Goal: Transaction & Acquisition: Purchase product/service

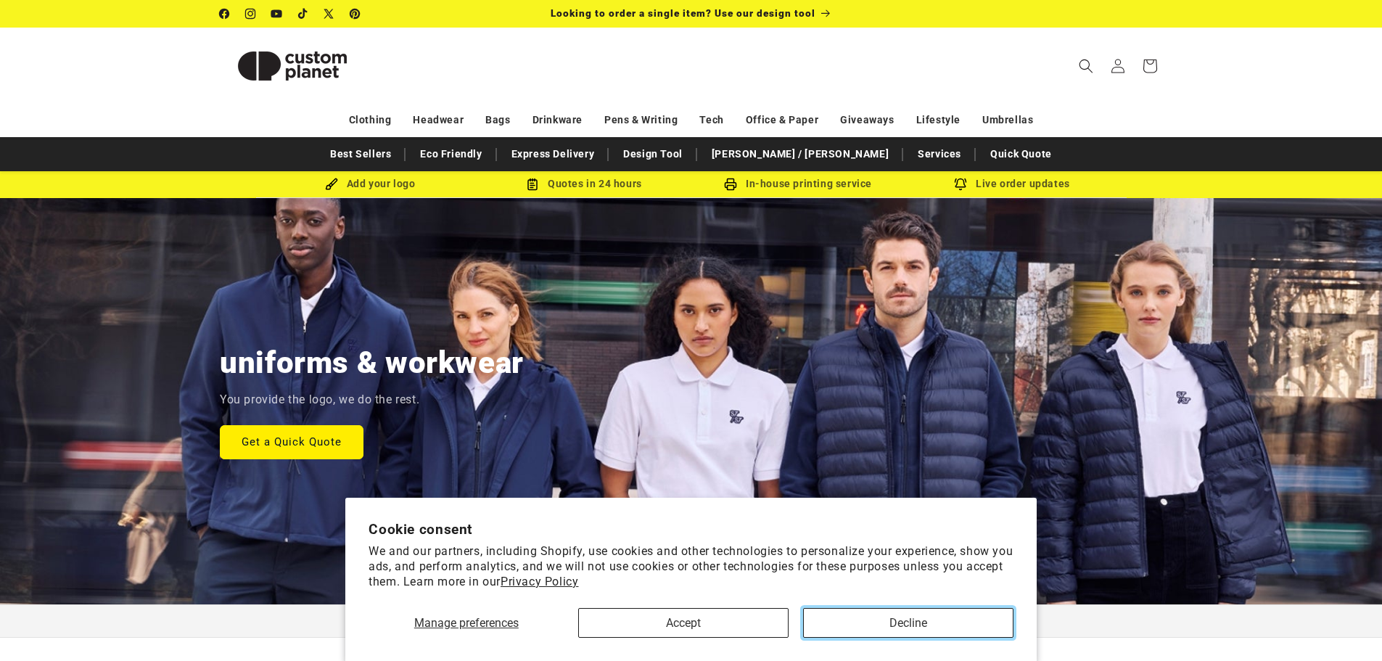
click at [938, 630] on button "Decline" at bounding box center [908, 623] width 210 height 30
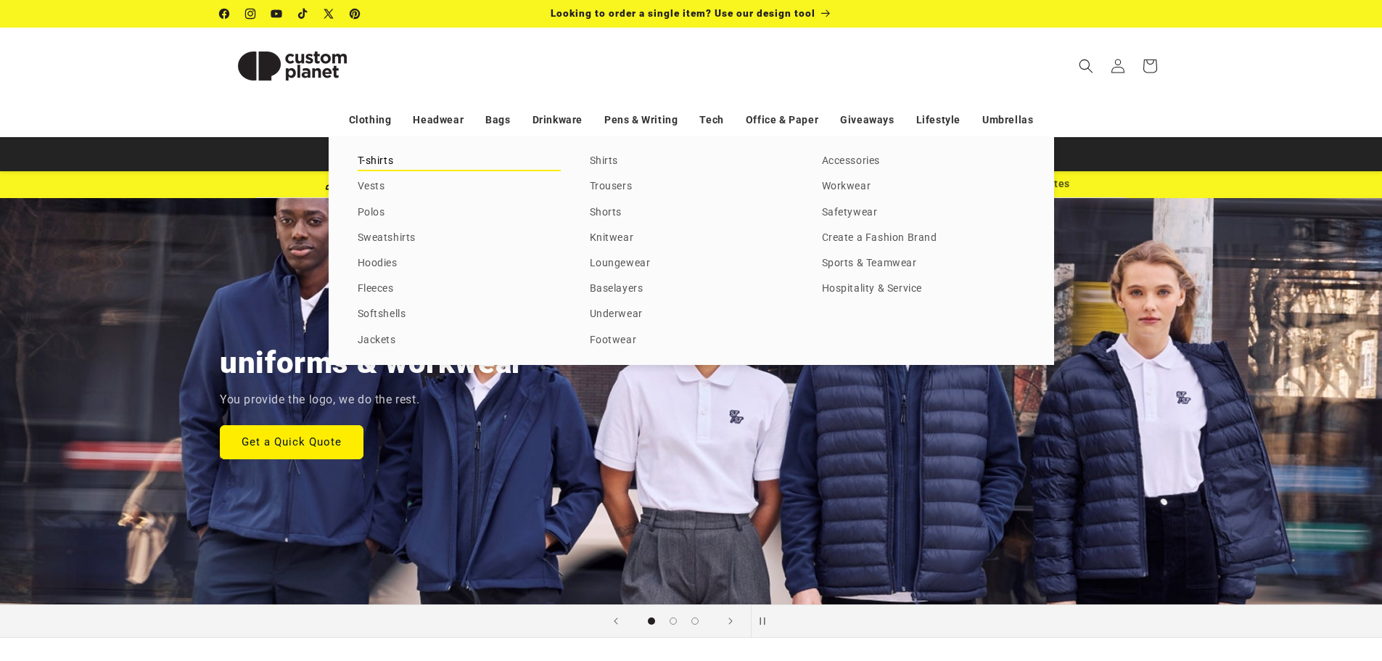
click at [371, 157] on link "T-shirts" at bounding box center [459, 162] width 203 height 20
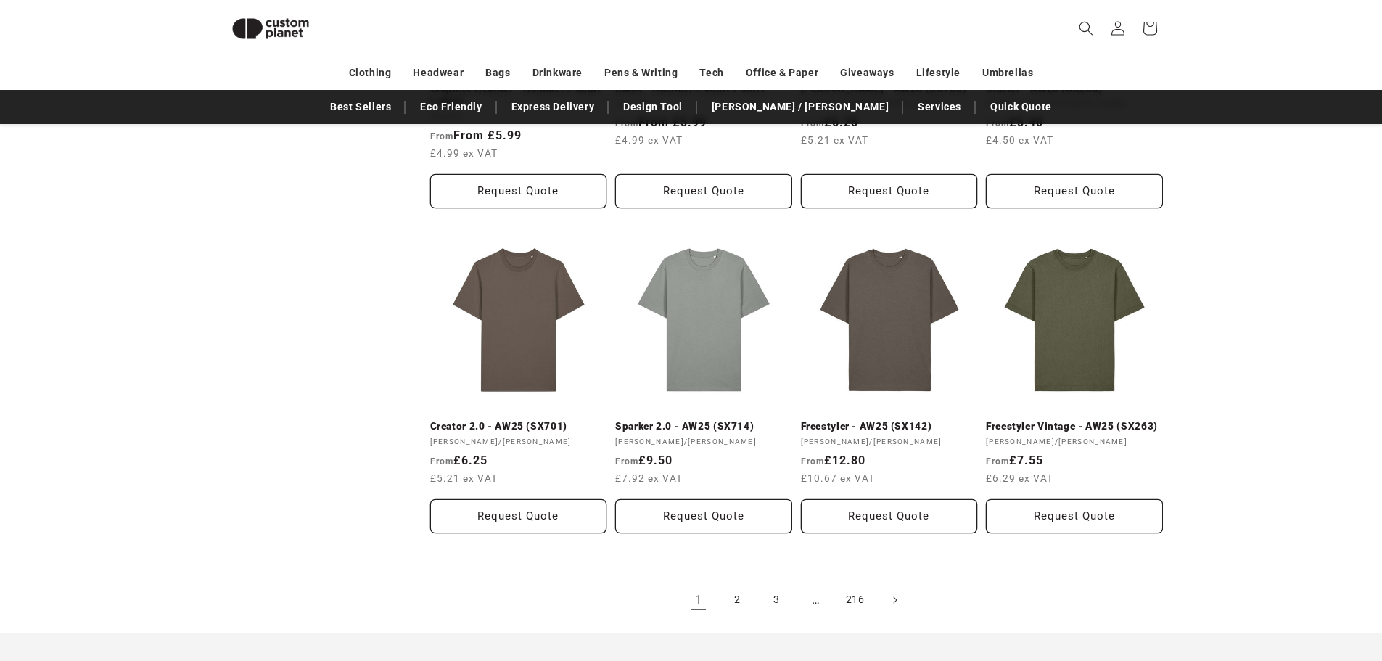
scroll to position [1505, 0]
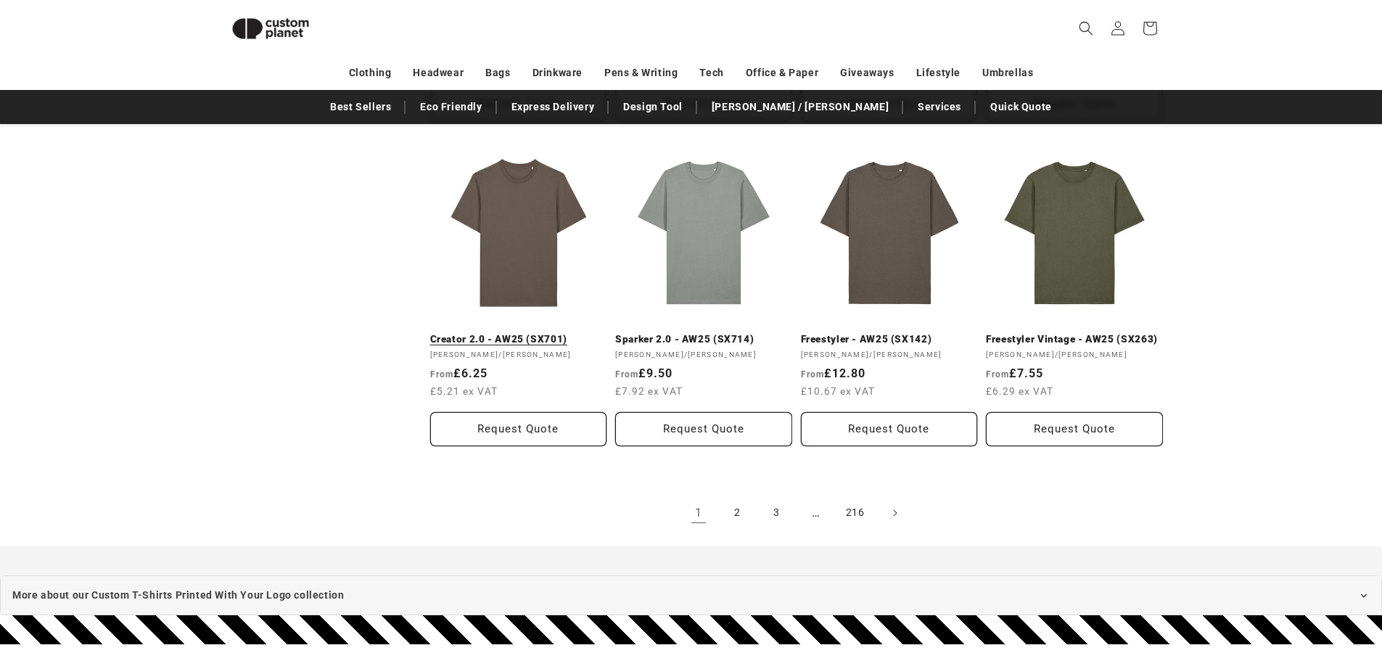
click at [520, 333] on link "Creator 2.0 - AW25 (SX701)" at bounding box center [518, 339] width 177 height 13
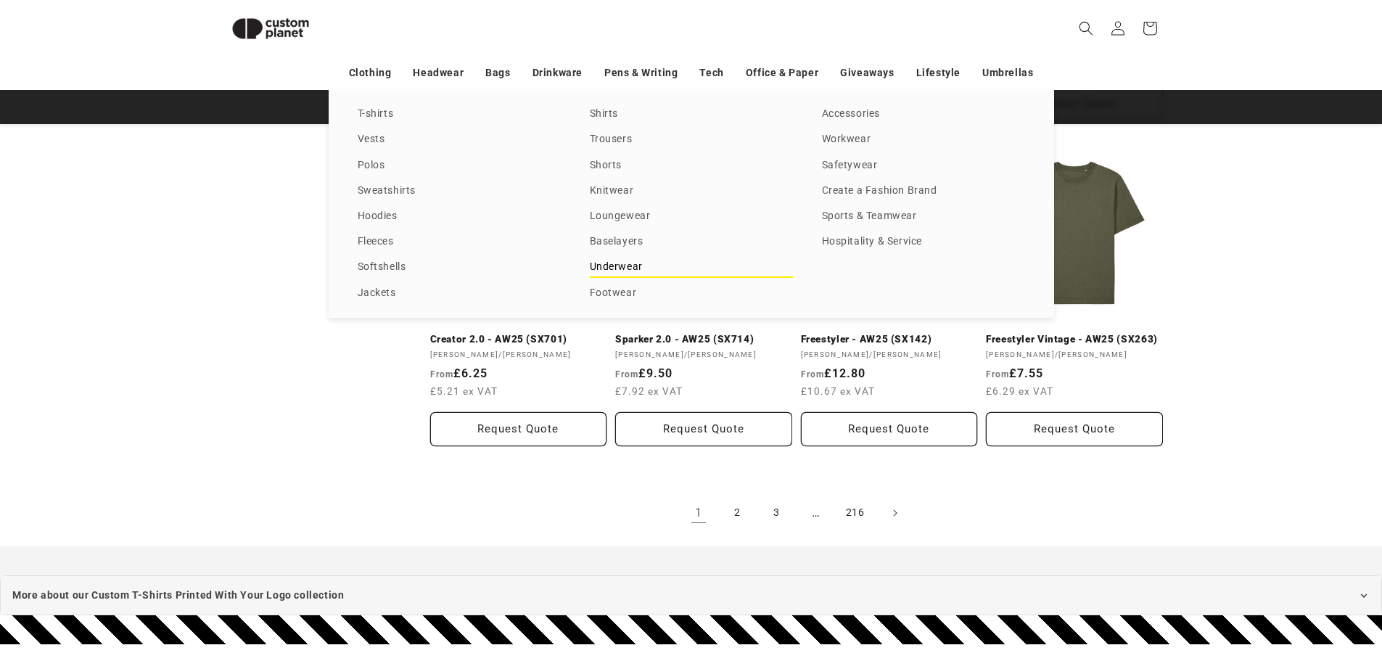
click at [605, 269] on link "Underwear" at bounding box center [691, 268] width 203 height 20
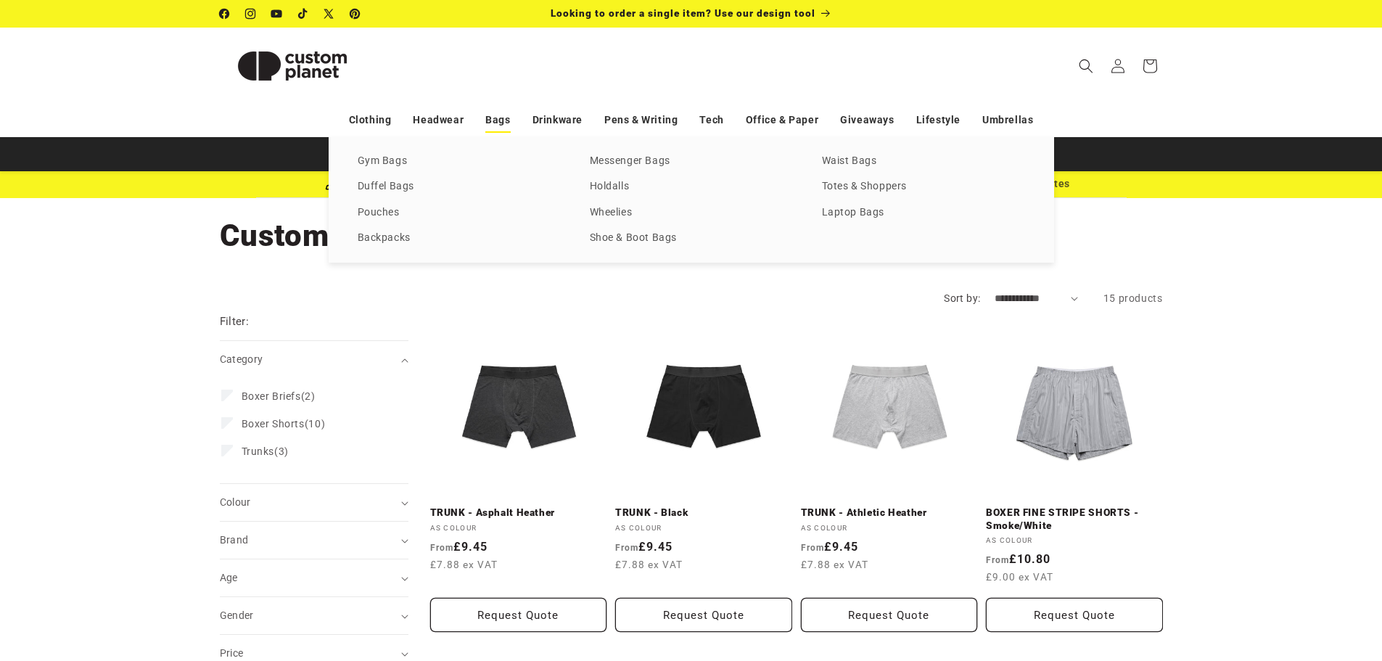
click at [501, 117] on link "Bags" at bounding box center [497, 119] width 25 height 25
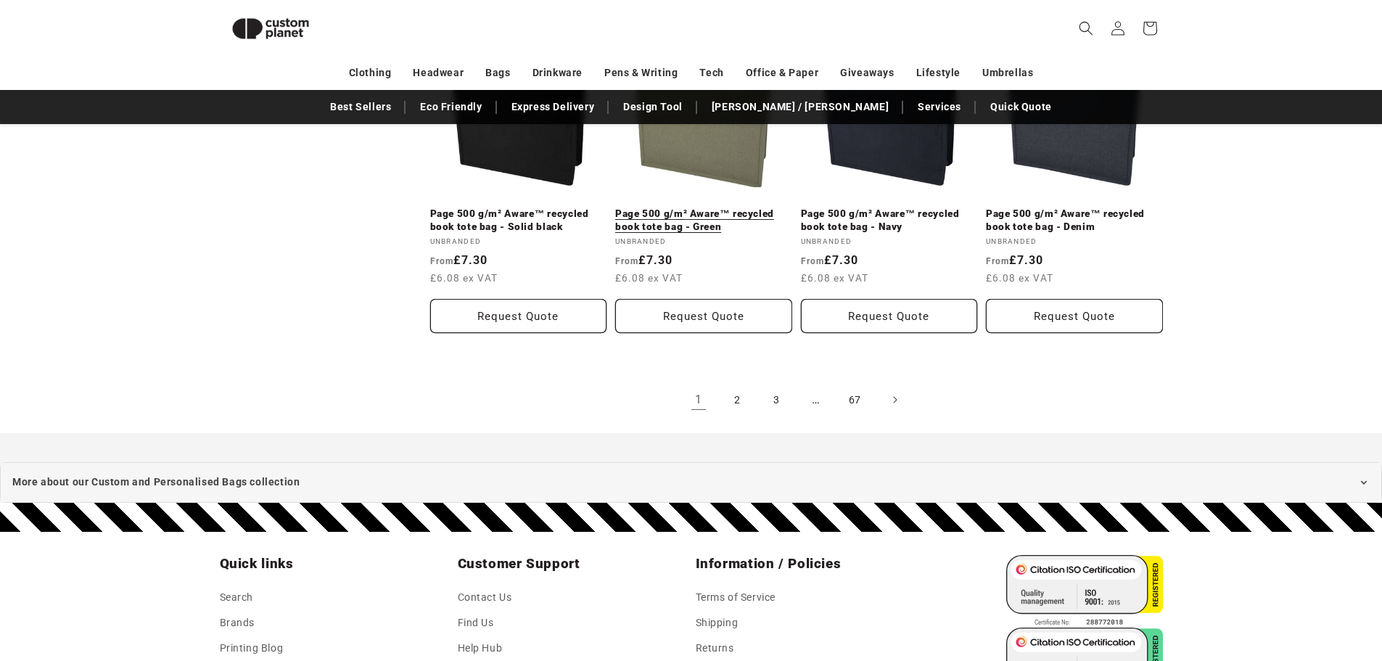
scroll to position [3100, 0]
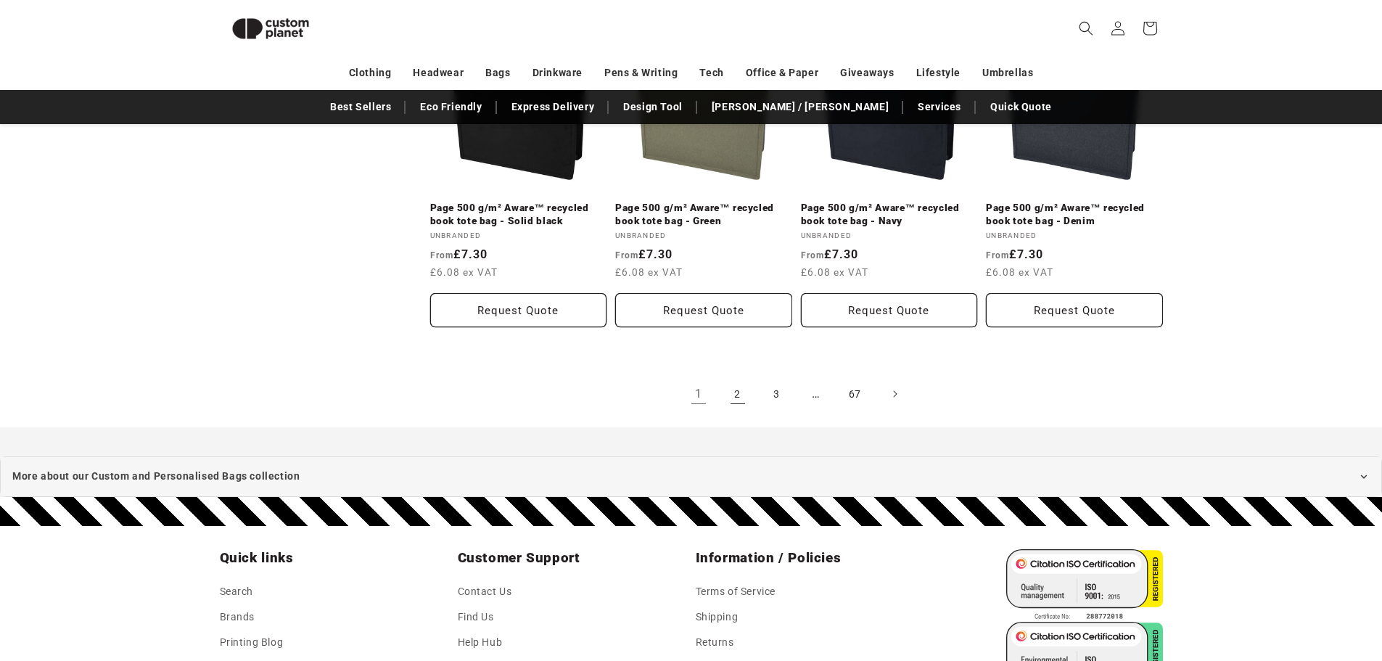
click at [736, 385] on link "2" at bounding box center [738, 394] width 32 height 32
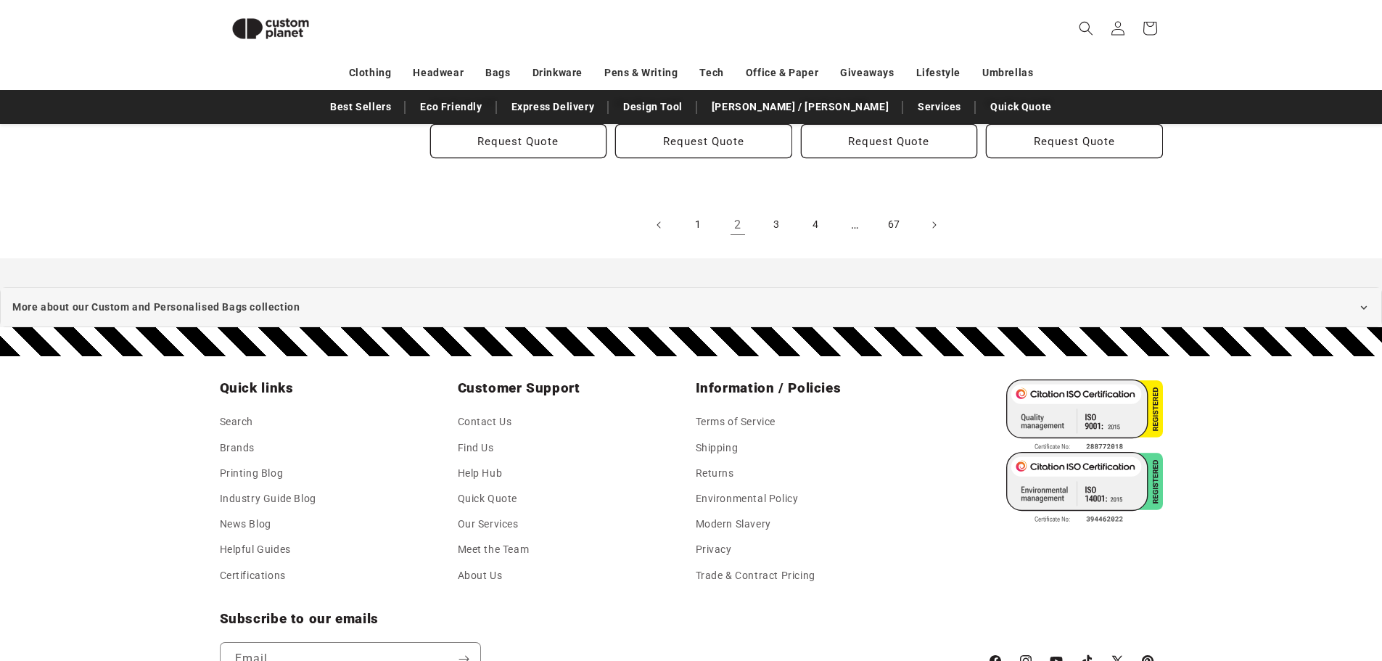
scroll to position [3318, 0]
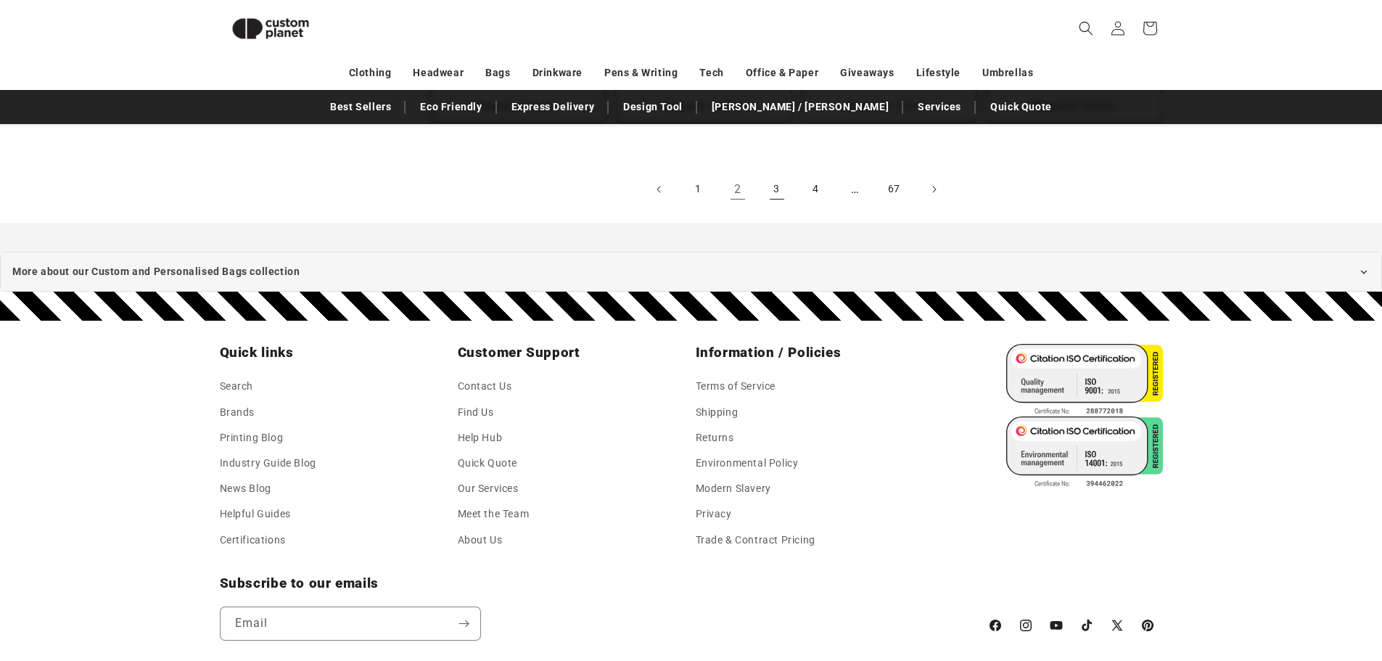
click at [768, 192] on link "3" at bounding box center [777, 189] width 32 height 32
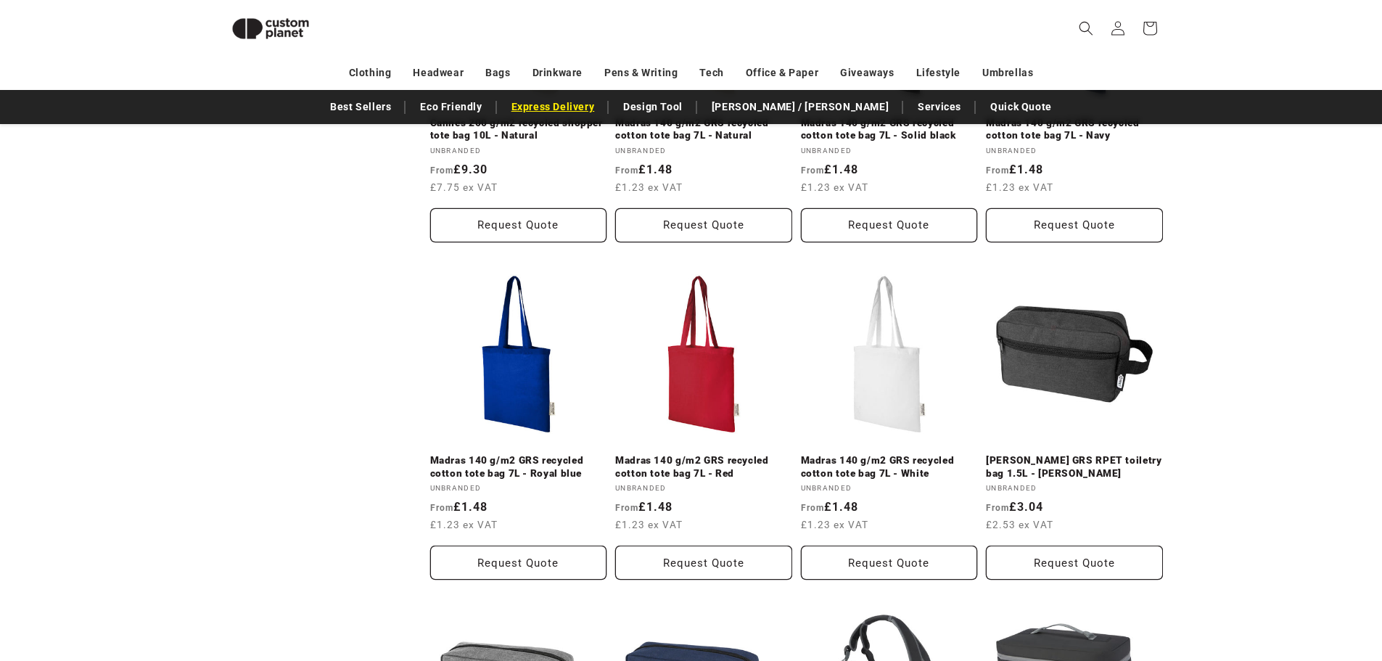
scroll to position [2157, 0]
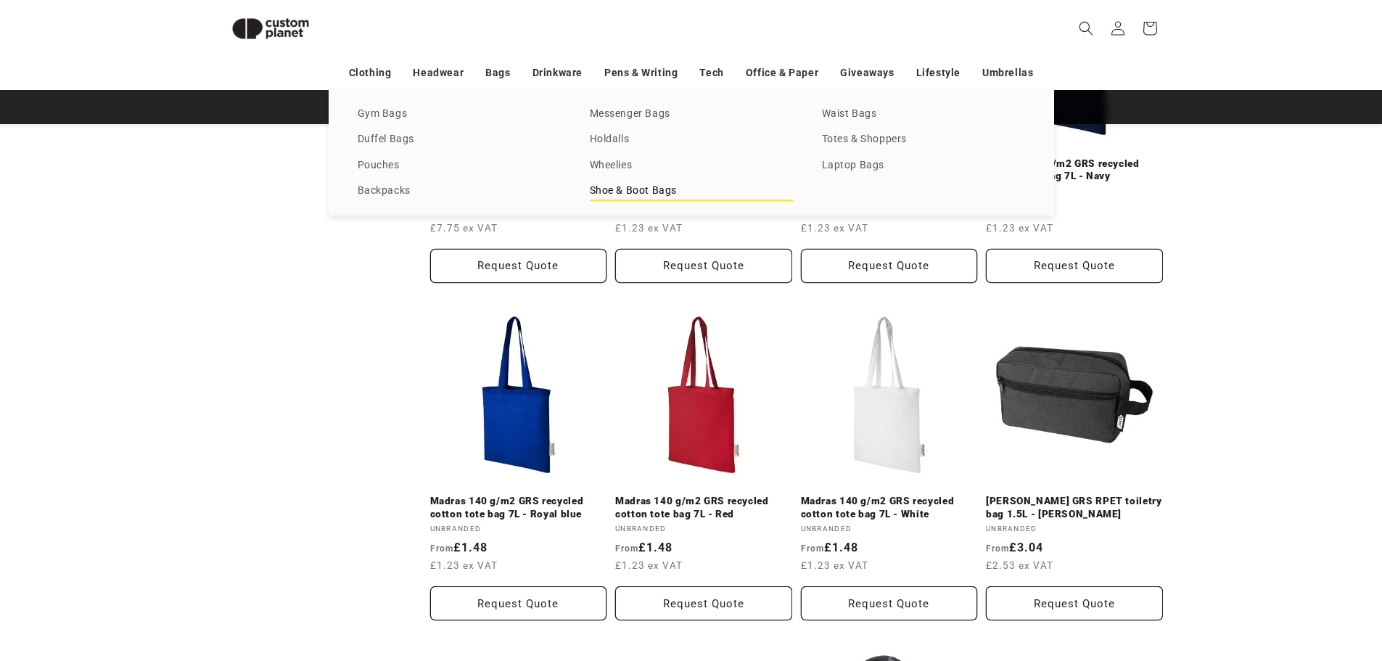
click at [655, 196] on link "Shoe & Boot Bags" at bounding box center [691, 191] width 203 height 20
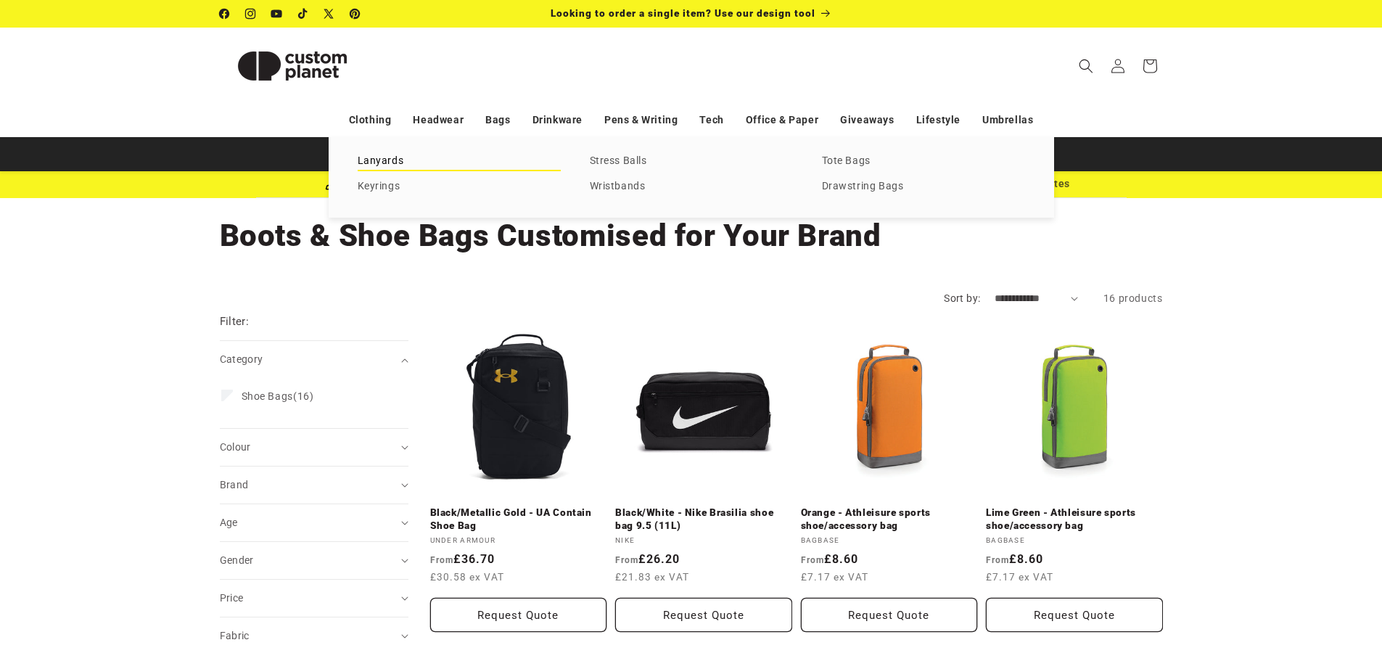
click at [382, 160] on link "Lanyards" at bounding box center [459, 162] width 203 height 20
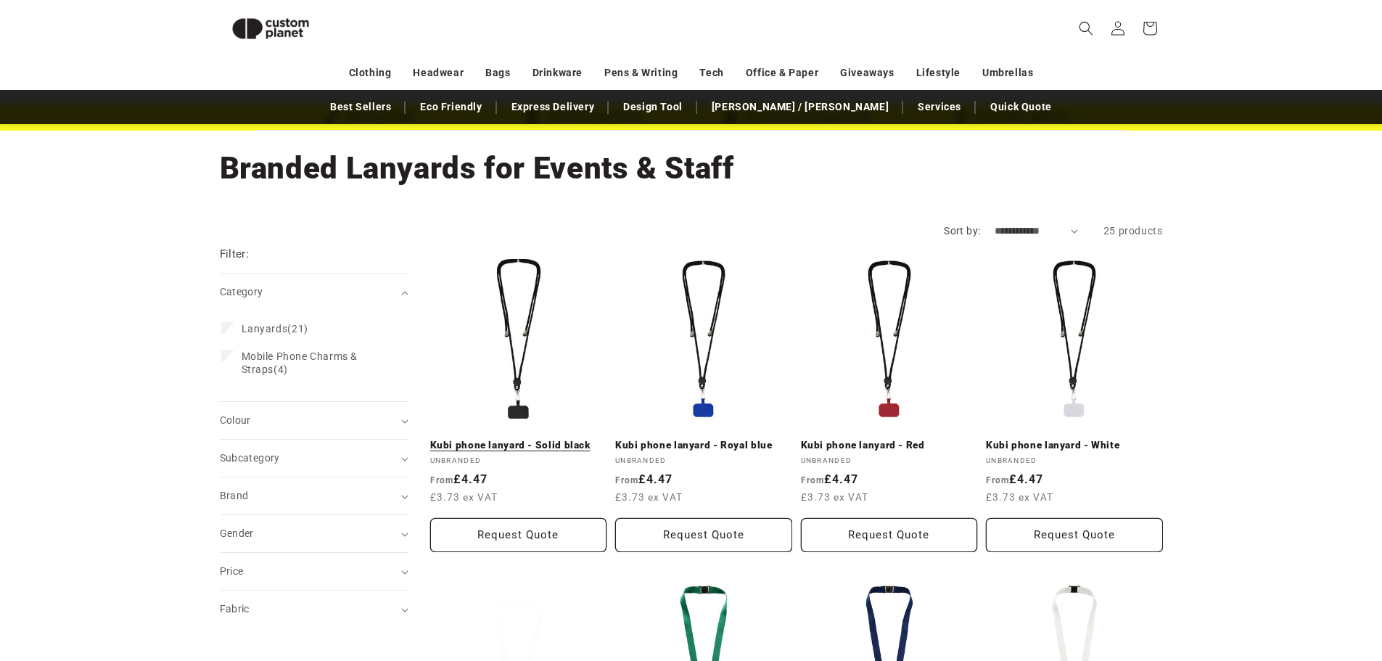
scroll to position [53, 0]
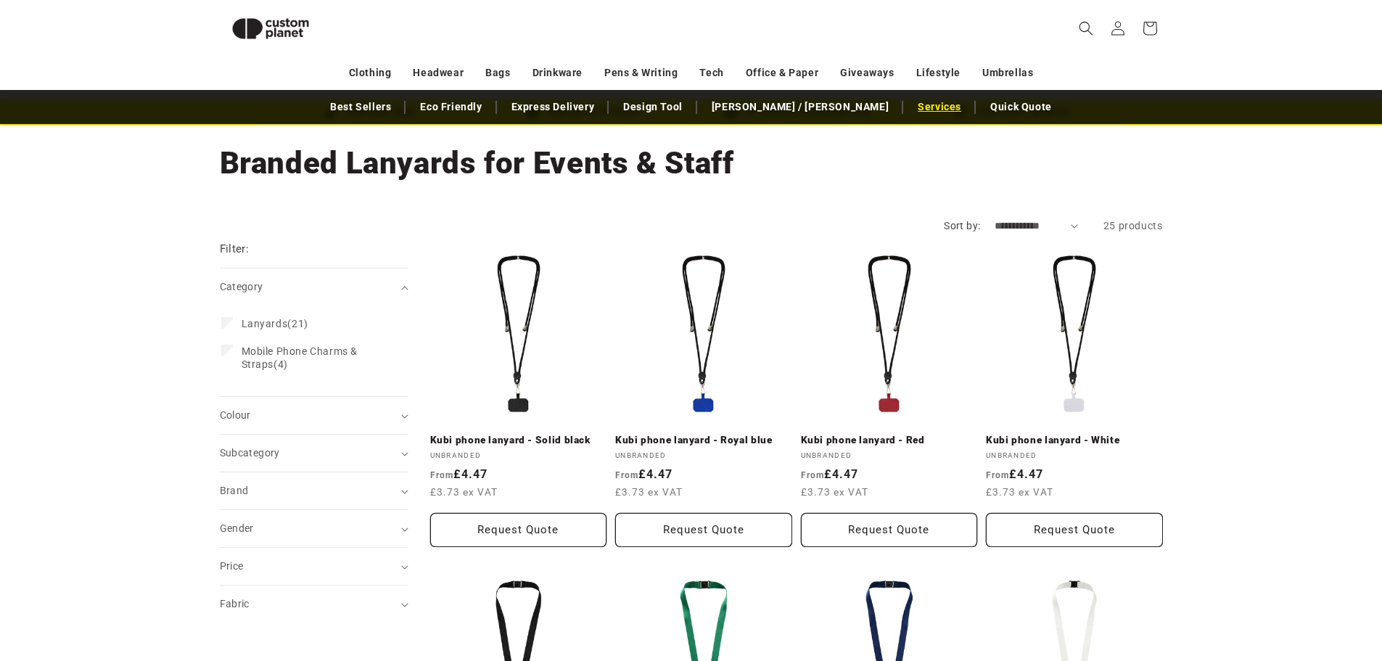
click at [910, 109] on link "Services" at bounding box center [939, 106] width 58 height 25
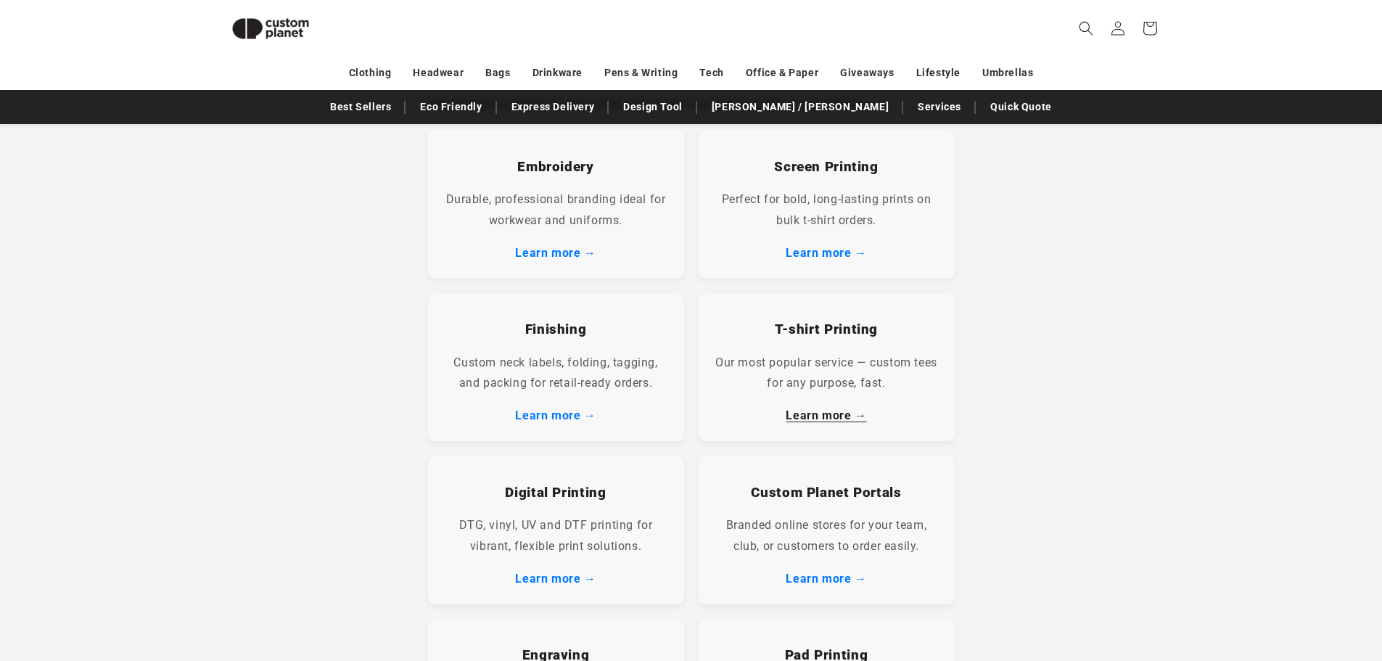
scroll to position [343, 0]
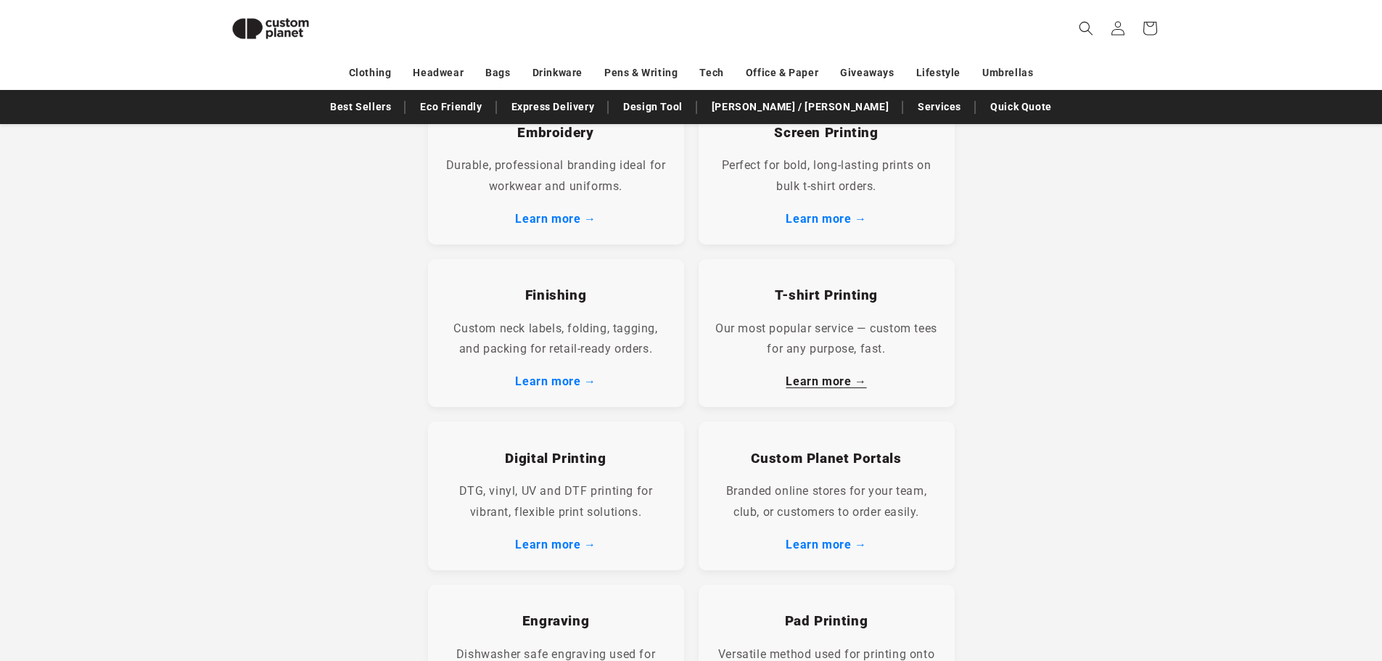
drag, startPoint x: 834, startPoint y: 379, endPoint x: 815, endPoint y: 379, distance: 18.9
click at [832, 379] on link "Learn more →" at bounding box center [826, 381] width 81 height 14
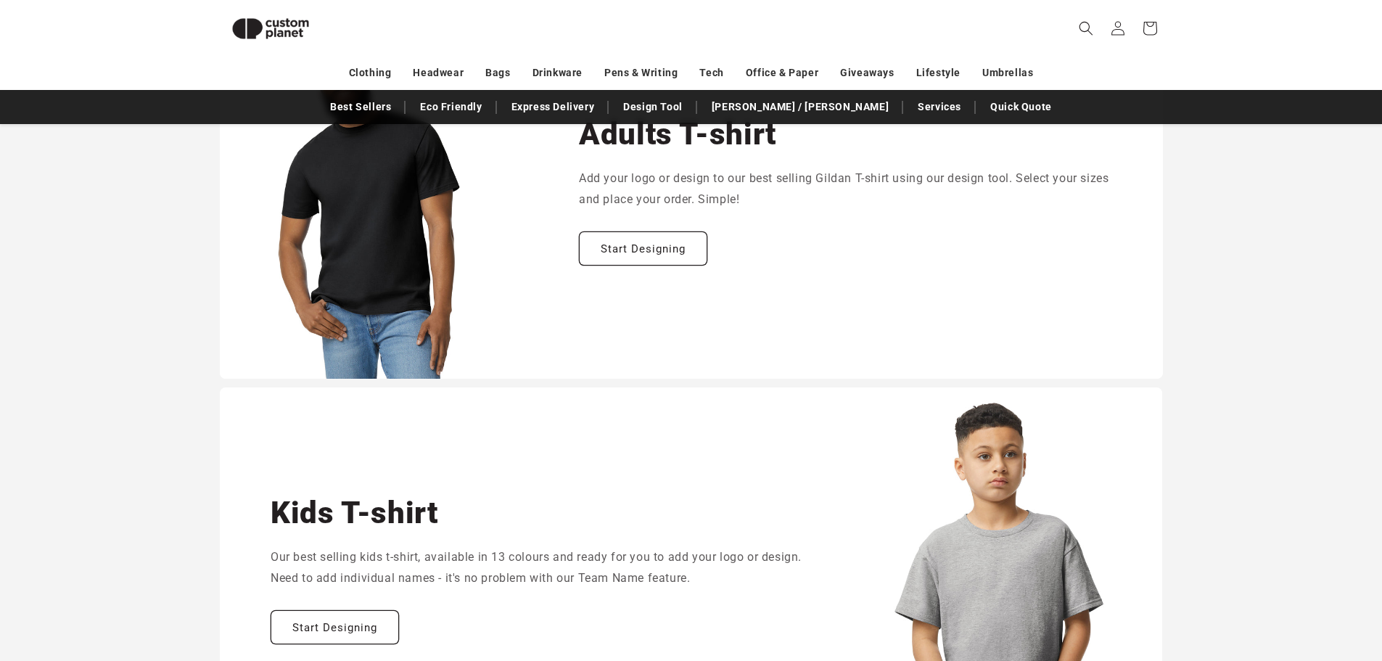
scroll to position [640, 0]
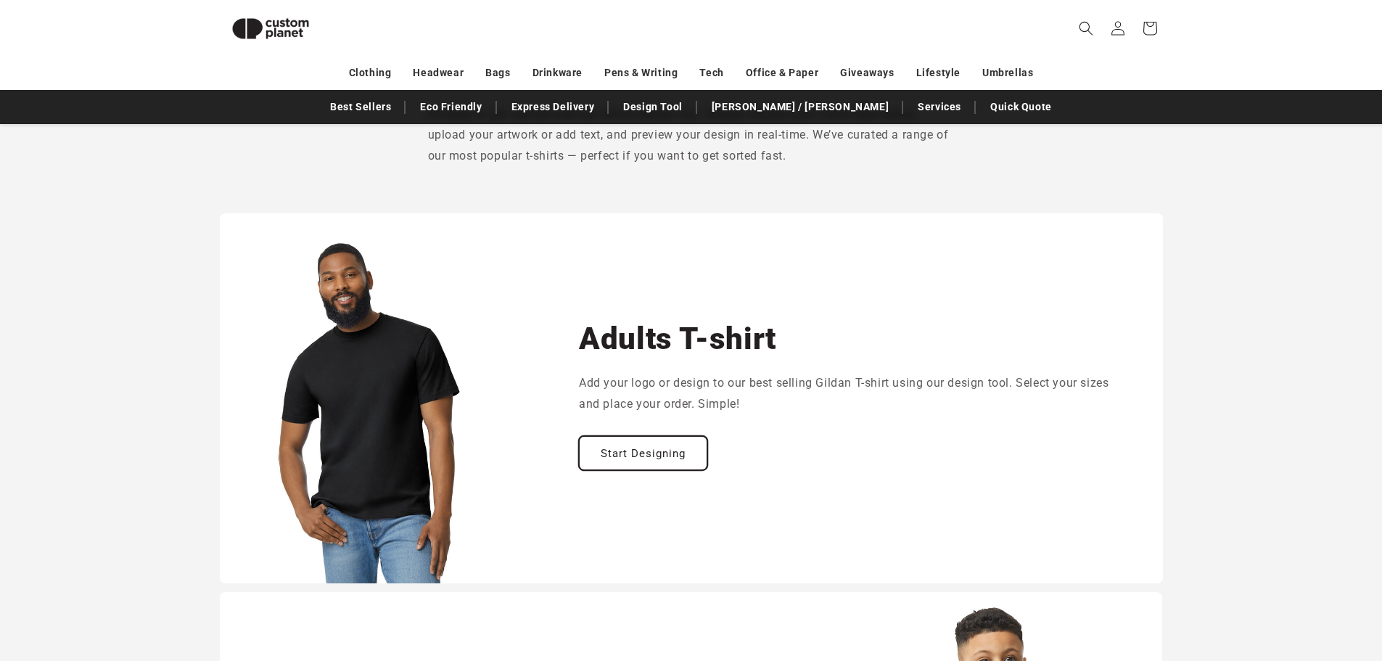
click at [637, 460] on link "Start Designing" at bounding box center [643, 453] width 128 height 34
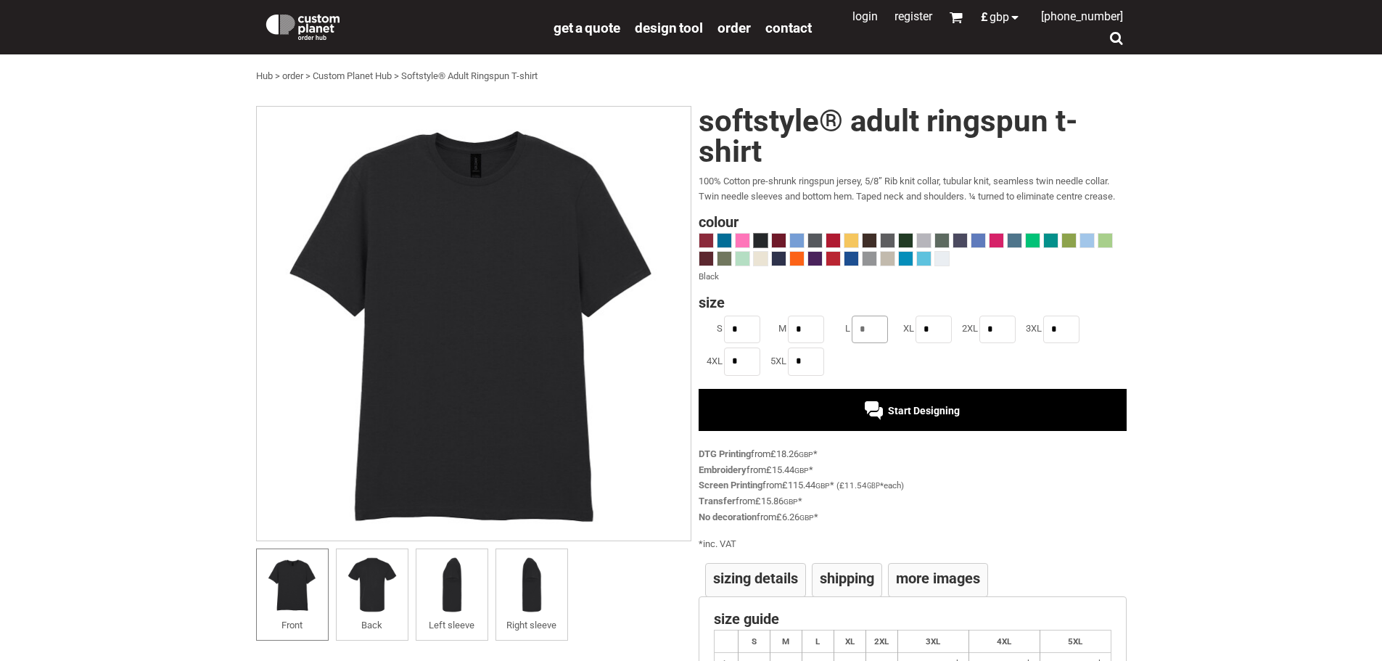
click at [863, 329] on input "*" at bounding box center [870, 330] width 36 height 28
type input "*"
click at [946, 413] on span "Start Designing" at bounding box center [924, 411] width 72 height 12
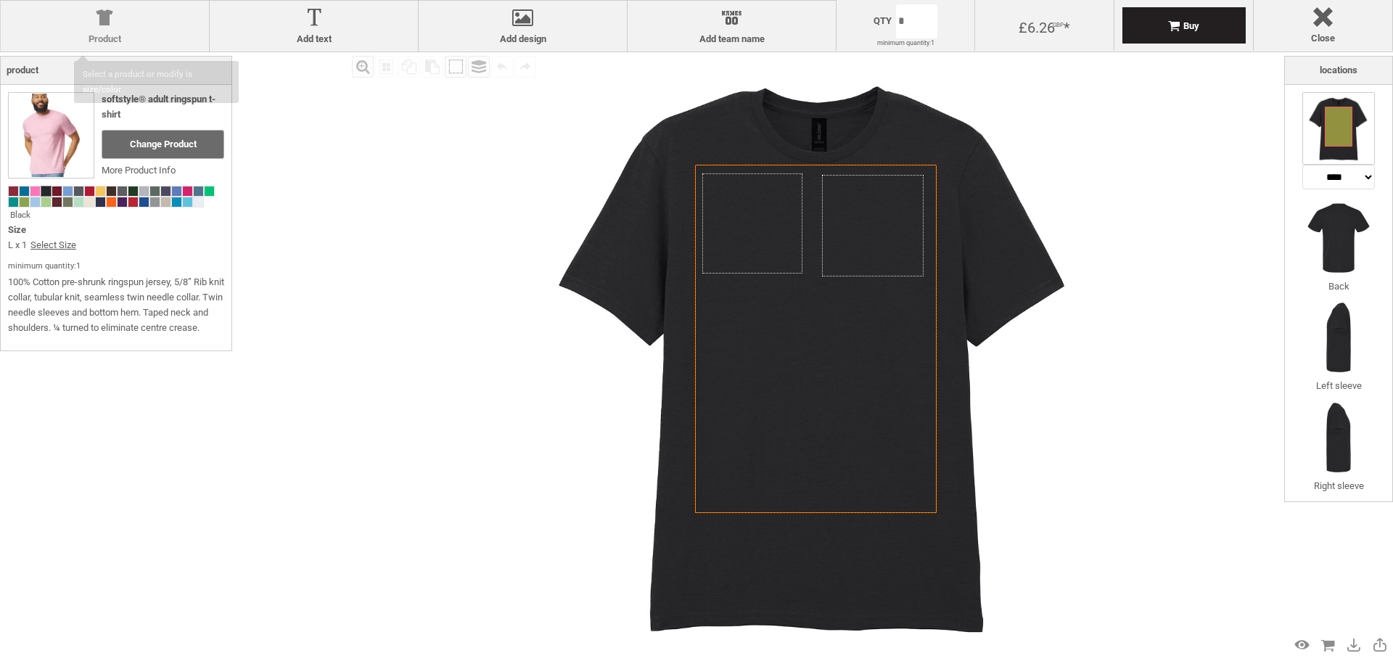
click at [121, 26] on div at bounding box center [105, 20] width 194 height 25
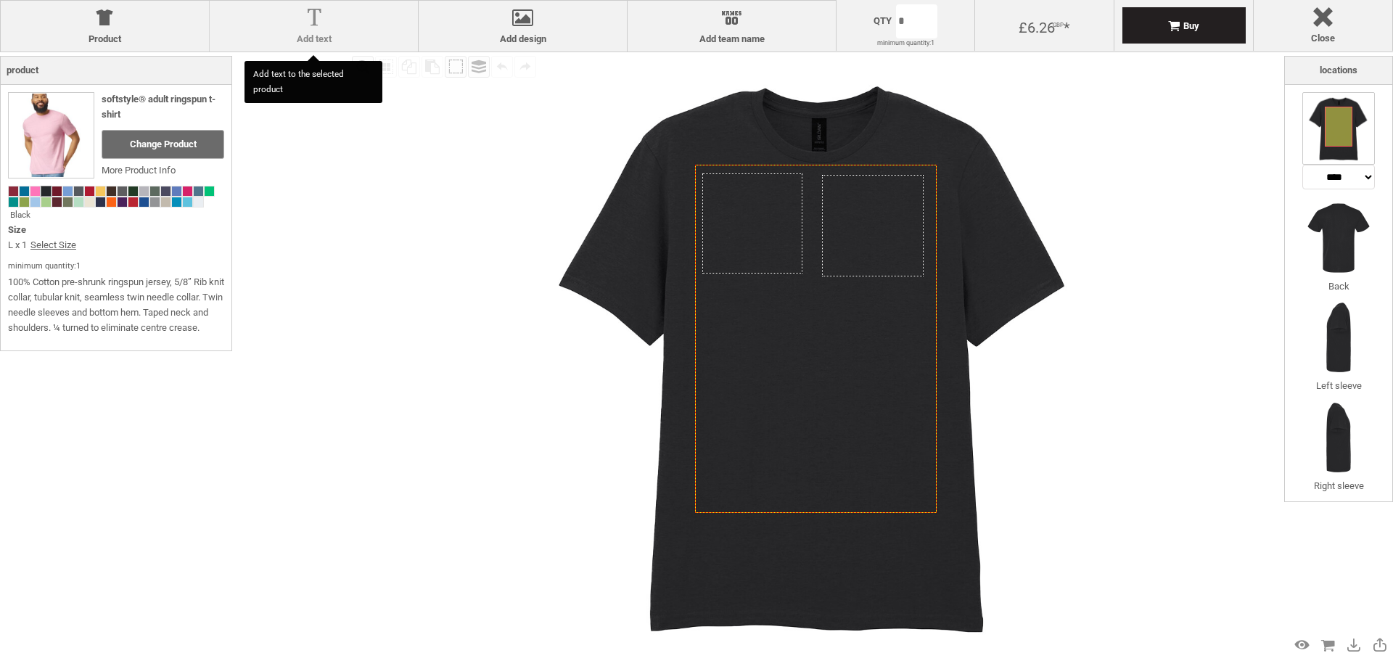
click at [351, 28] on div at bounding box center [314, 20] width 194 height 25
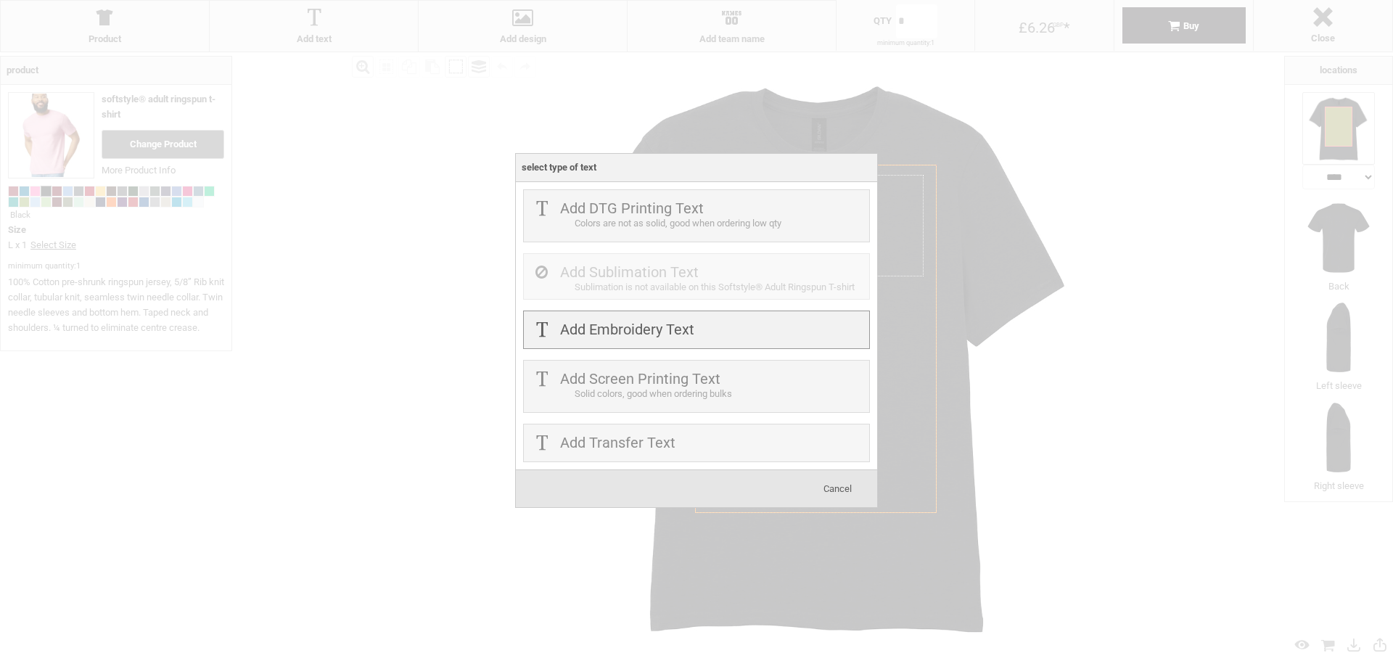
click at [725, 318] on div "Add Embroidery Text" at bounding box center [696, 330] width 347 height 38
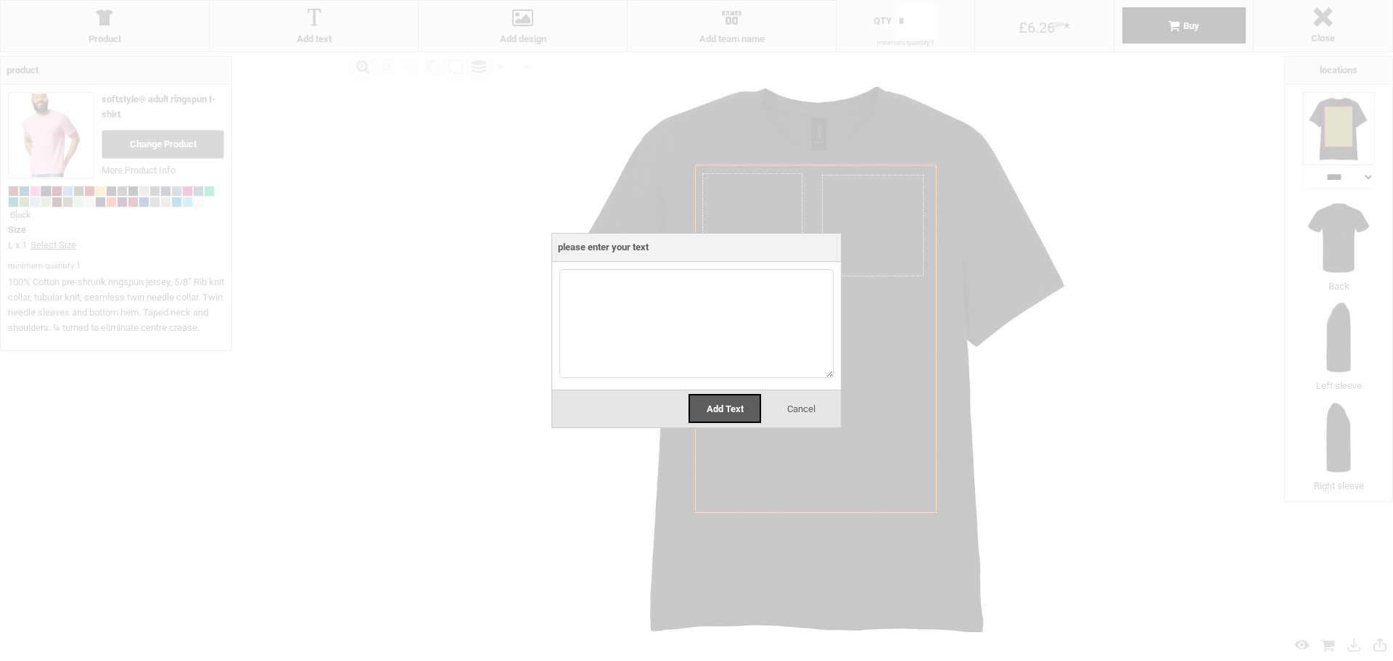
click at [790, 413] on span "Cancel" at bounding box center [801, 408] width 28 height 11
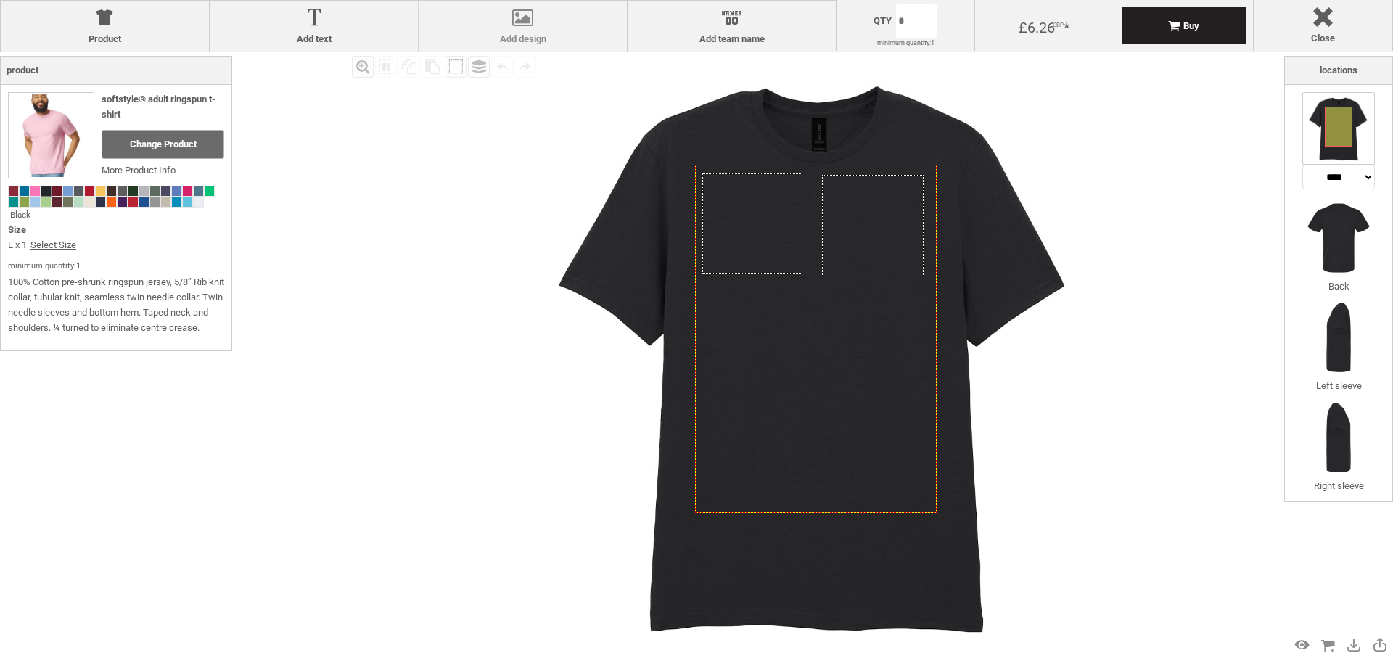
click at [525, 28] on div at bounding box center [523, 20] width 194 height 25
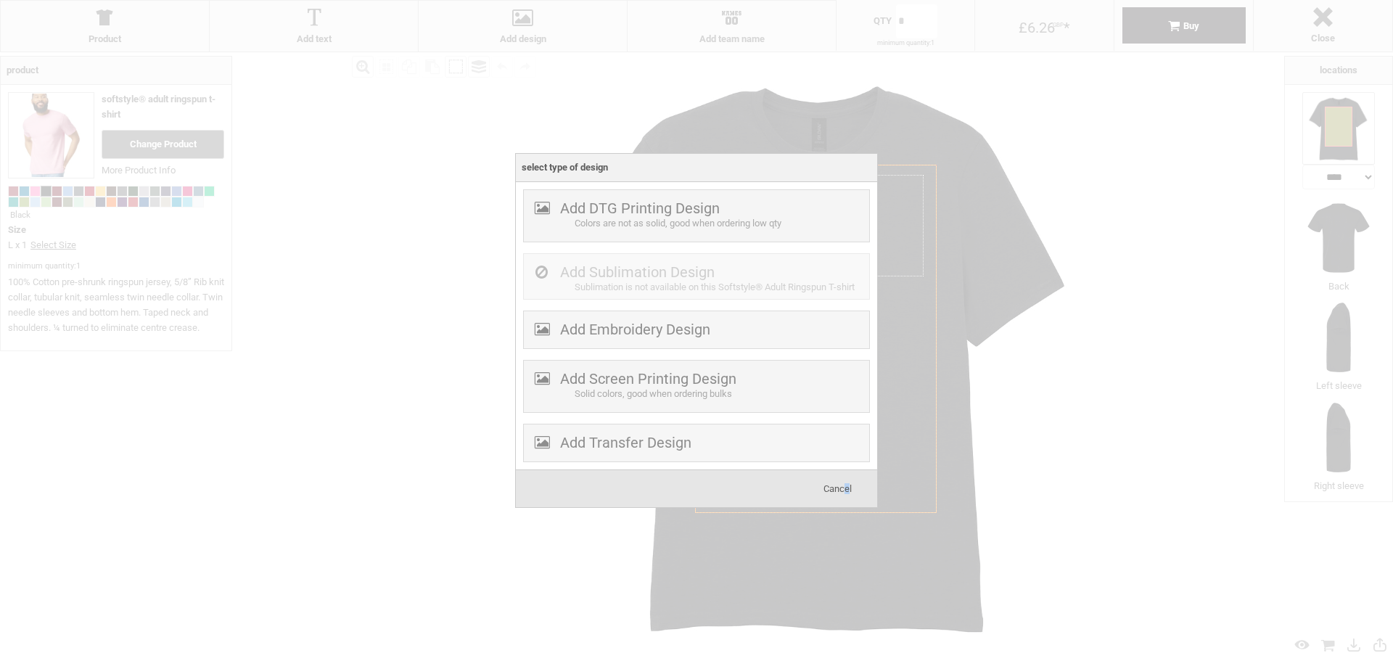
click at [843, 486] on span "Cancel" at bounding box center [837, 488] width 28 height 11
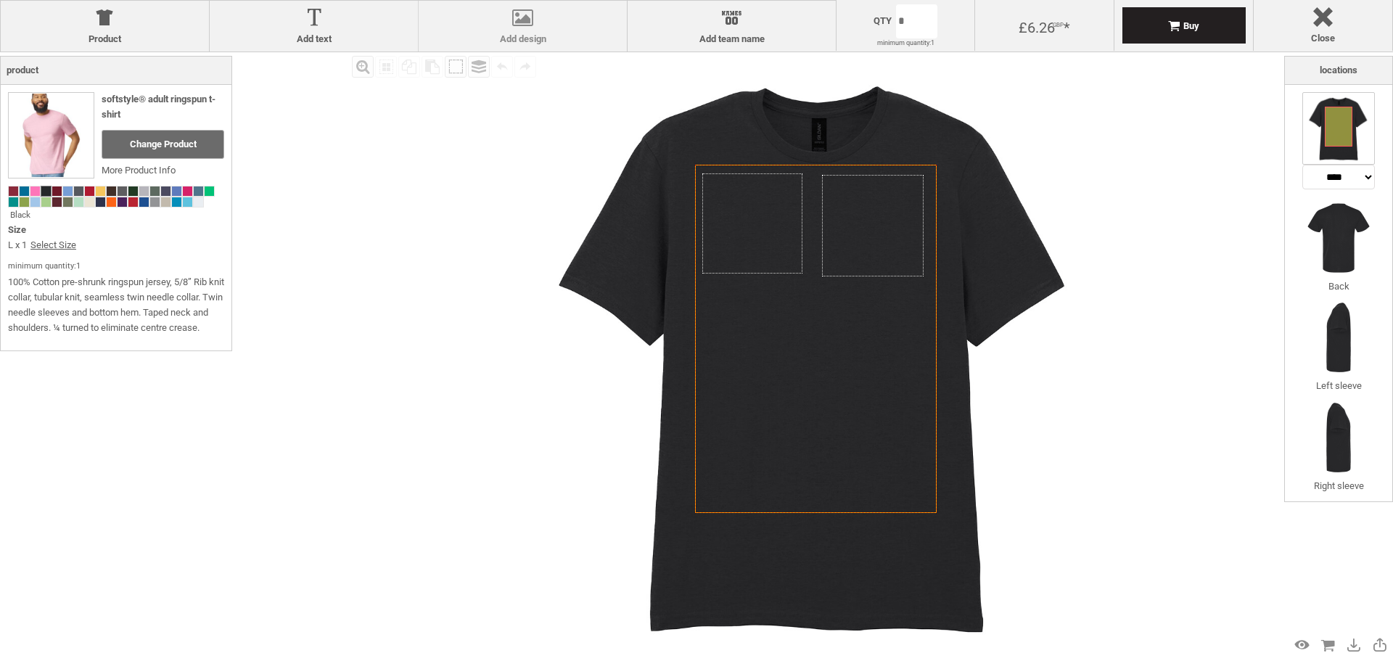
click at [546, 16] on div at bounding box center [523, 20] width 194 height 25
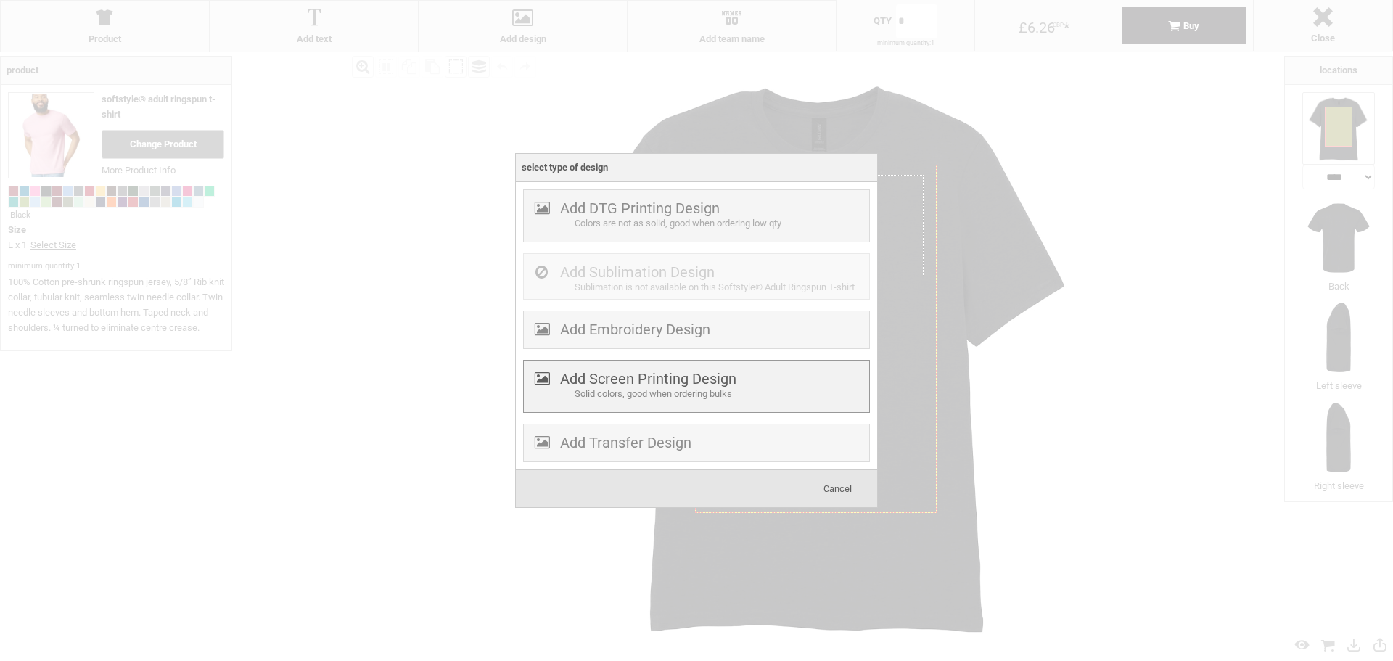
click at [630, 380] on label "Add Screen Printing Design" at bounding box center [648, 378] width 176 height 17
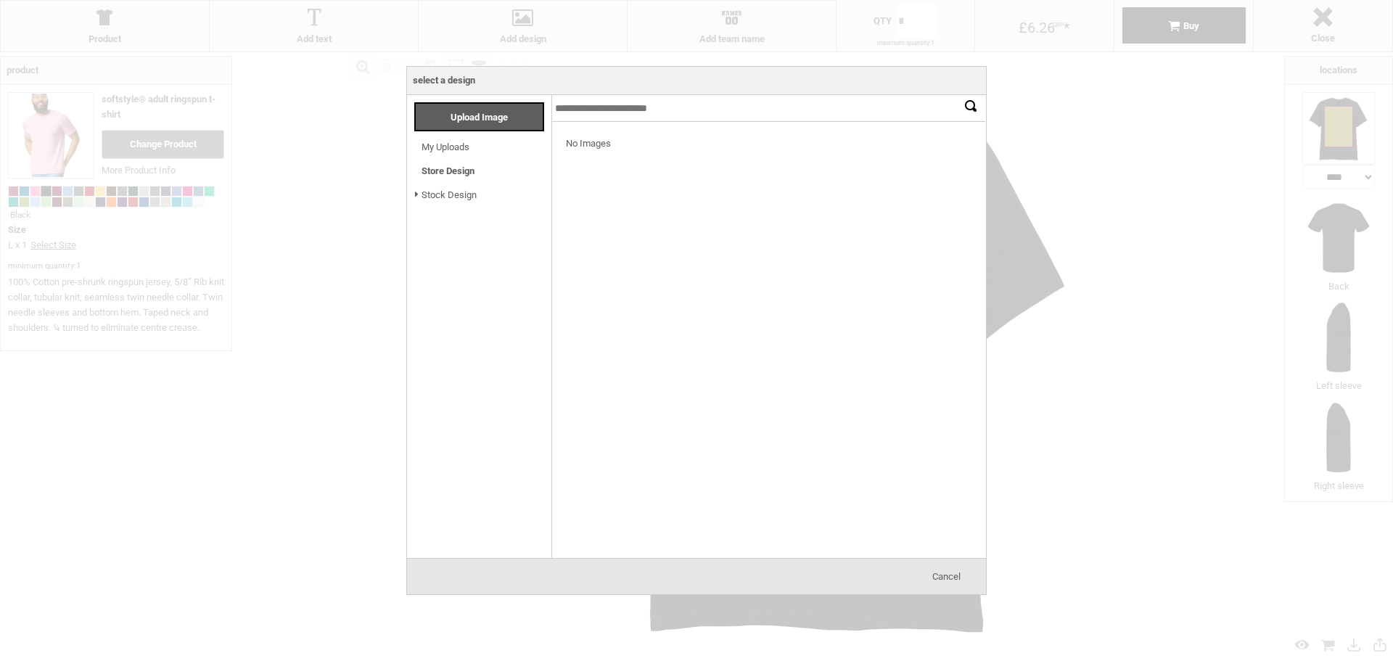
click at [443, 143] on link "My Uploads" at bounding box center [446, 146] width 48 height 11
click at [440, 195] on link "Stock Design" at bounding box center [449, 194] width 55 height 11
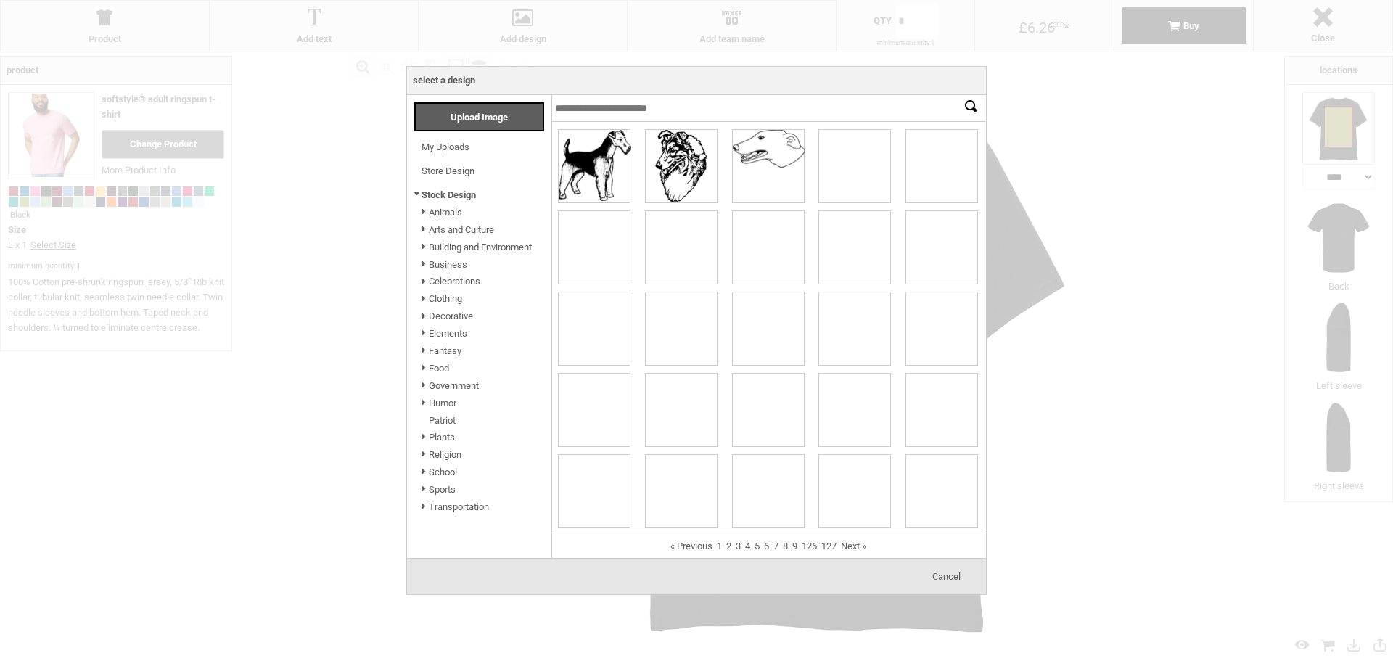
click at [451, 211] on link "Animals" at bounding box center [445, 212] width 33 height 11
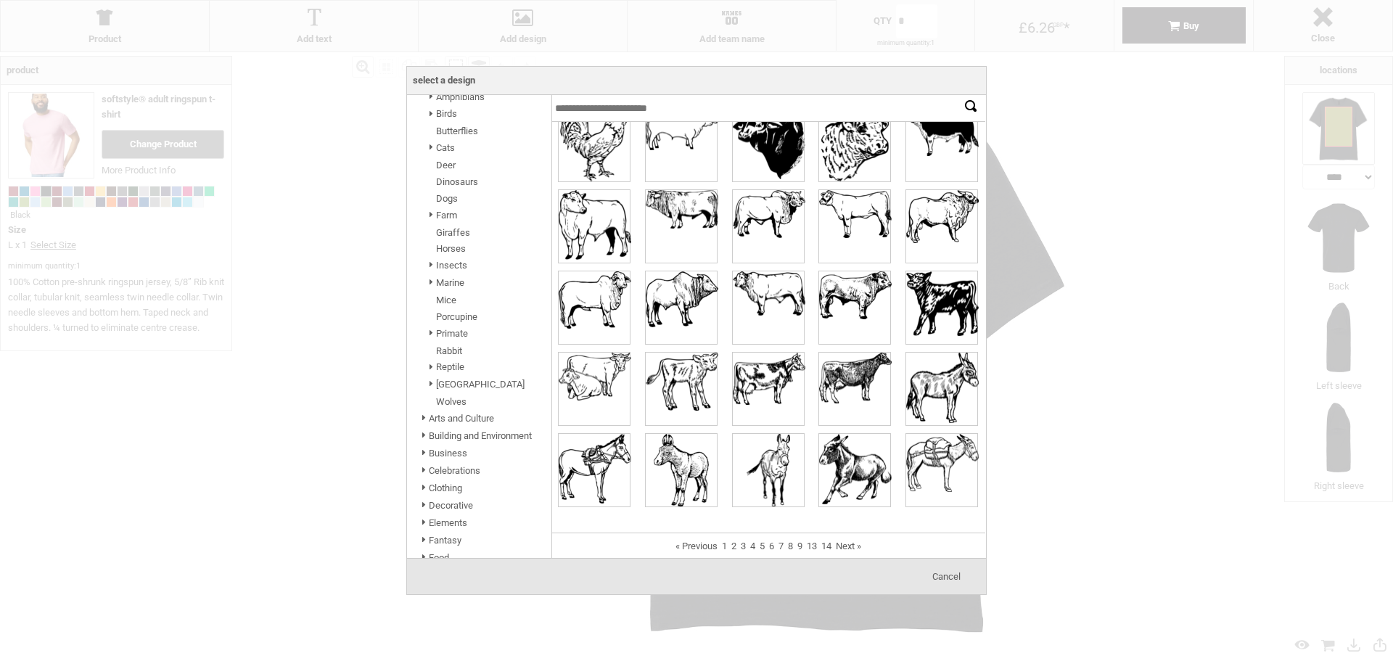
scroll to position [73, 0]
click at [469, 276] on link "Dinosaurs" at bounding box center [457, 276] width 42 height 11
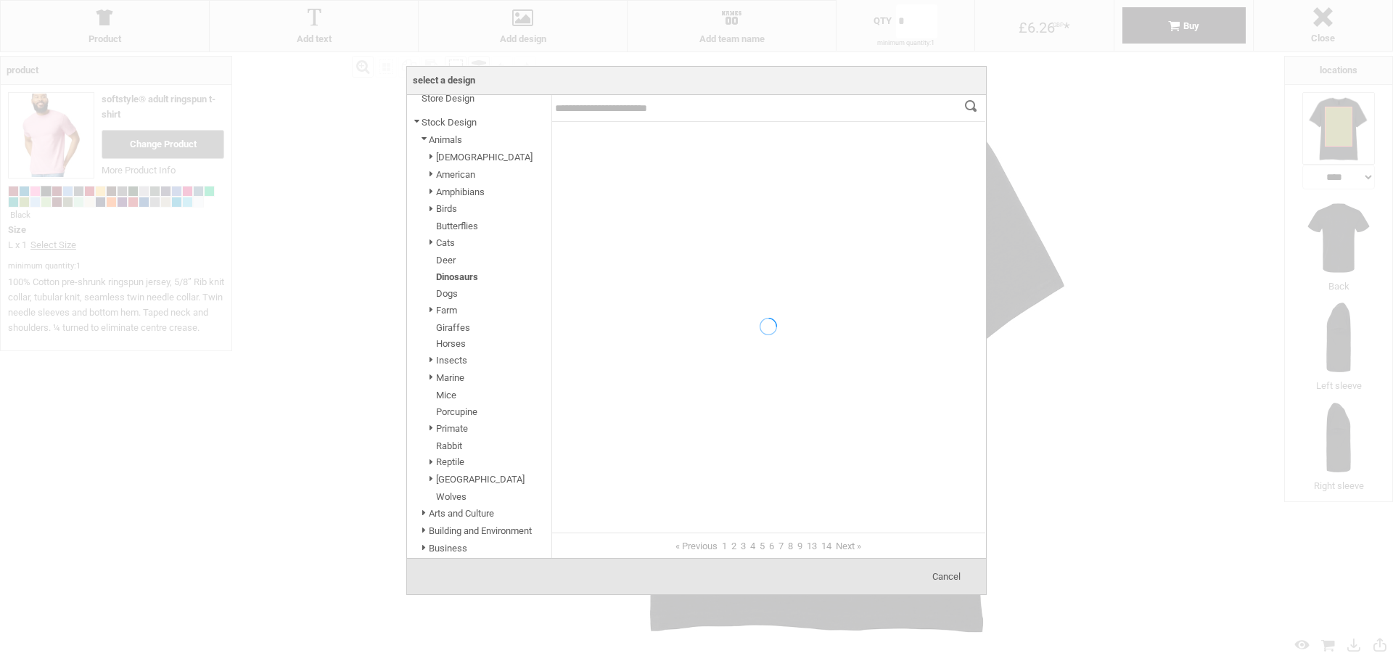
scroll to position [0, 0]
click at [459, 157] on link "African" at bounding box center [484, 157] width 96 height 11
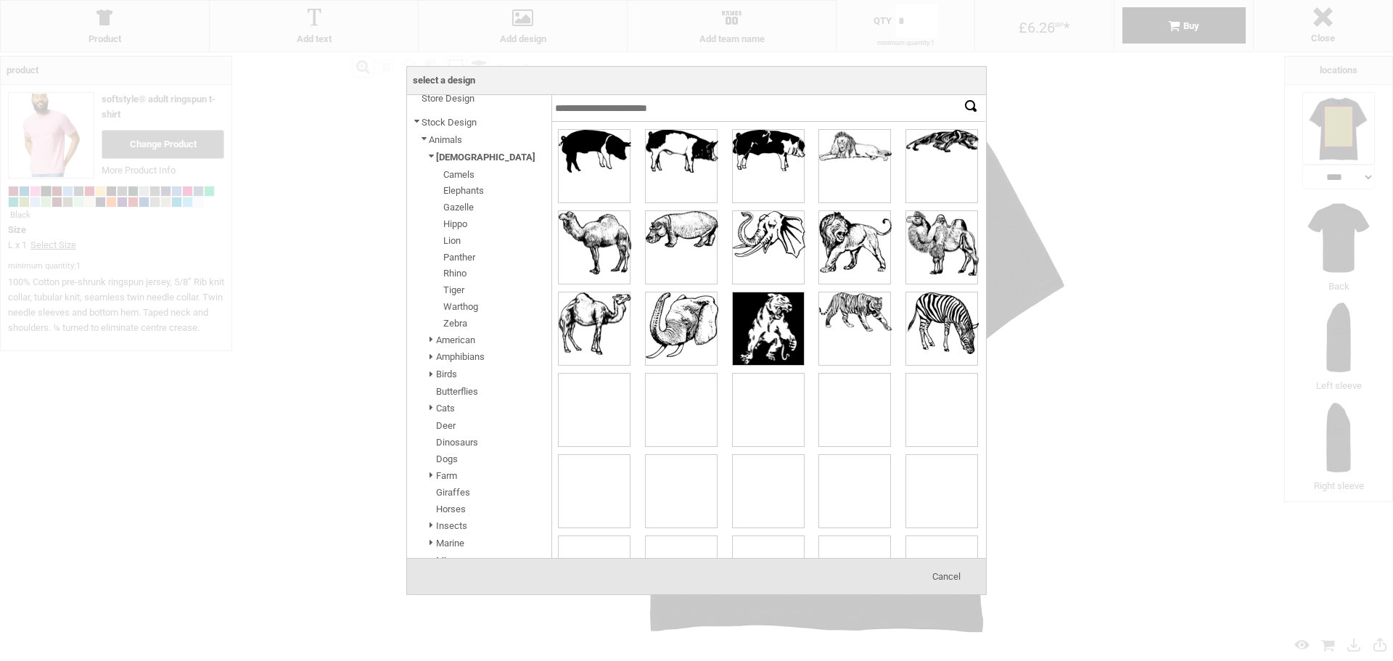
click at [456, 238] on link "Lion" at bounding box center [451, 240] width 17 height 11
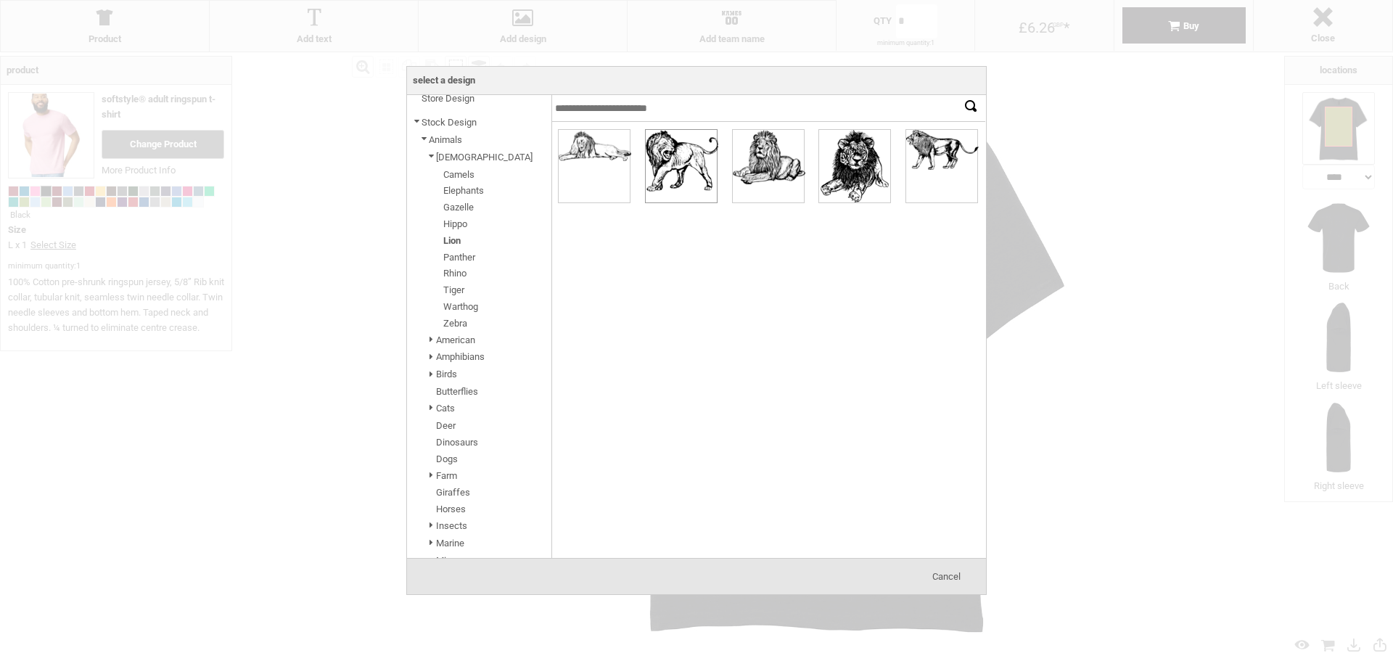
click at [666, 160] on div at bounding box center [681, 166] width 71 height 73
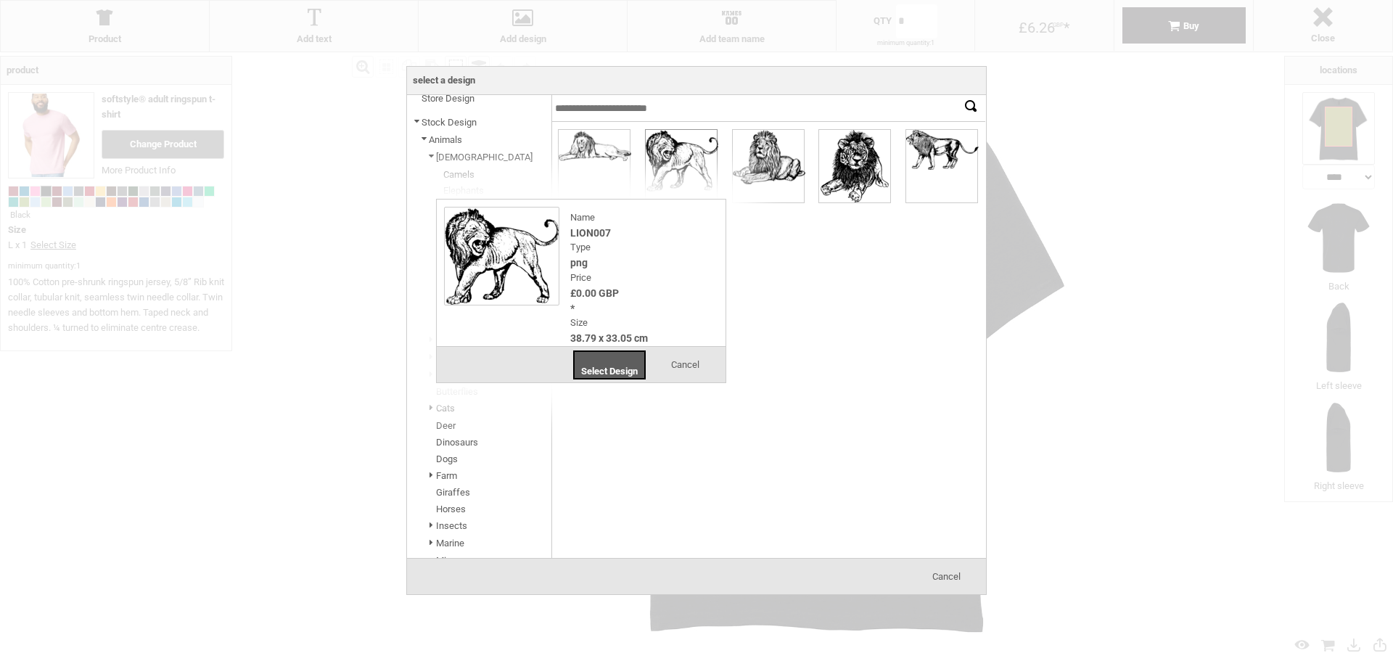
click at [517, 224] on div at bounding box center [502, 256] width 130 height 113
click at [608, 366] on span "Select Design" at bounding box center [609, 371] width 57 height 11
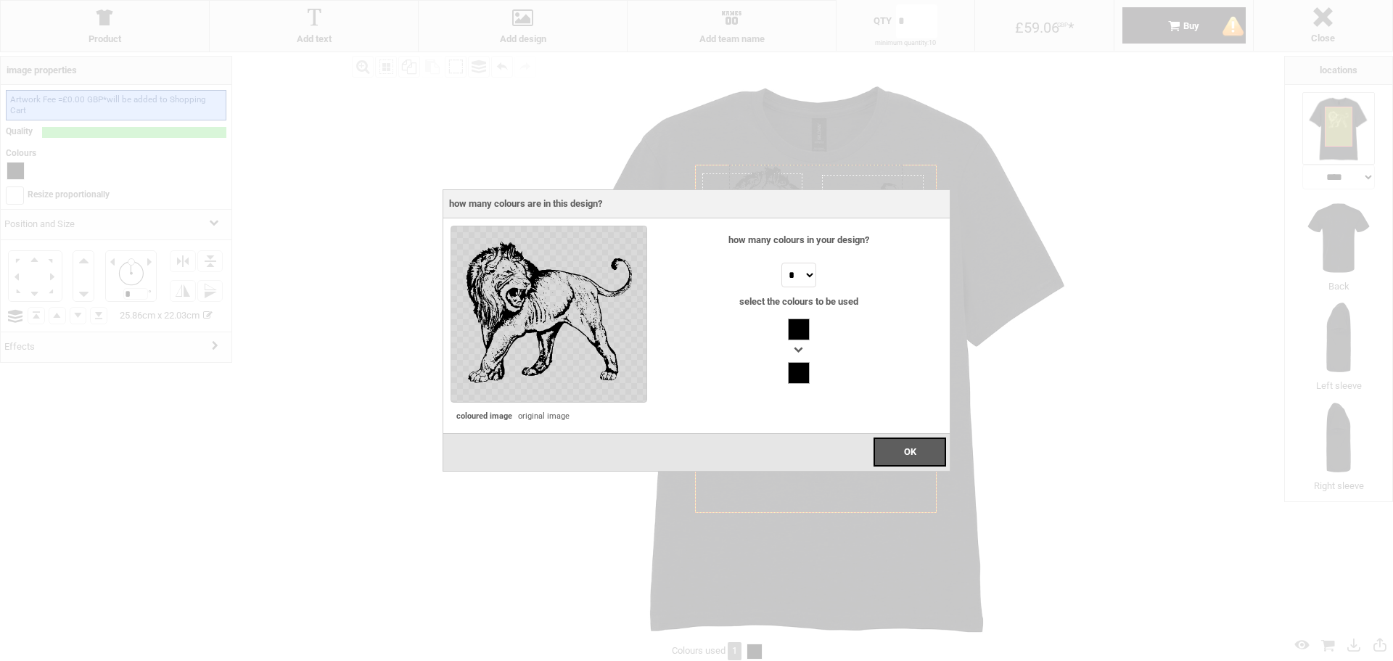
click at [799, 369] on div at bounding box center [799, 373] width 22 height 22
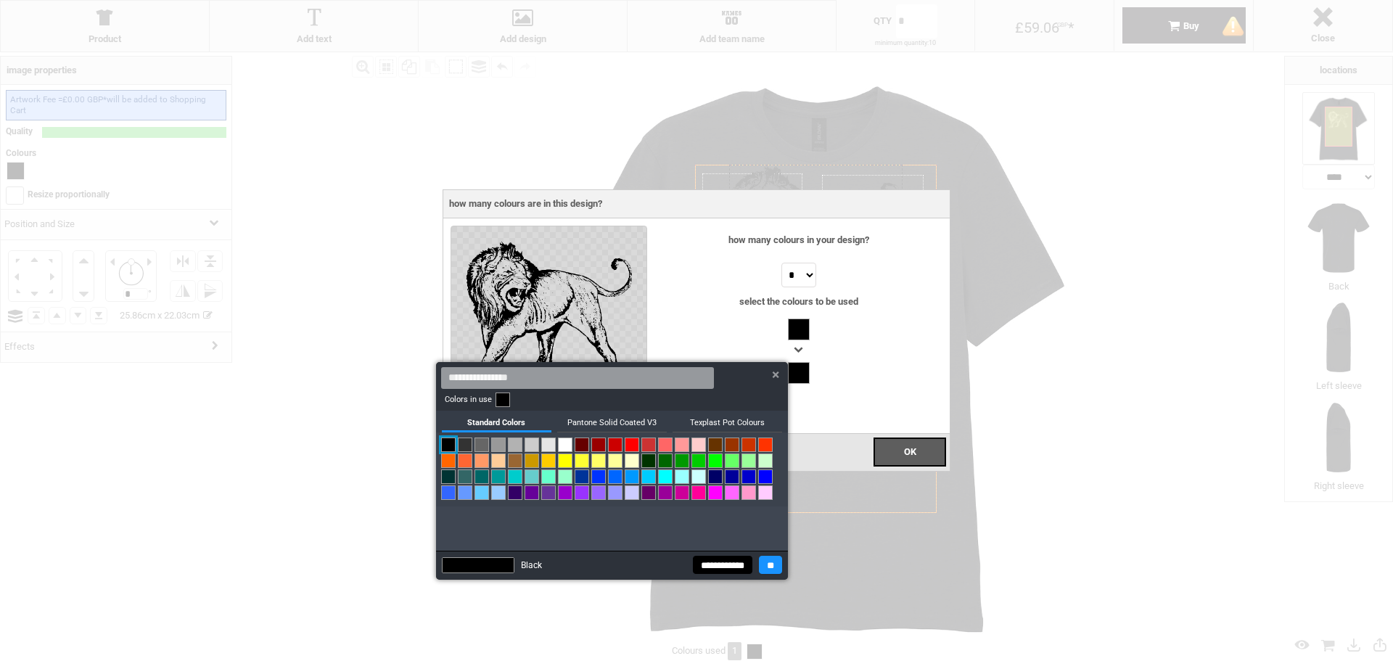
click at [797, 331] on div at bounding box center [696, 330] width 1393 height 661
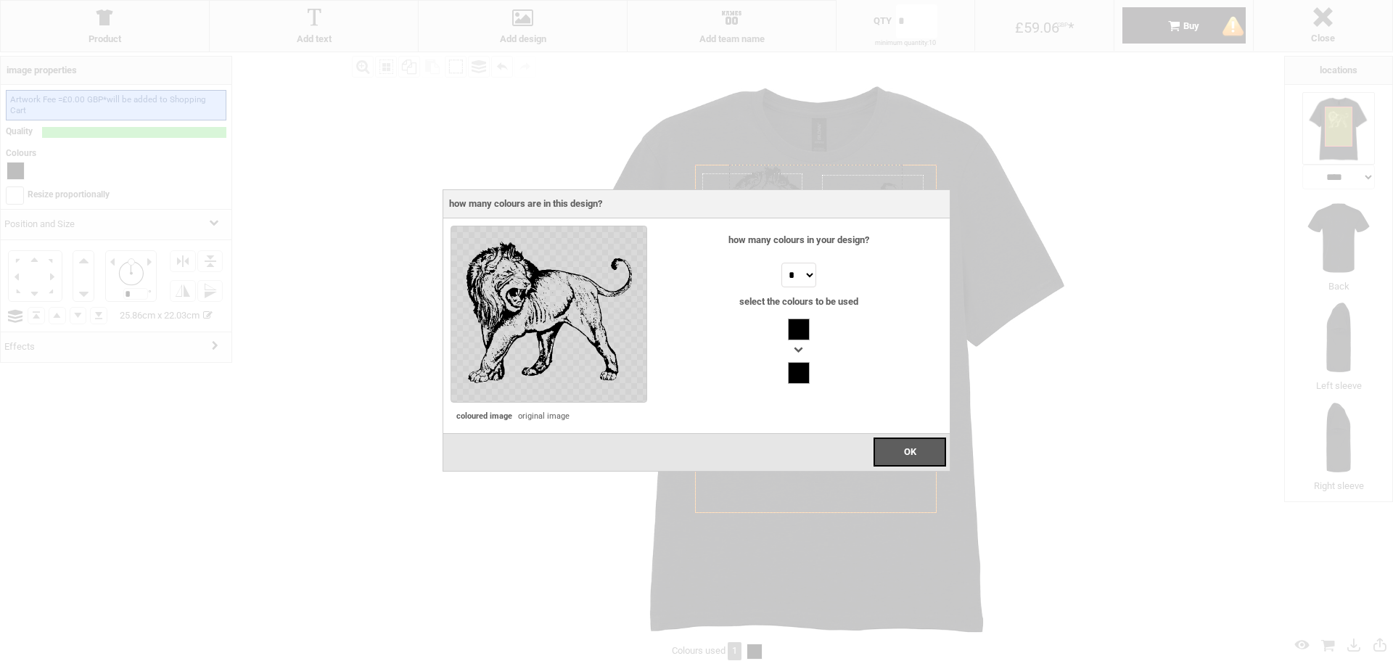
click at [797, 374] on div at bounding box center [799, 373] width 22 height 22
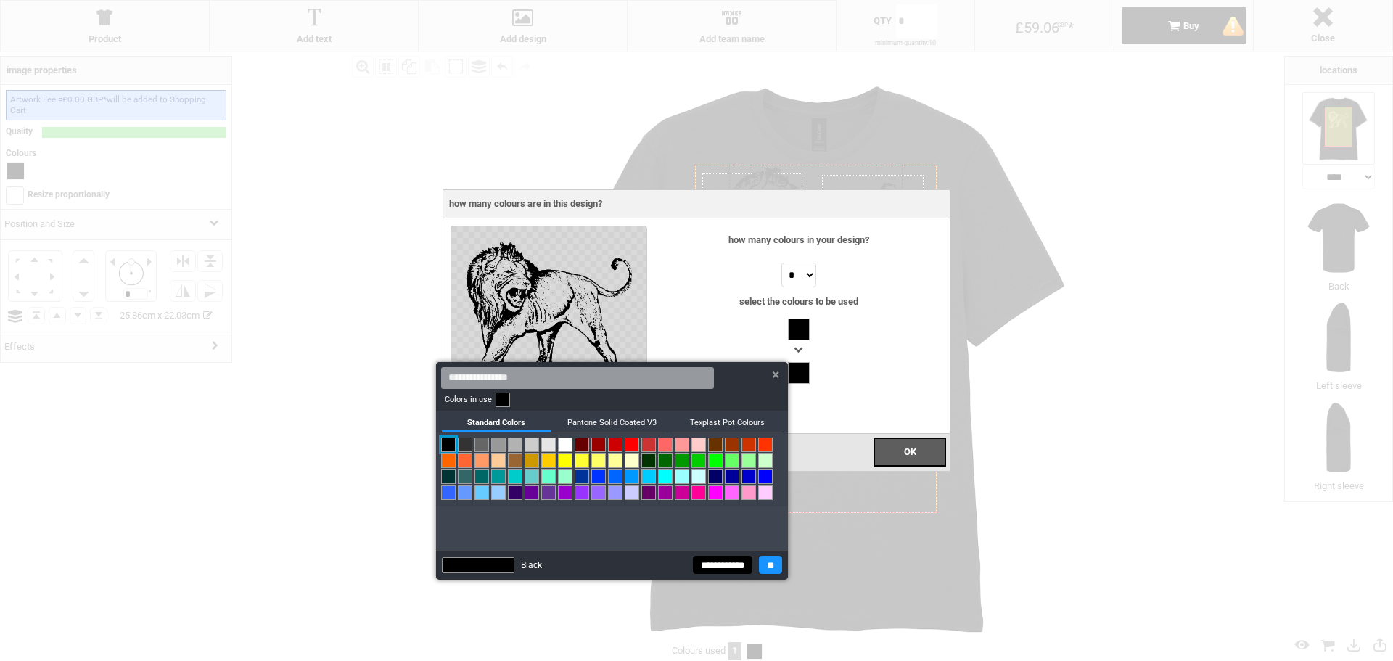
click at [560, 448] on link at bounding box center [565, 444] width 15 height 15
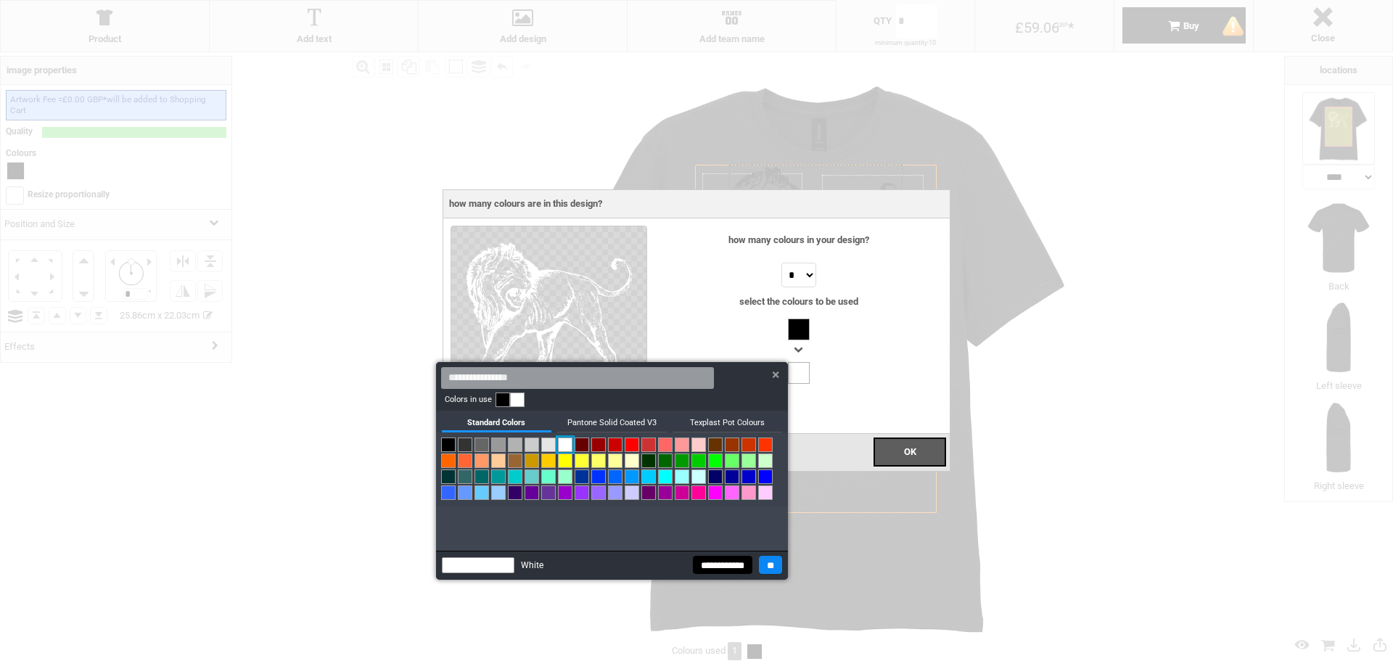
click at [759, 567] on input "**" at bounding box center [770, 565] width 23 height 18
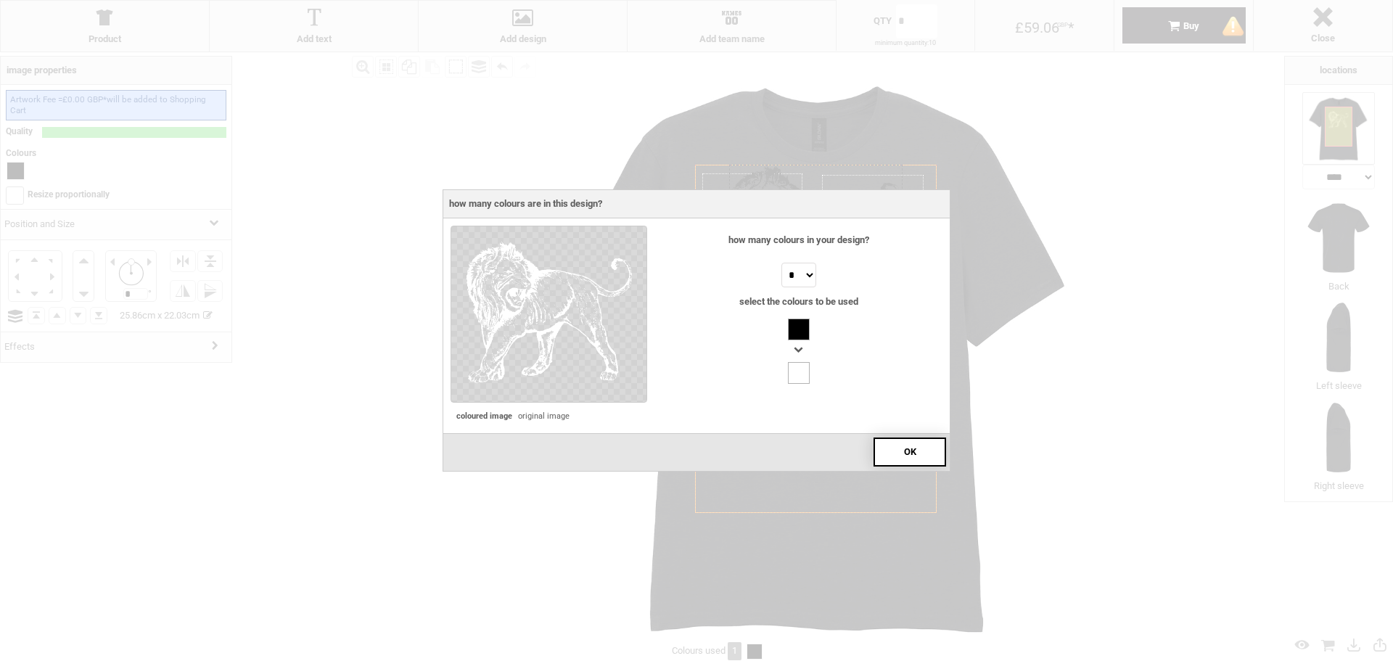
click at [901, 438] on div "OK" at bounding box center [909, 451] width 73 height 29
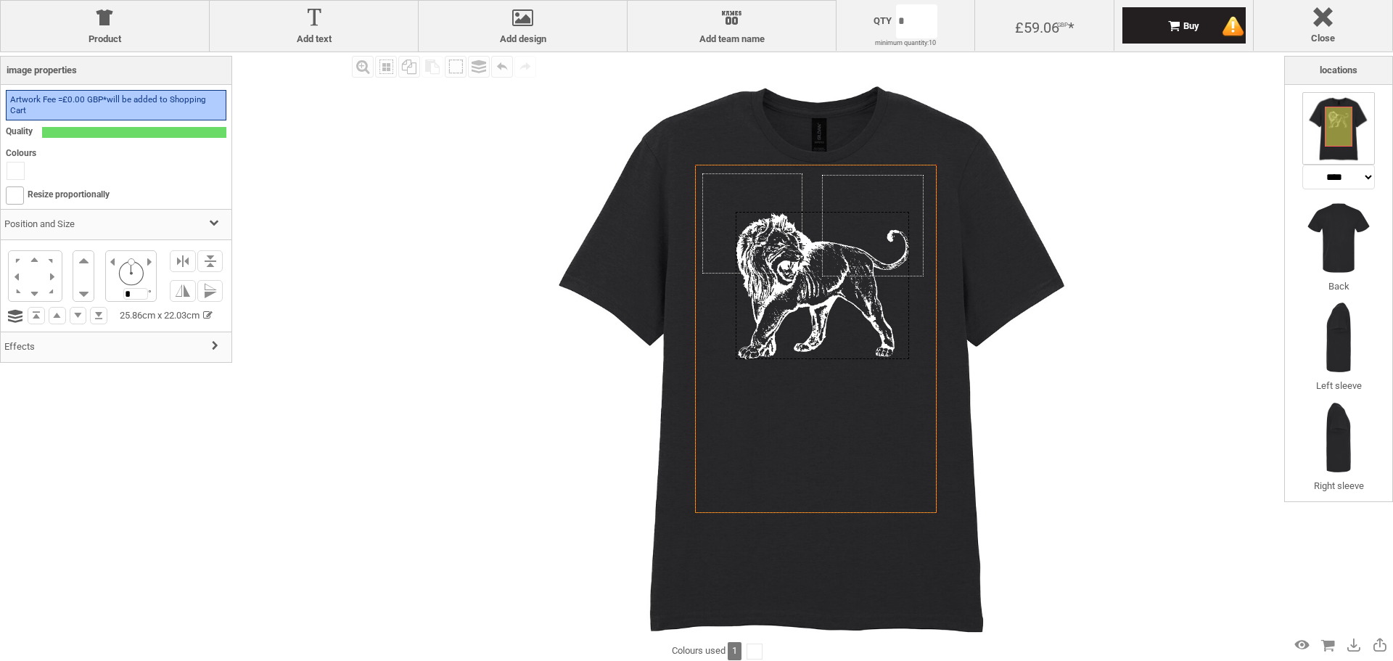
drag, startPoint x: 826, startPoint y: 261, endPoint x: 833, endPoint y: 308, distance: 47.6
click at [833, 308] on div at bounding box center [822, 286] width 173 height 148
click at [875, 414] on icon "Created with Raphaël 2.1.2" at bounding box center [816, 339] width 242 height 349
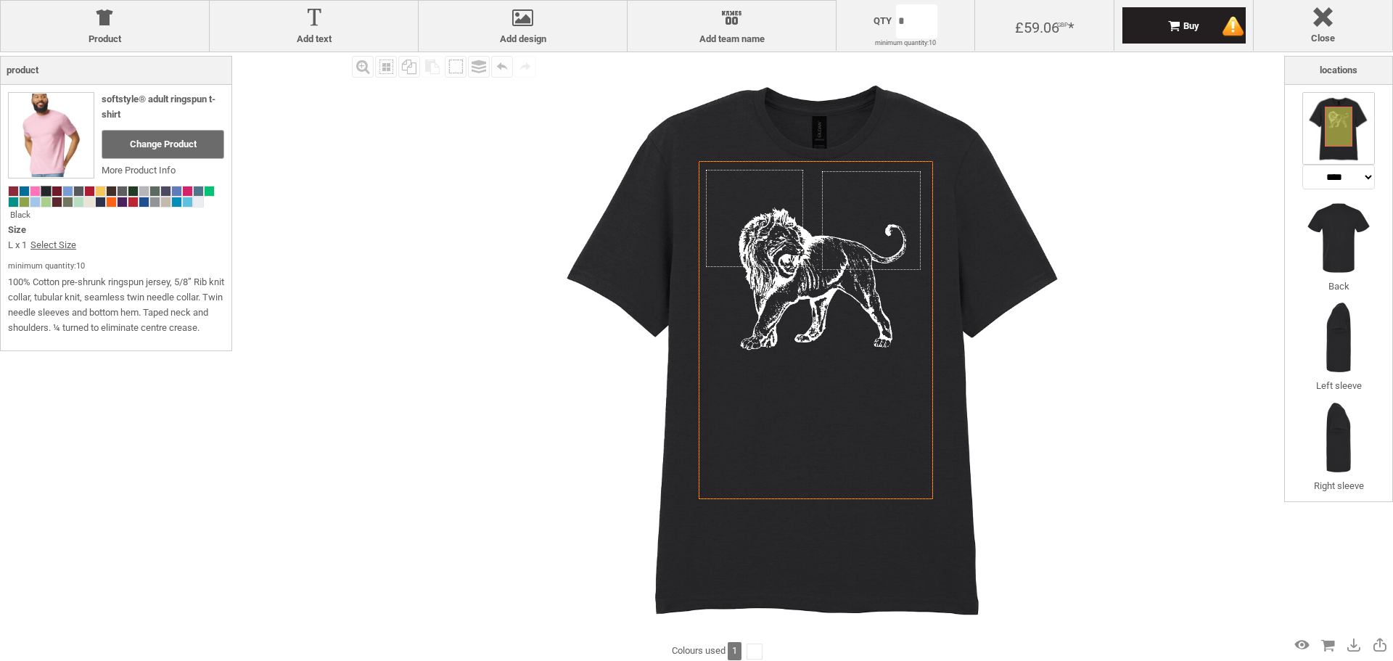
drag, startPoint x: 1093, startPoint y: 469, endPoint x: 1108, endPoint y: 469, distance: 14.5
click at [1095, 469] on img at bounding box center [816, 346] width 588 height 588
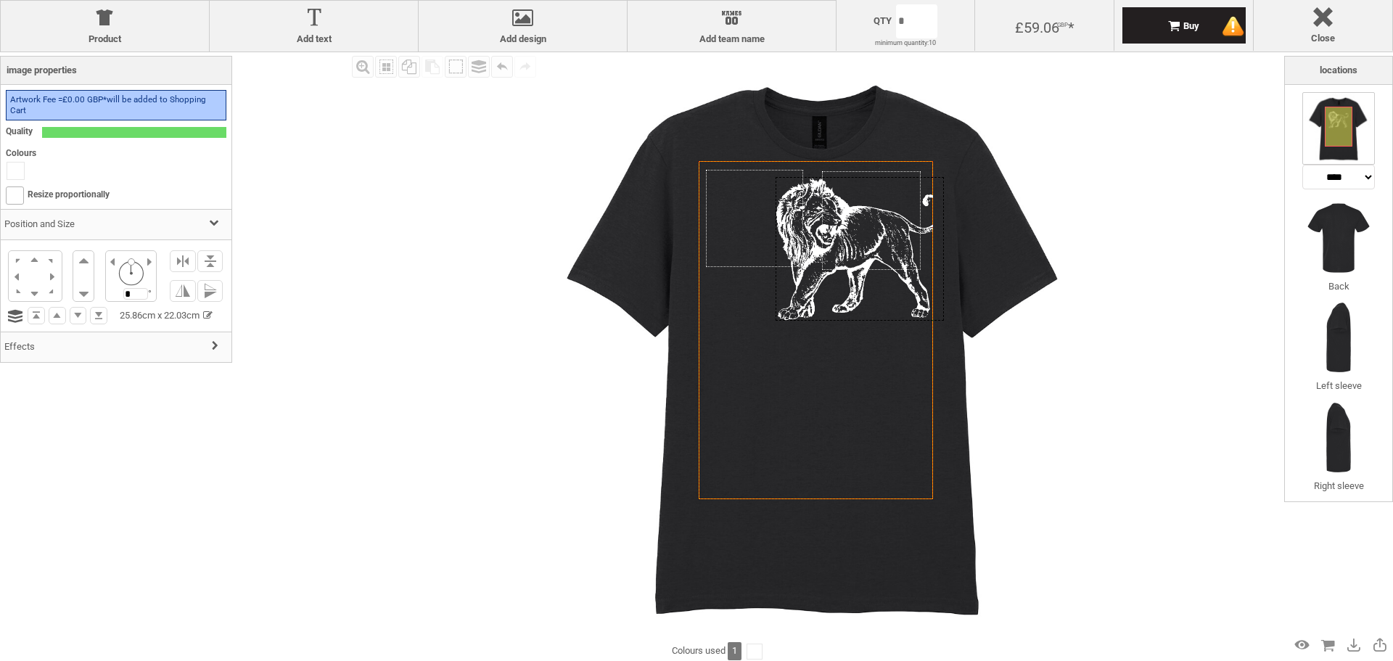
drag, startPoint x: 809, startPoint y: 274, endPoint x: 831, endPoint y: 241, distance: 39.2
click at [834, 241] on div at bounding box center [860, 249] width 168 height 144
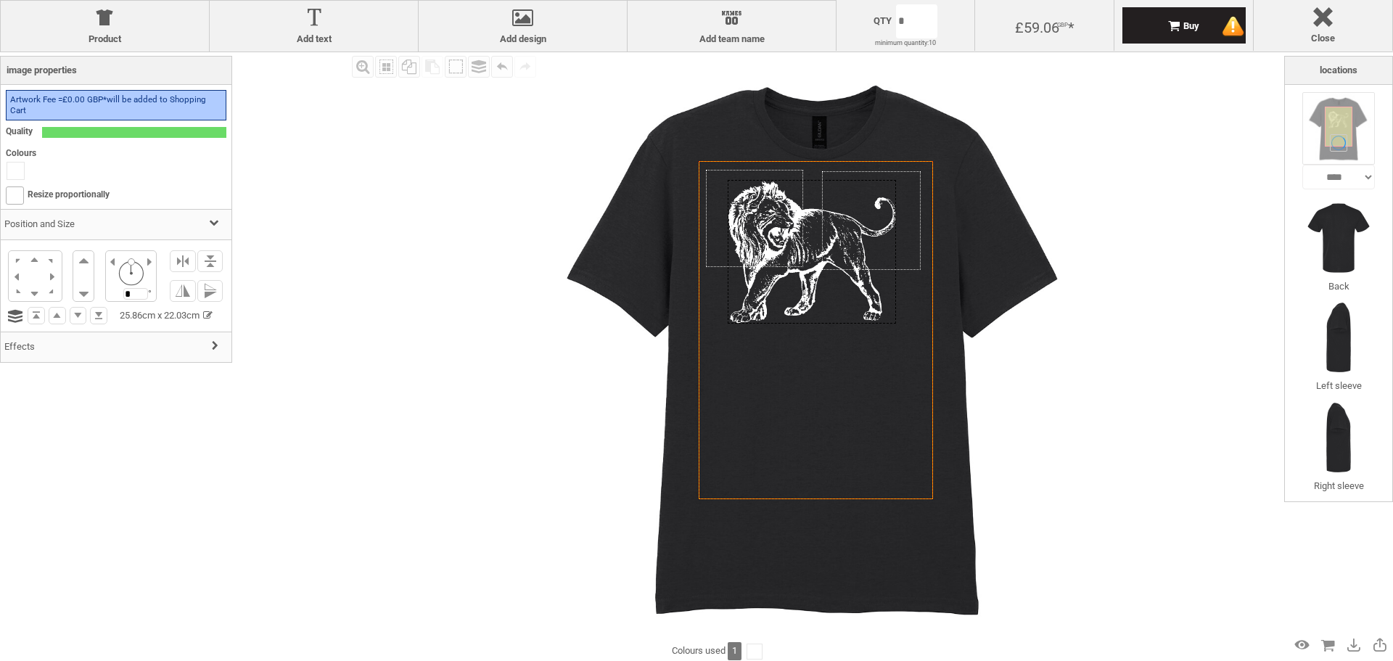
drag, startPoint x: 823, startPoint y: 240, endPoint x: 789, endPoint y: 246, distance: 35.3
click at [789, 246] on div at bounding box center [812, 252] width 168 height 144
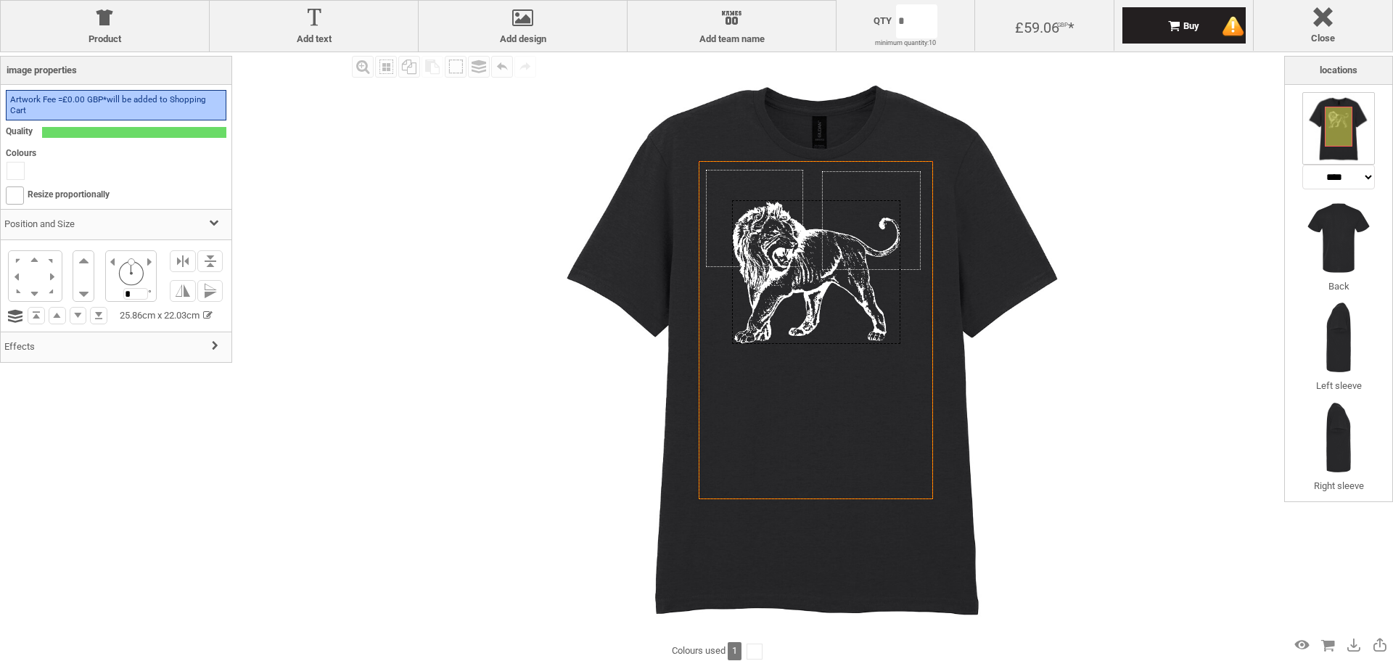
drag, startPoint x: 828, startPoint y: 240, endPoint x: 832, endPoint y: 260, distance: 20.8
click at [832, 260] on div at bounding box center [816, 272] width 168 height 144
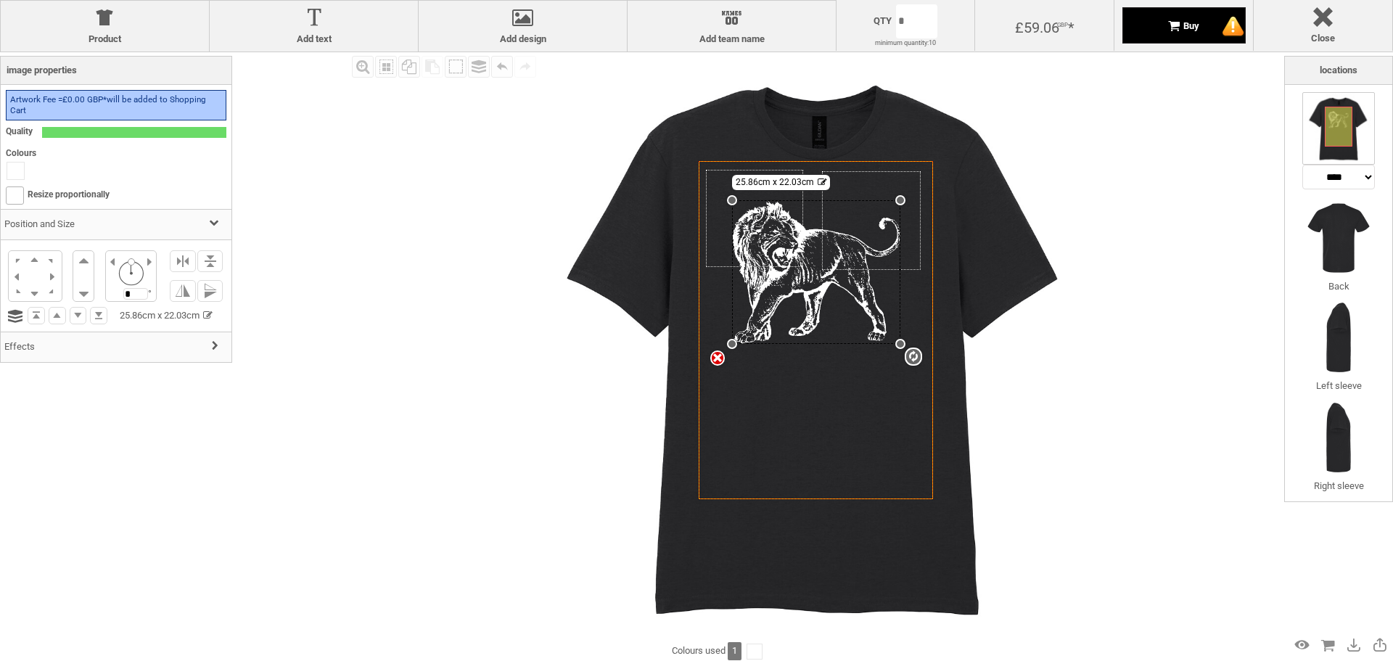
click at [1209, 31] on div "Buy" at bounding box center [1183, 25] width 123 height 36
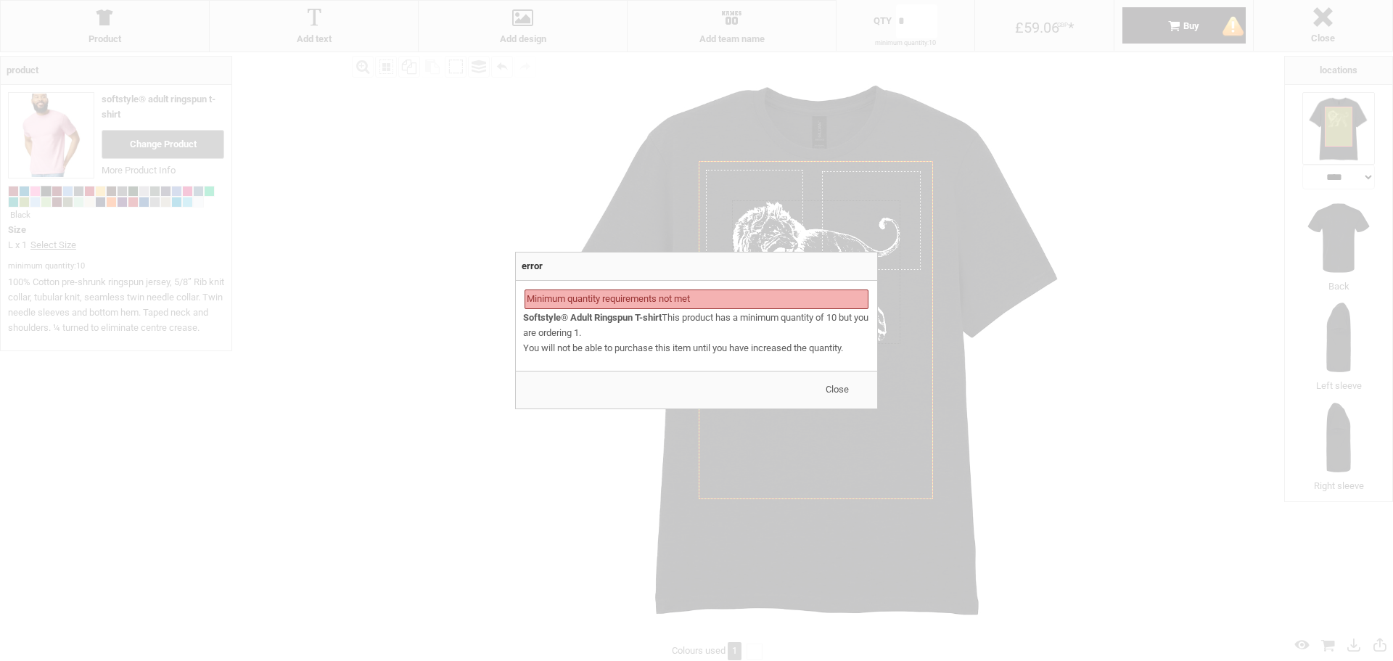
click at [839, 389] on span "Close" at bounding box center [837, 389] width 23 height 11
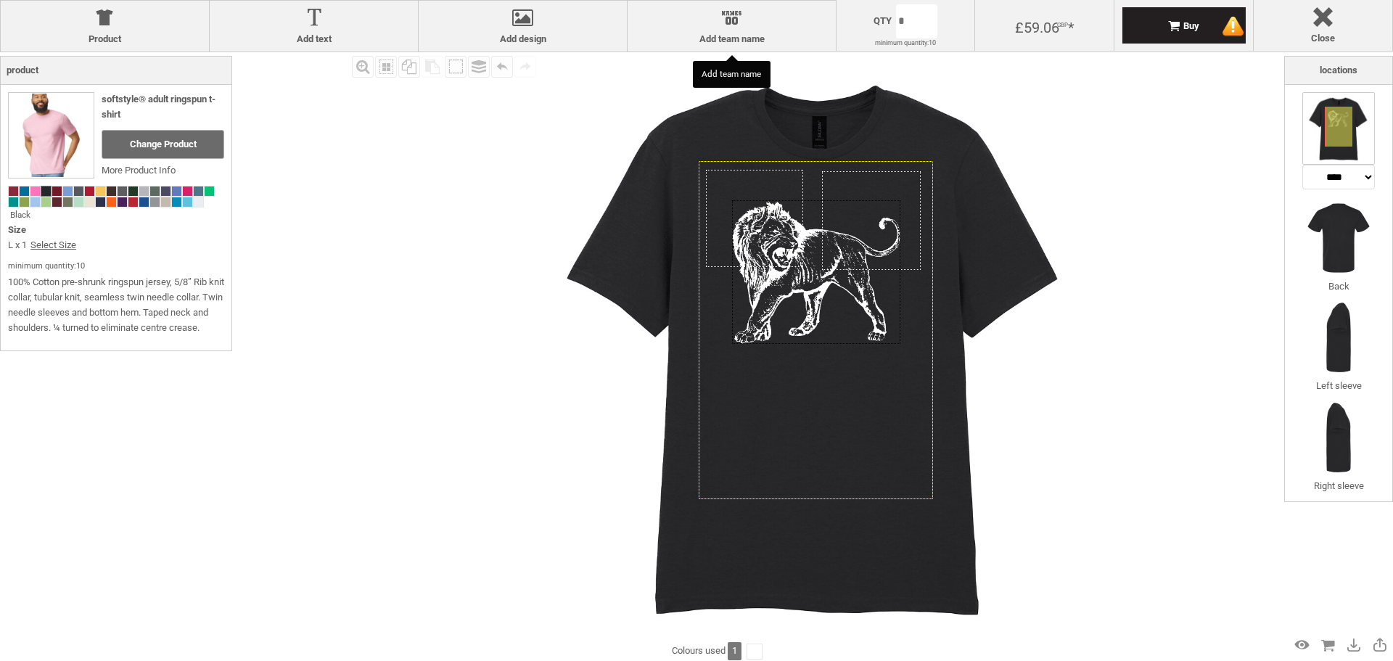
click at [900, 40] on p "minimum quantity: 10 available in bundles of: x Product ordered in bundles." at bounding box center [905, 43] width 64 height 7
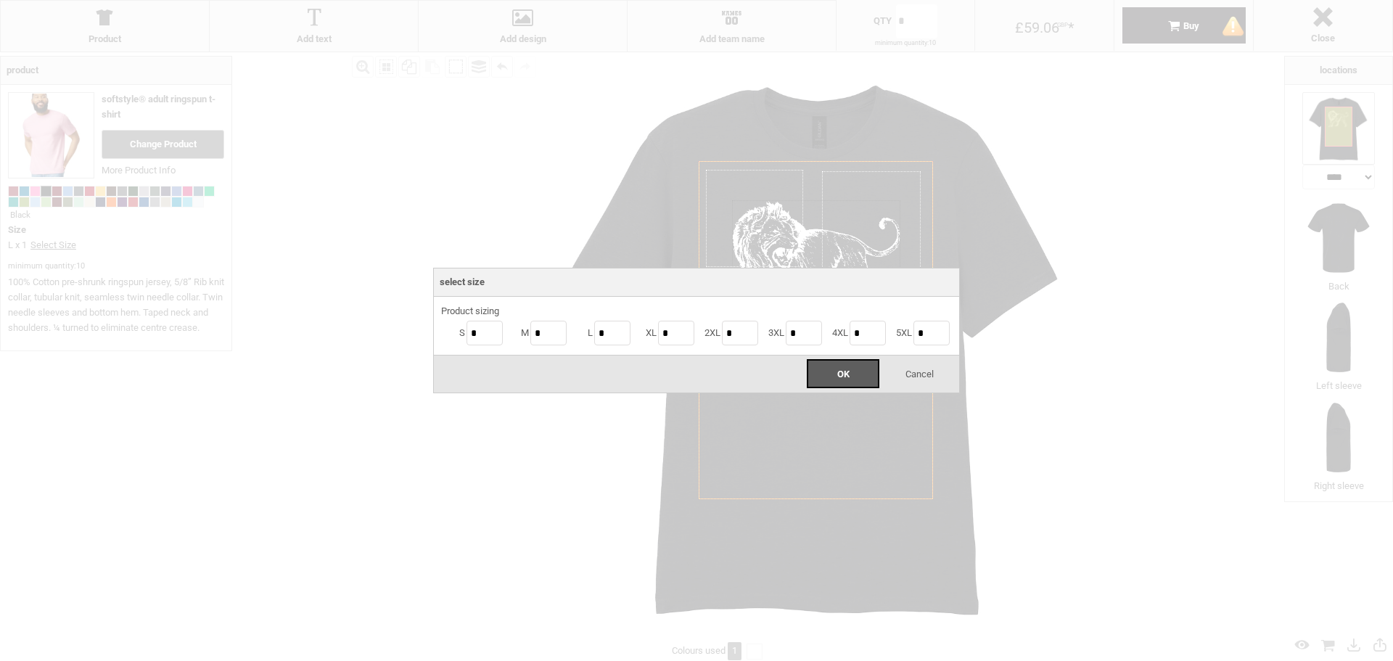
click at [921, 0] on body "get a quote design tool order Contact More Login Register 0 £ GBP +44 191 270 8…" at bounding box center [696, 0] width 1393 height 0
click at [620, 328] on input "*" at bounding box center [612, 333] width 36 height 25
type input "**"
click at [831, 372] on div "OK" at bounding box center [843, 373] width 73 height 29
type input "**"
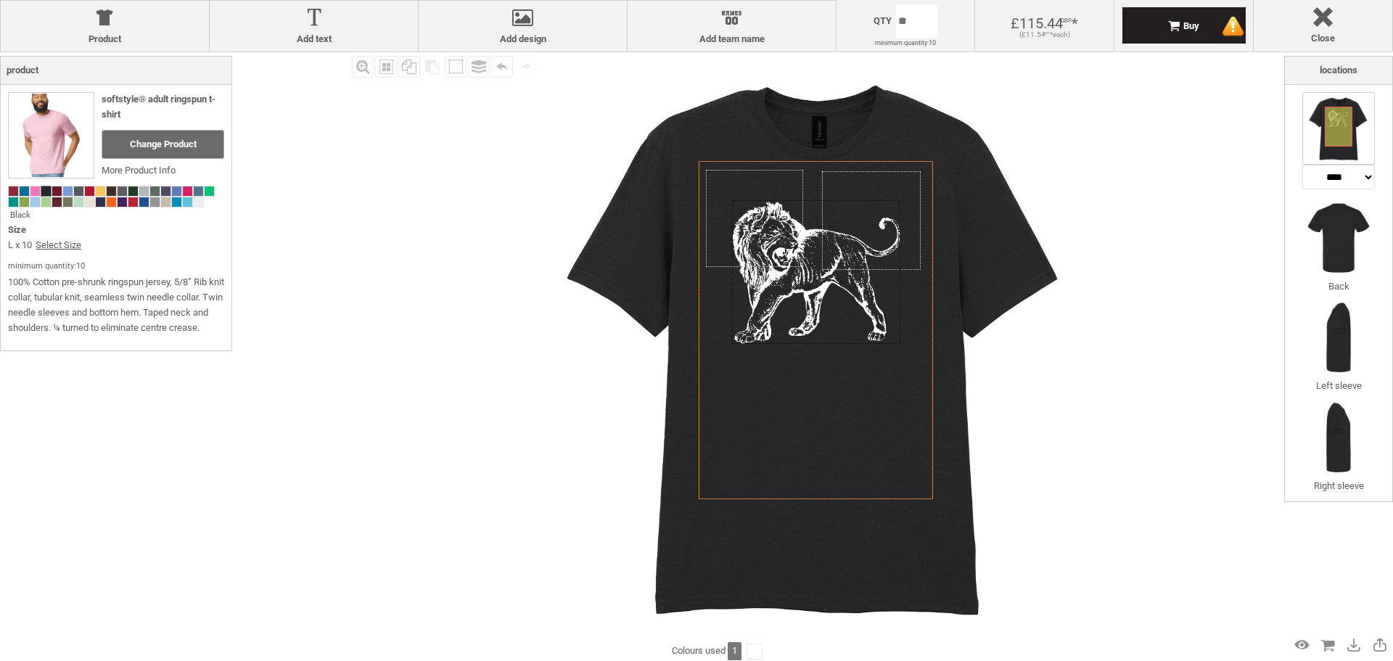
drag, startPoint x: 1149, startPoint y: 442, endPoint x: 1141, endPoint y: 443, distance: 8.0
click at [1149, 443] on div "Fill Background Zoom in Zoom out Select All Copy All Selected Paste Off On Grou…" at bounding box center [816, 346] width 936 height 588
click at [1172, 35] on div "Buy" at bounding box center [1183, 25] width 123 height 36
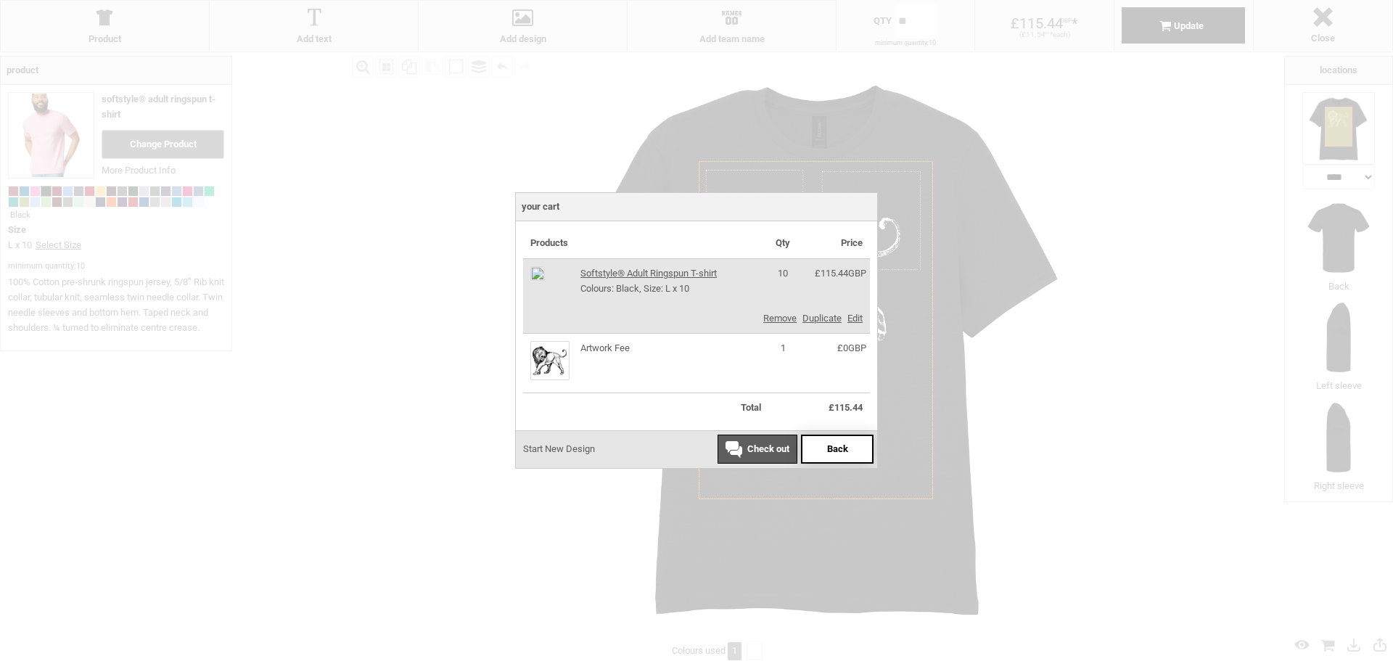
click at [833, 443] on div "Back" at bounding box center [837, 449] width 73 height 29
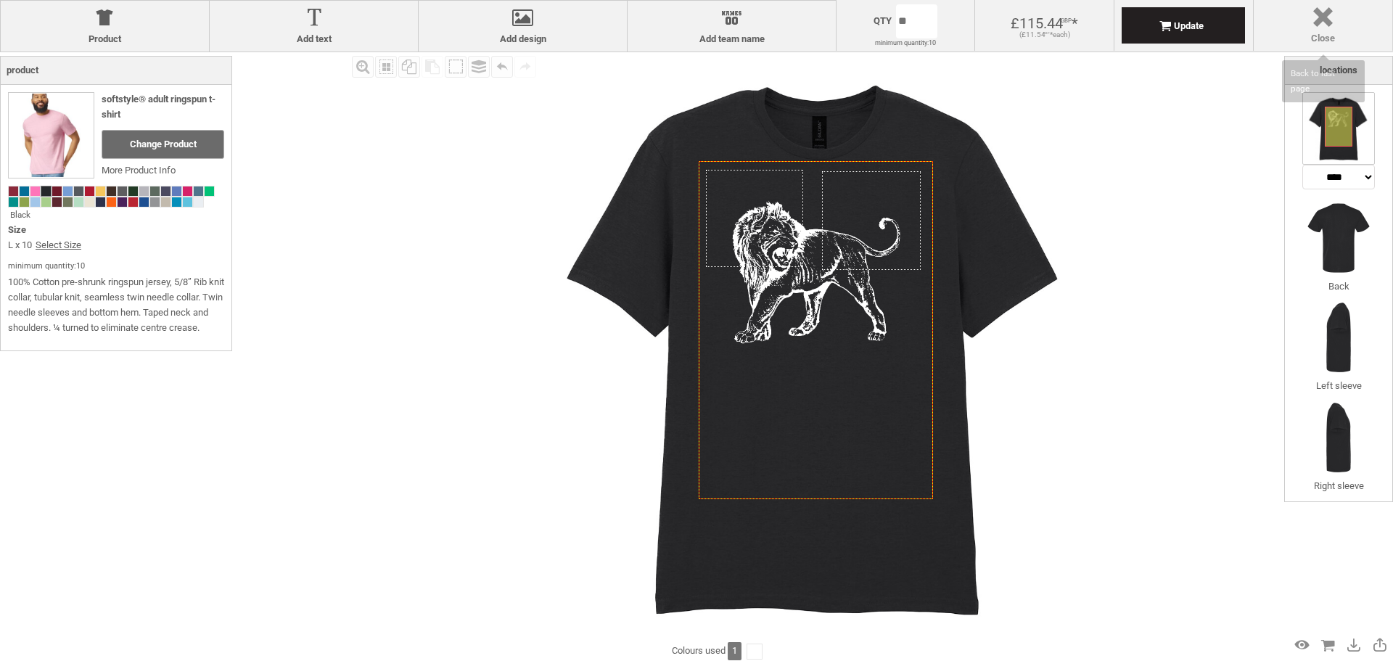
click at [1308, 25] on div at bounding box center [1323, 19] width 124 height 25
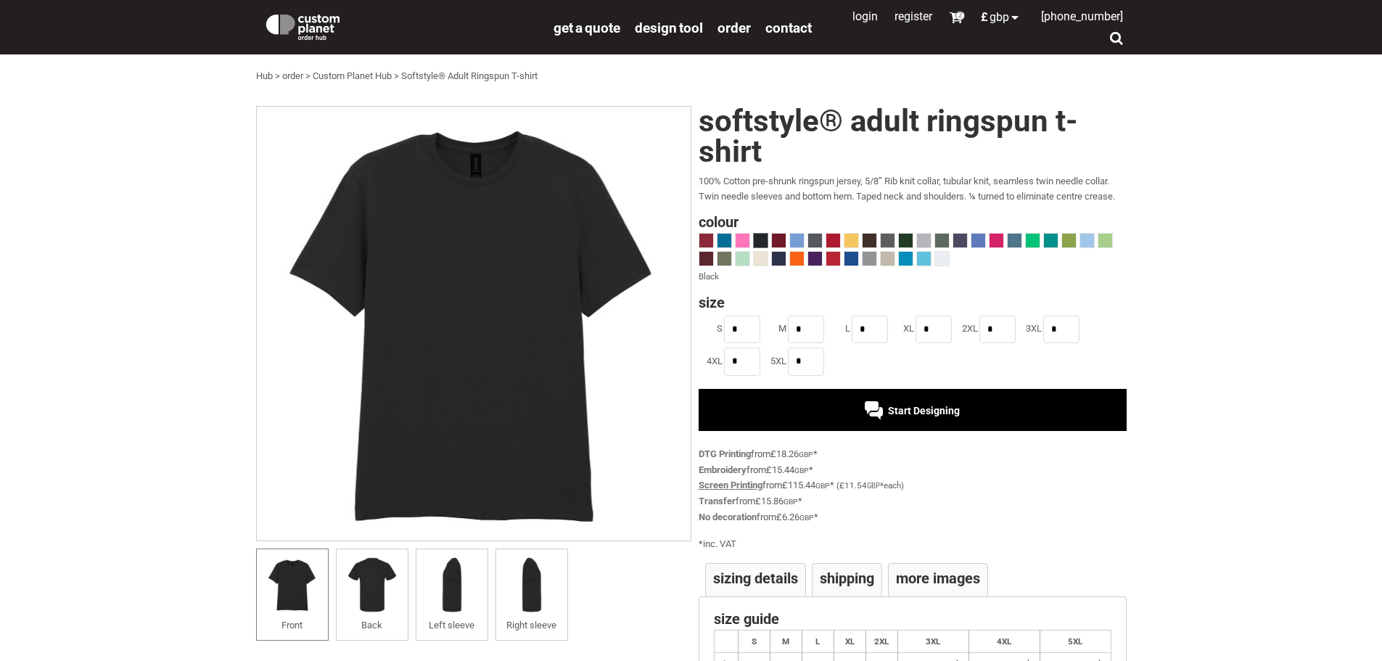
click at [726, 488] on link "Screen Printing" at bounding box center [731, 485] width 64 height 11
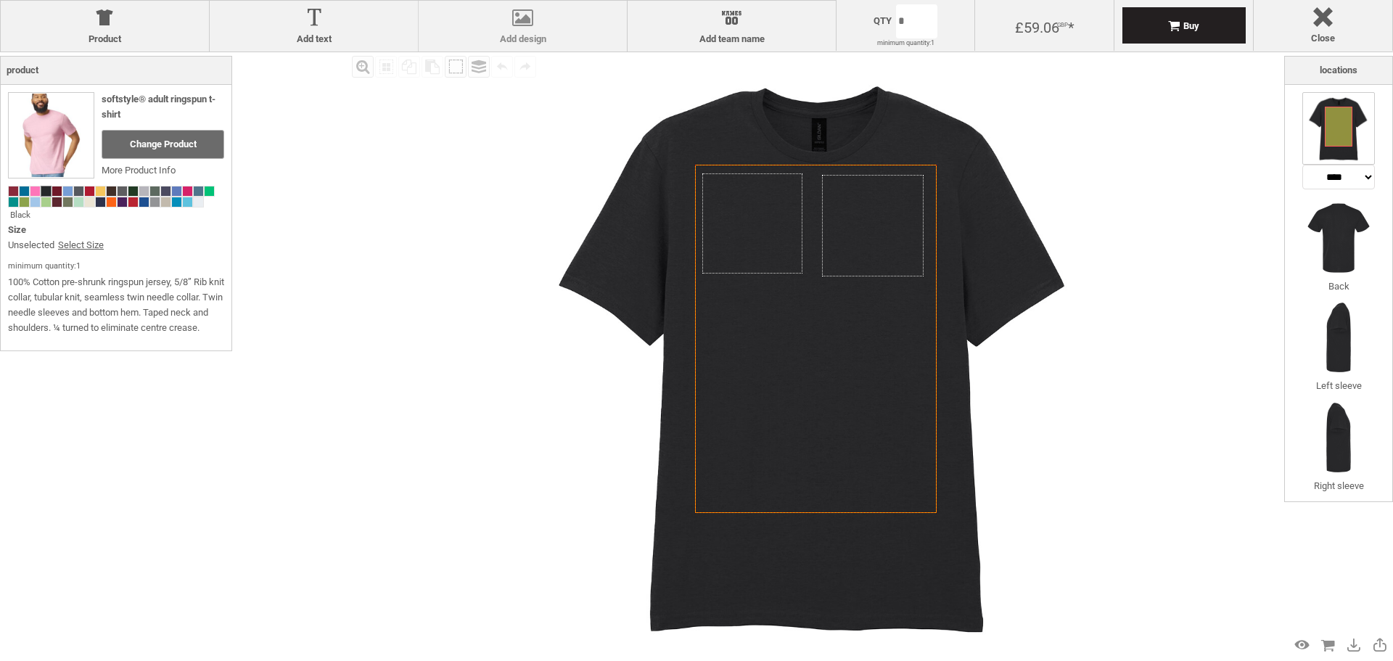
click at [516, 20] on div at bounding box center [523, 20] width 194 height 25
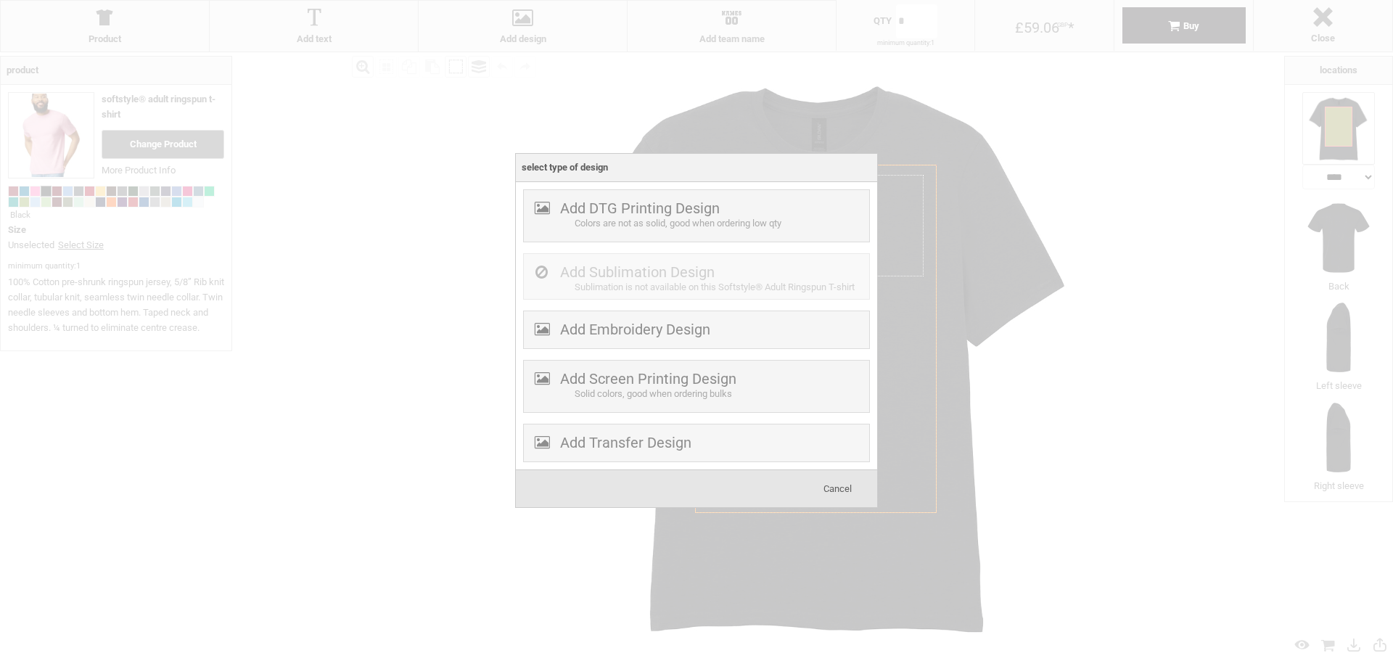
click at [757, 387] on div "Solid colors, good when ordering bulks" at bounding box center [720, 394] width 291 height 15
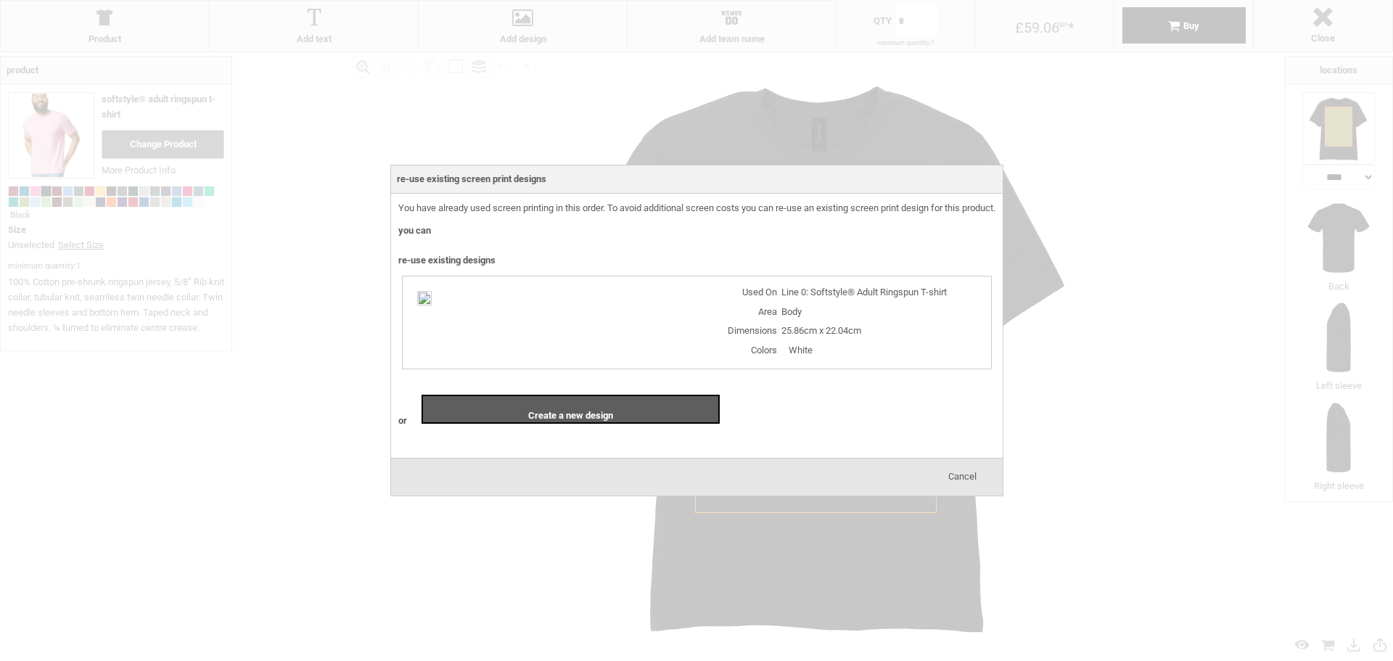
drag, startPoint x: 555, startPoint y: 295, endPoint x: 560, endPoint y: 306, distance: 12.0
click at [432, 295] on img at bounding box center [424, 298] width 15 height 15
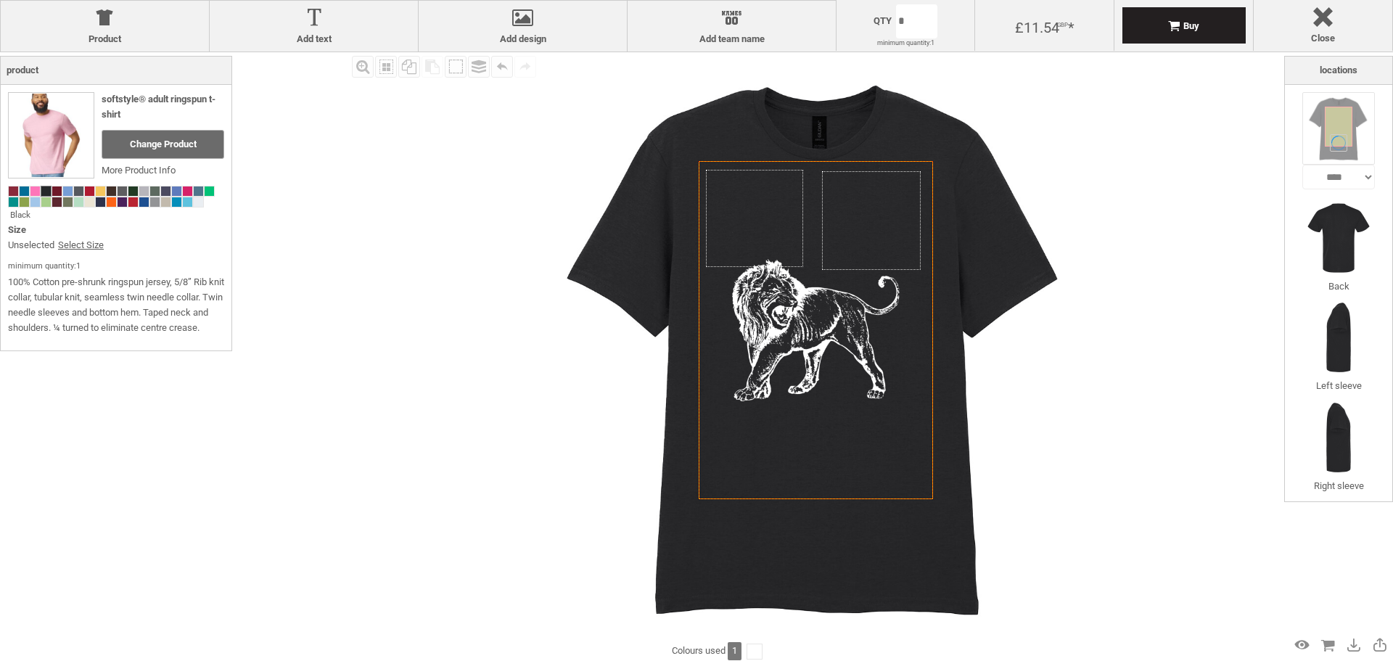
click at [1074, 462] on img at bounding box center [816, 346] width 588 height 588
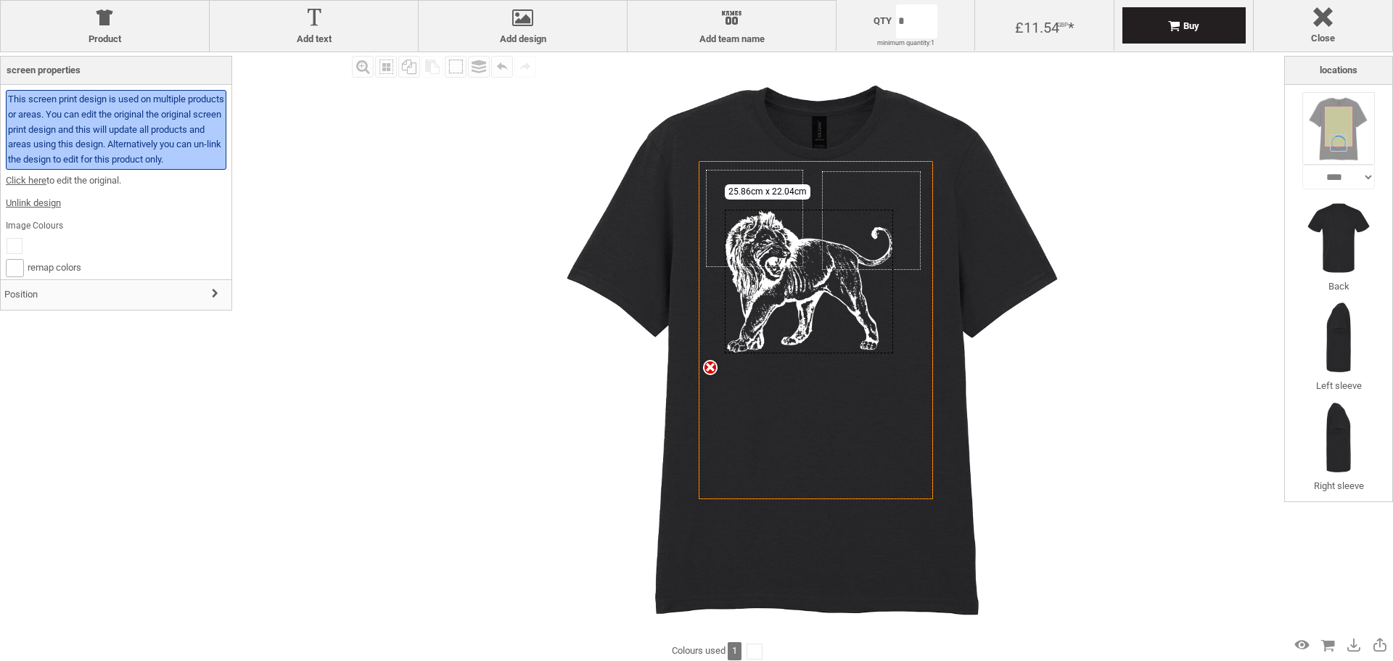
drag, startPoint x: 805, startPoint y: 367, endPoint x: 799, endPoint y: 332, distance: 35.4
click at [799, 332] on div "settings 25.86cm x 22.04cm" at bounding box center [809, 282] width 168 height 144
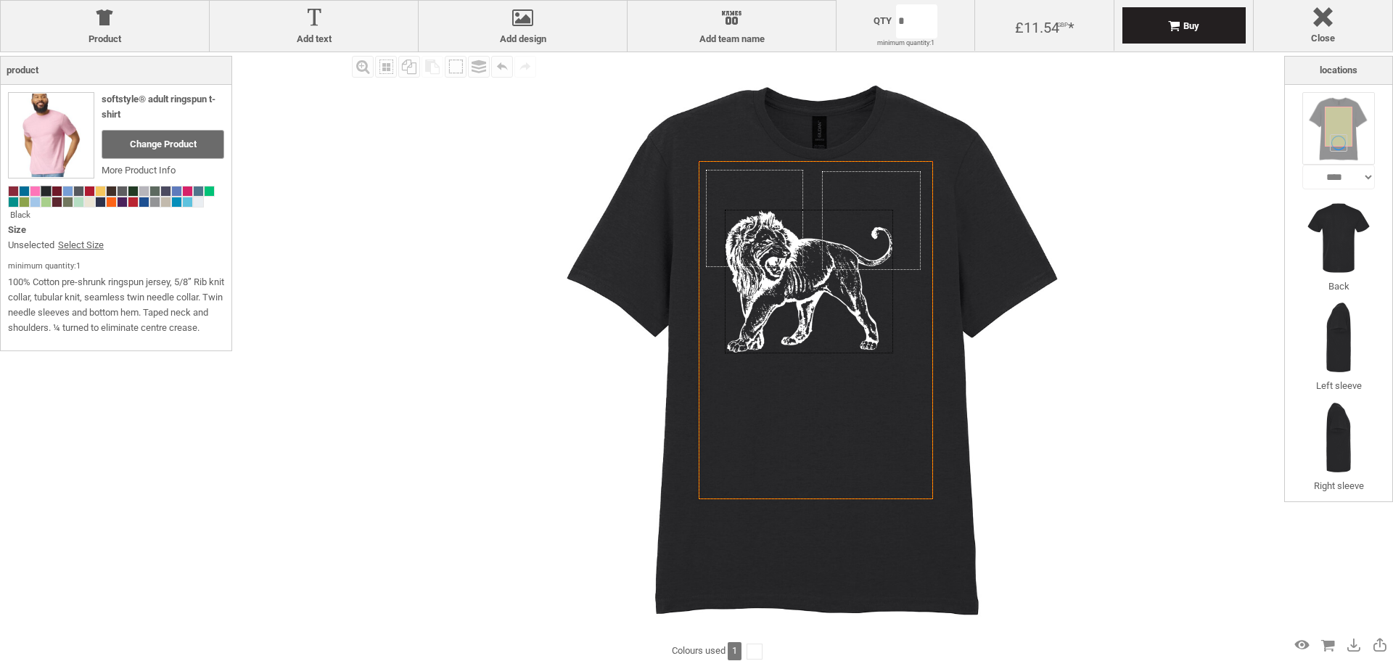
click at [1140, 427] on div "Fill Background Zoom in Zoom out Select All Copy All Selected Paste Off On Grou…" at bounding box center [816, 346] width 936 height 588
click at [1141, 429] on div "Fill Background Zoom in Zoom out Select All Copy All Selected Paste Off On Grou…" at bounding box center [816, 346] width 936 height 588
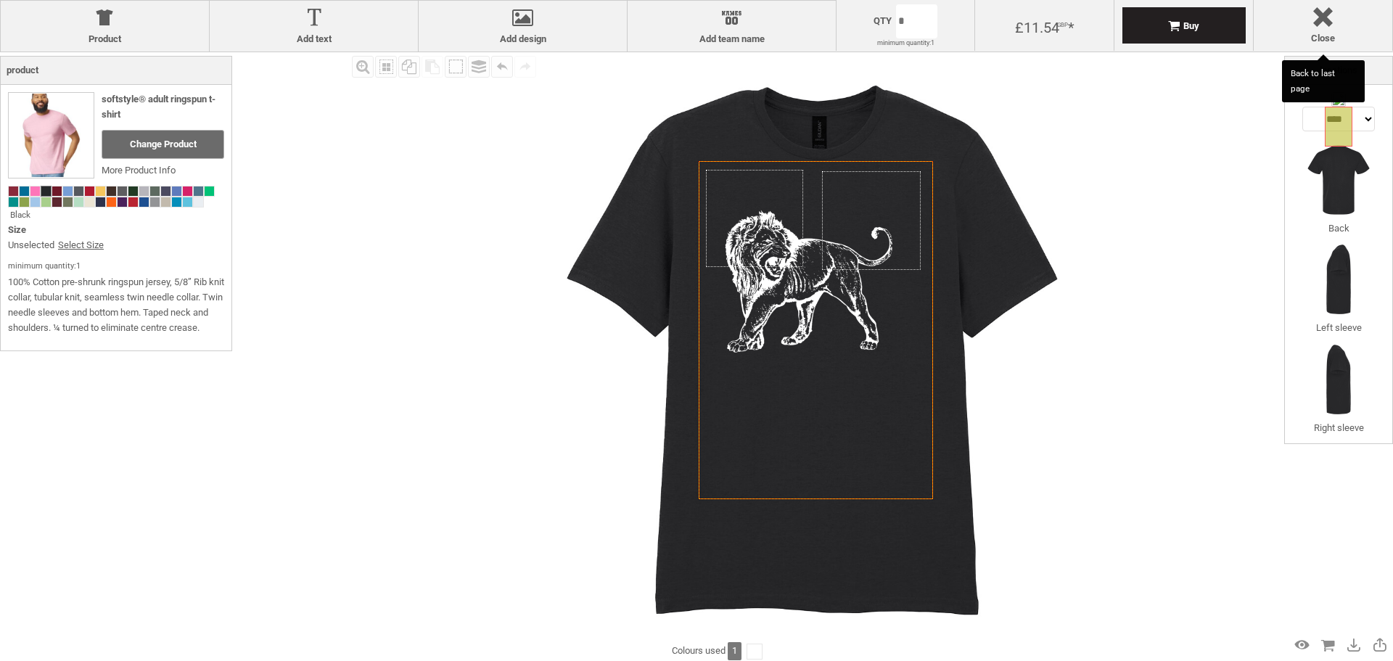
click at [1061, 160] on img at bounding box center [816, 346] width 588 height 588
click at [1208, 38] on div "Buy" at bounding box center [1183, 25] width 123 height 36
click at [875, 31] on div "Qty * minimum quantity: 1 available in bundles of: x Product ordered in bundles." at bounding box center [905, 25] width 64 height 42
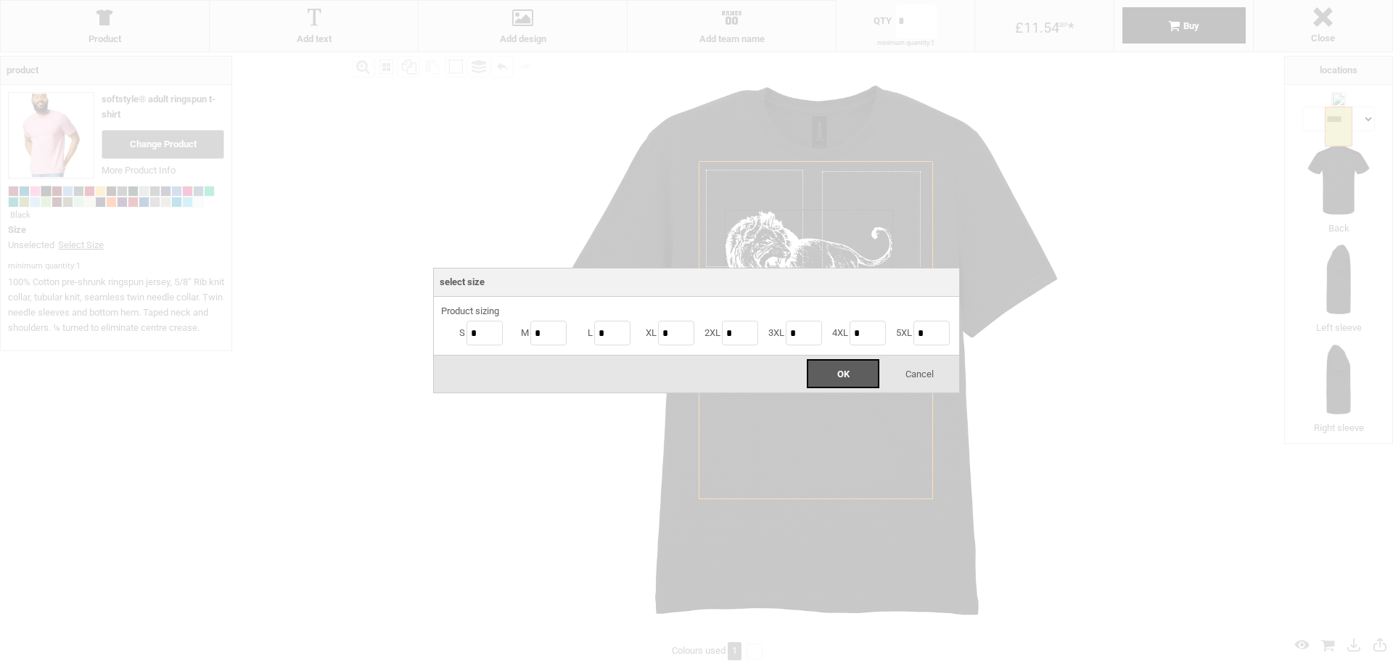
click at [915, 0] on body "get a quote design tool order Contact More Login Register 2 £ GBP +44 191 270 8…" at bounding box center [696, 0] width 1393 height 0
click at [618, 326] on input "*" at bounding box center [612, 333] width 36 height 25
type input "*"
type input "**"
click at [847, 371] on span "OK" at bounding box center [843, 374] width 12 height 11
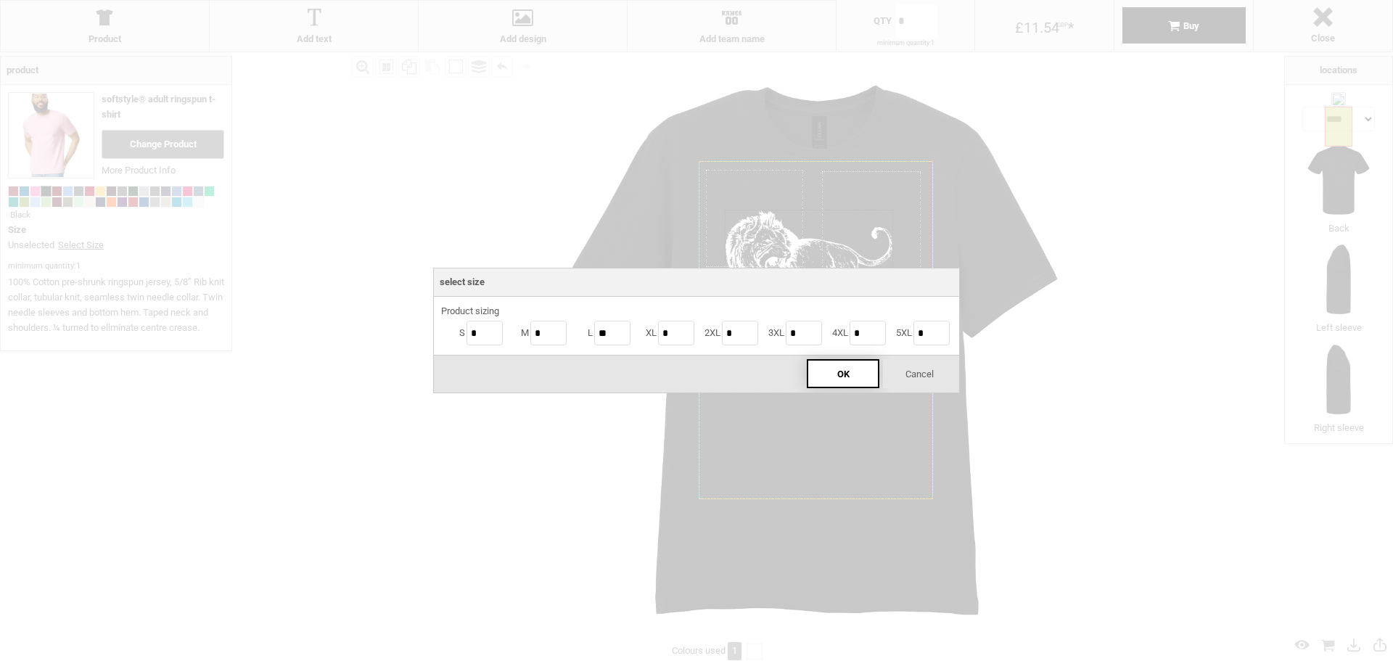
type input "**"
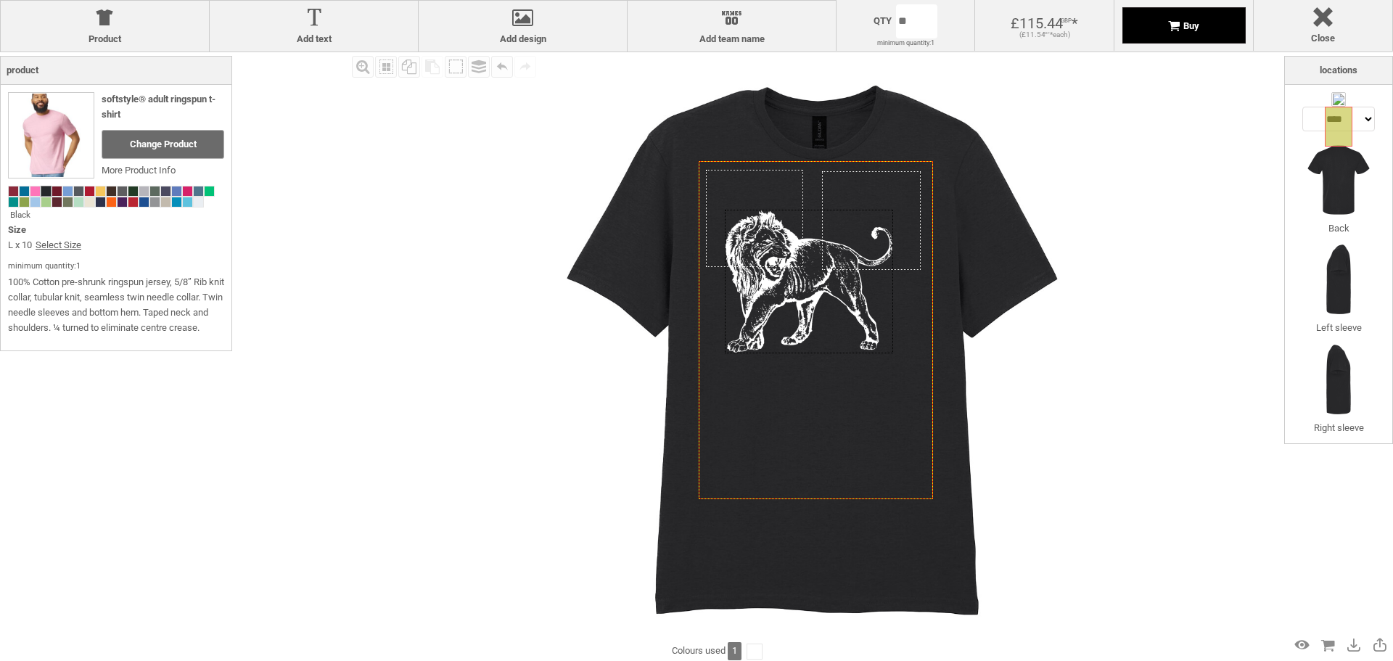
click at [1204, 29] on div "Buy" at bounding box center [1183, 25] width 123 height 36
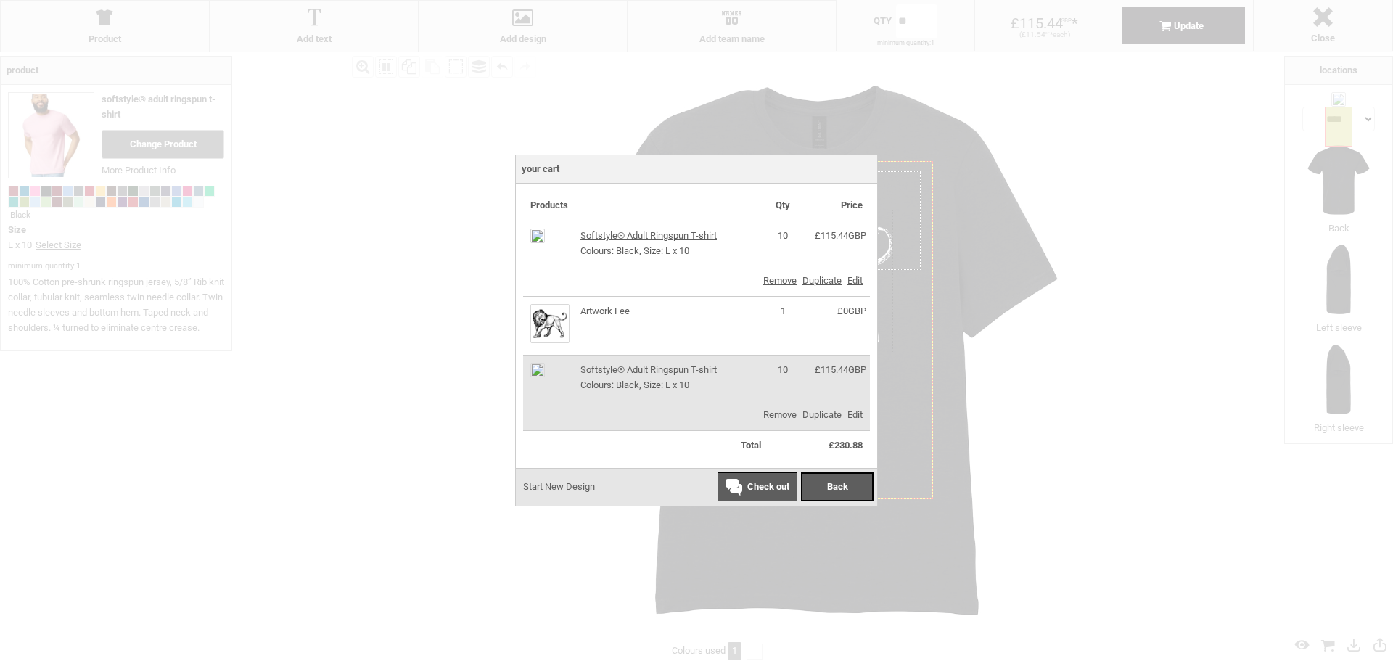
click at [780, 284] on link "Remove" at bounding box center [779, 280] width 33 height 11
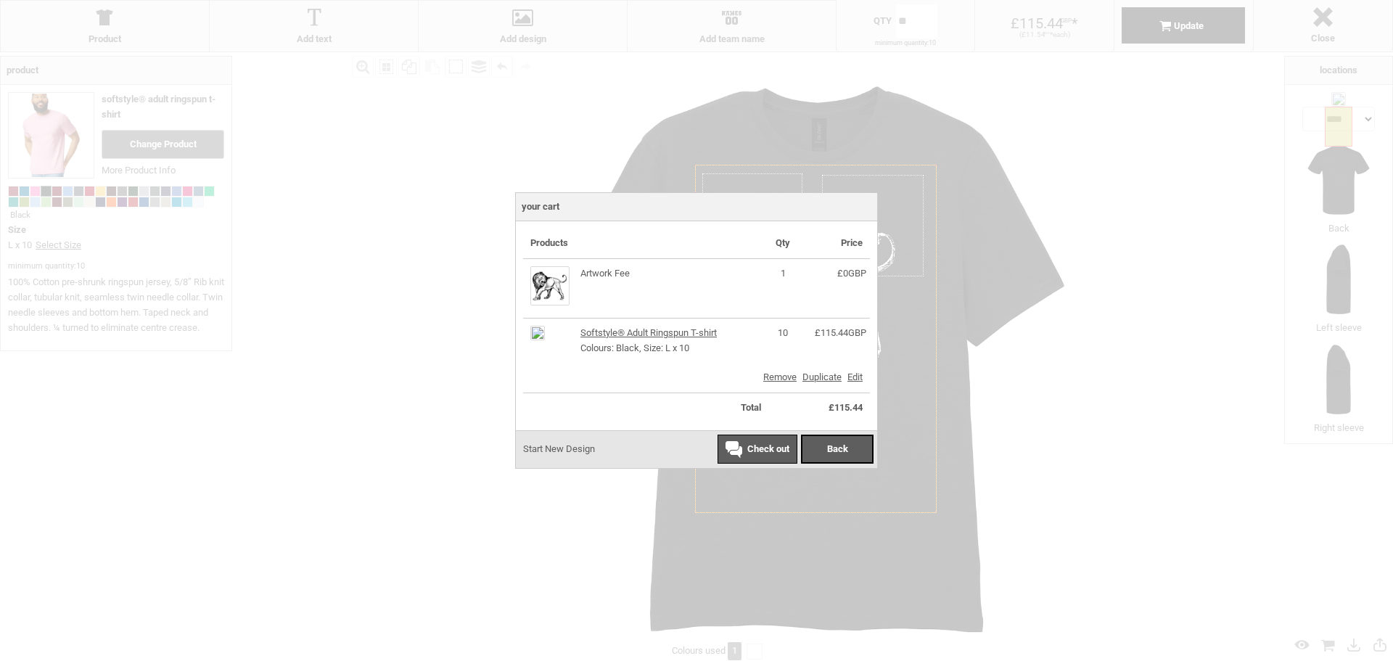
click at [753, 455] on div "Check out" at bounding box center [757, 449] width 80 height 29
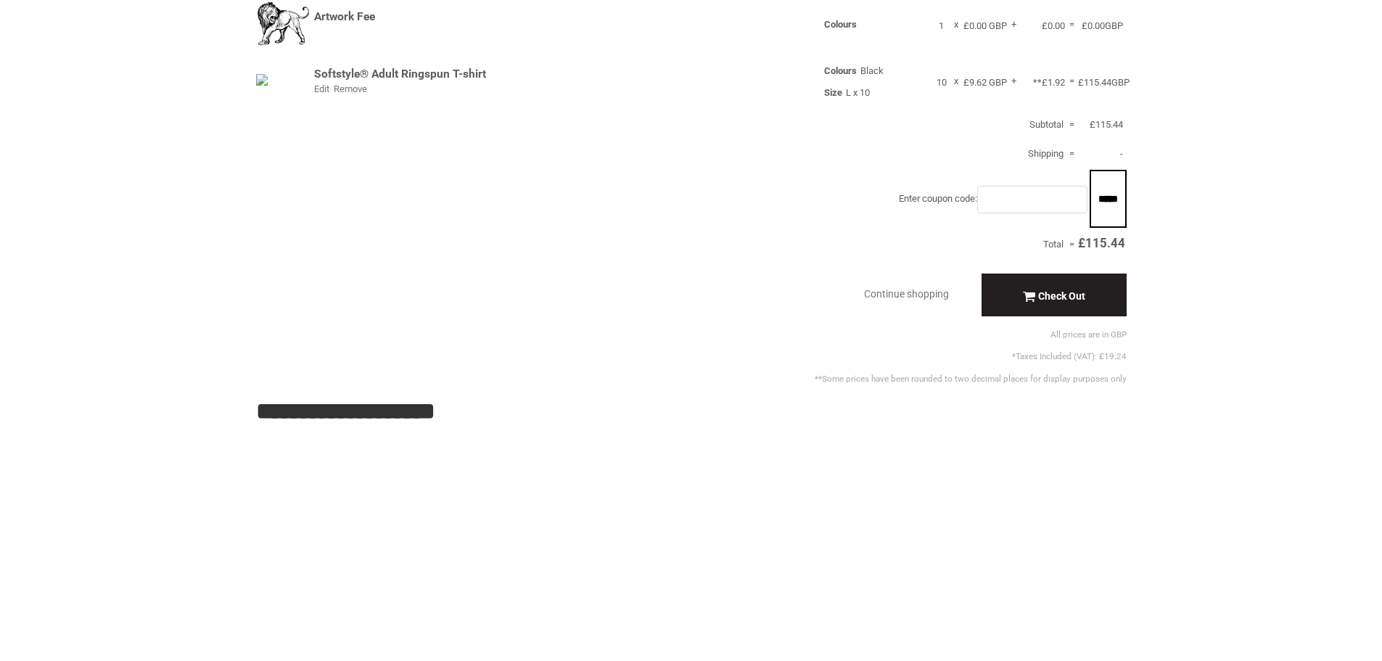
scroll to position [73, 0]
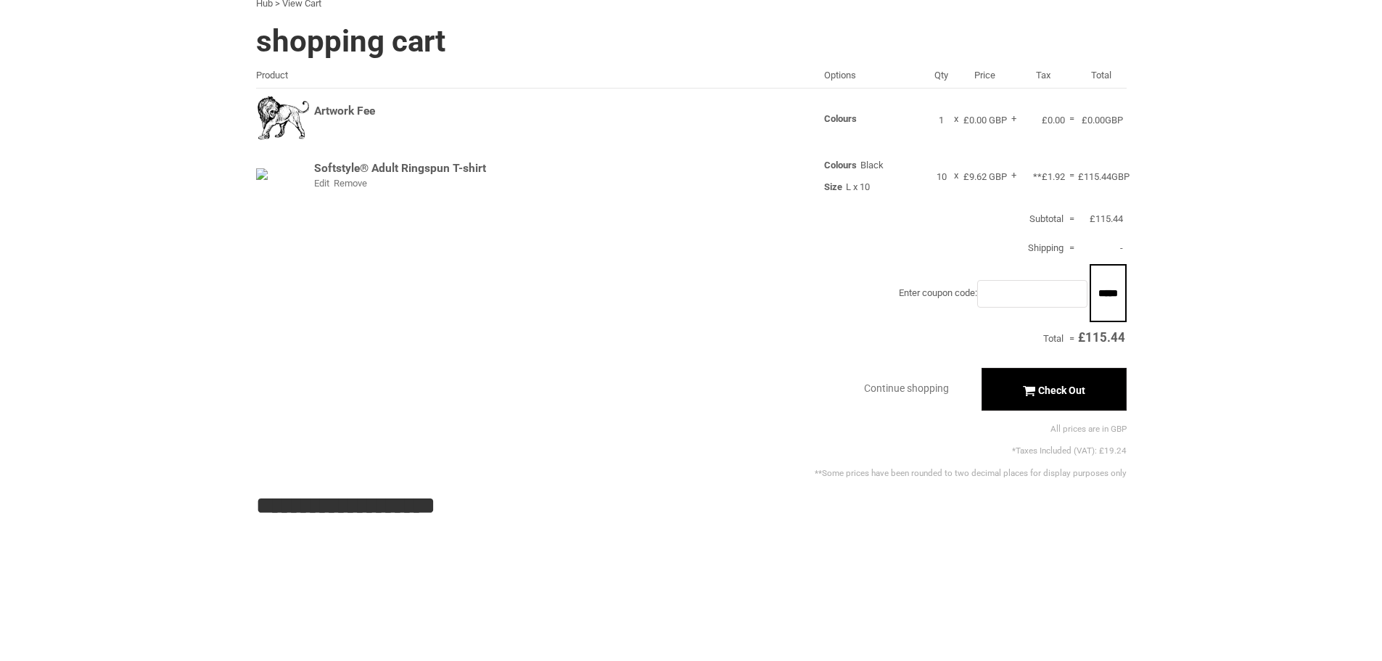
click at [1030, 390] on div "Check Out" at bounding box center [1054, 389] width 145 height 42
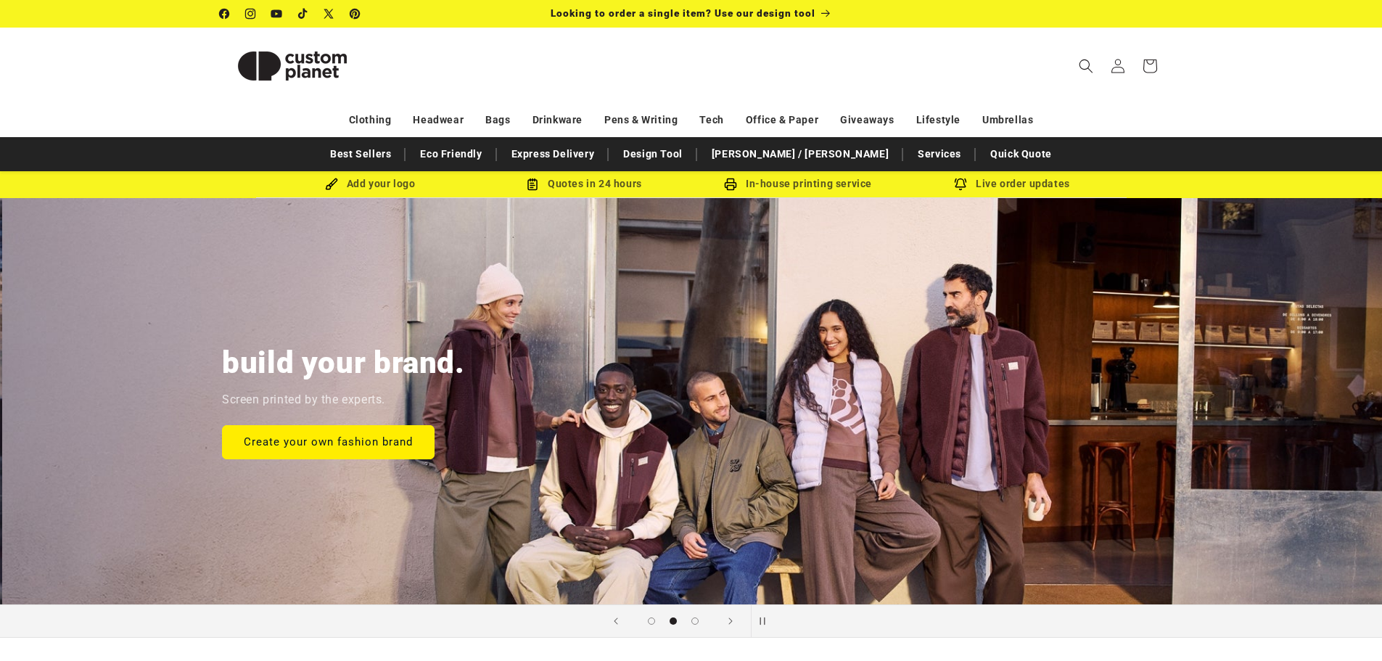
scroll to position [0, 1382]
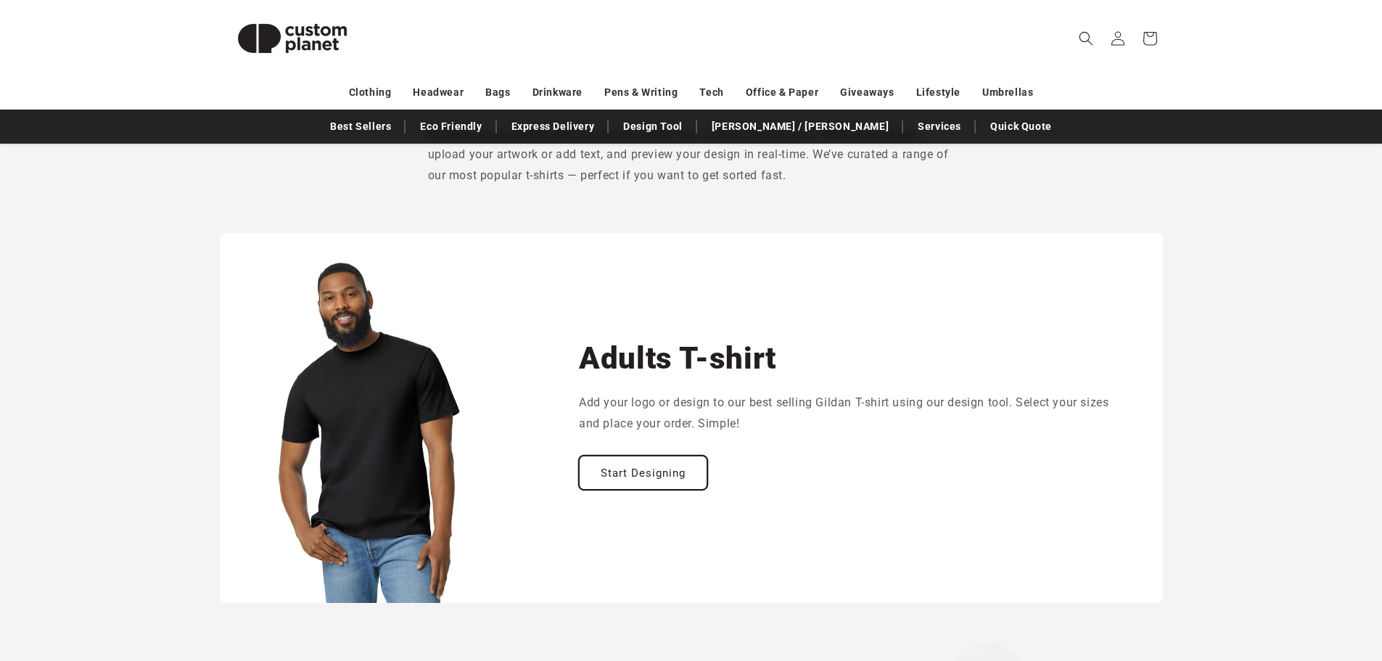
click at [646, 474] on link "Start Designing" at bounding box center [643, 473] width 128 height 34
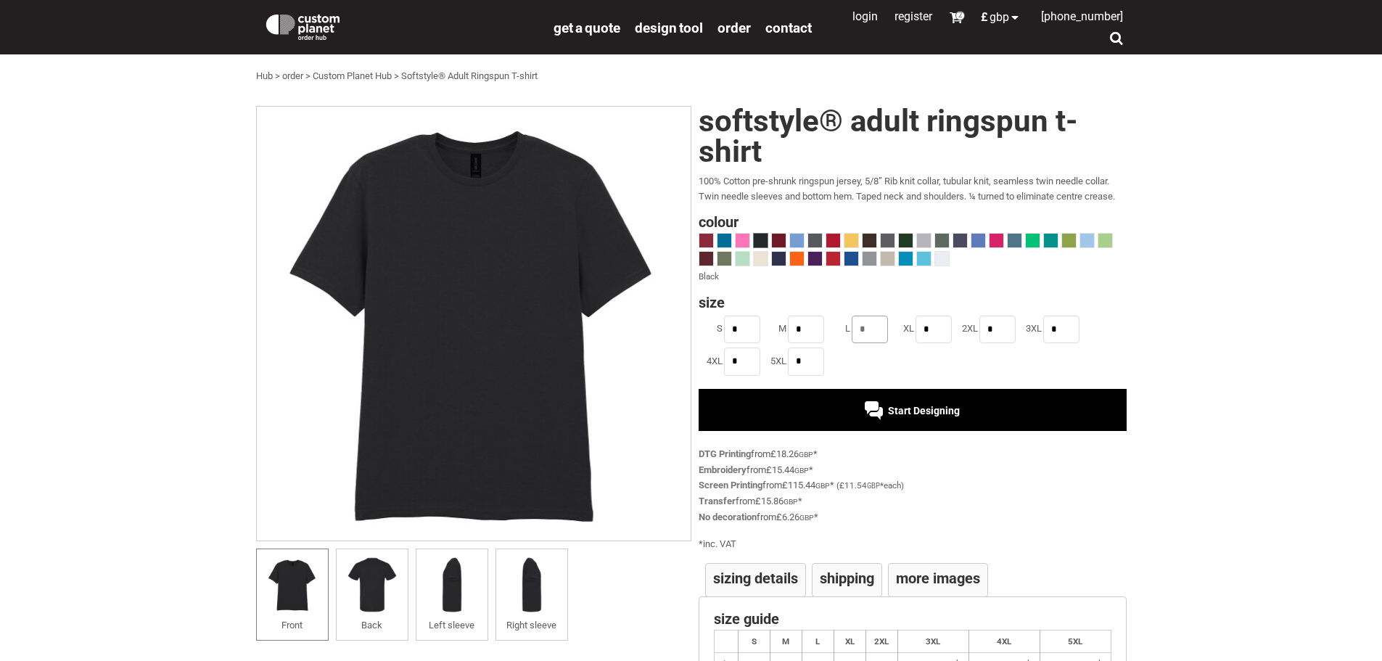
click at [868, 325] on input "*" at bounding box center [870, 330] width 36 height 28
type input "**"
click at [723, 488] on link "Screen Printing" at bounding box center [731, 485] width 64 height 11
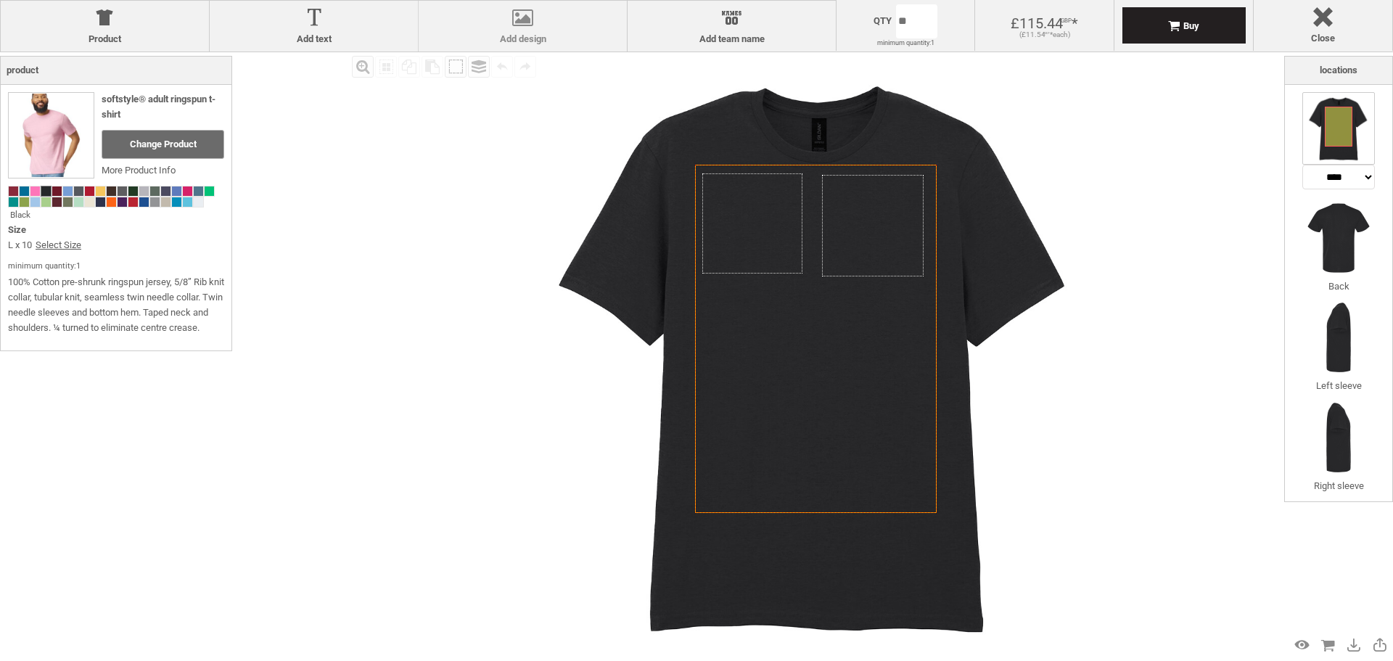
click at [521, 38] on label "Add design" at bounding box center [523, 39] width 194 height 12
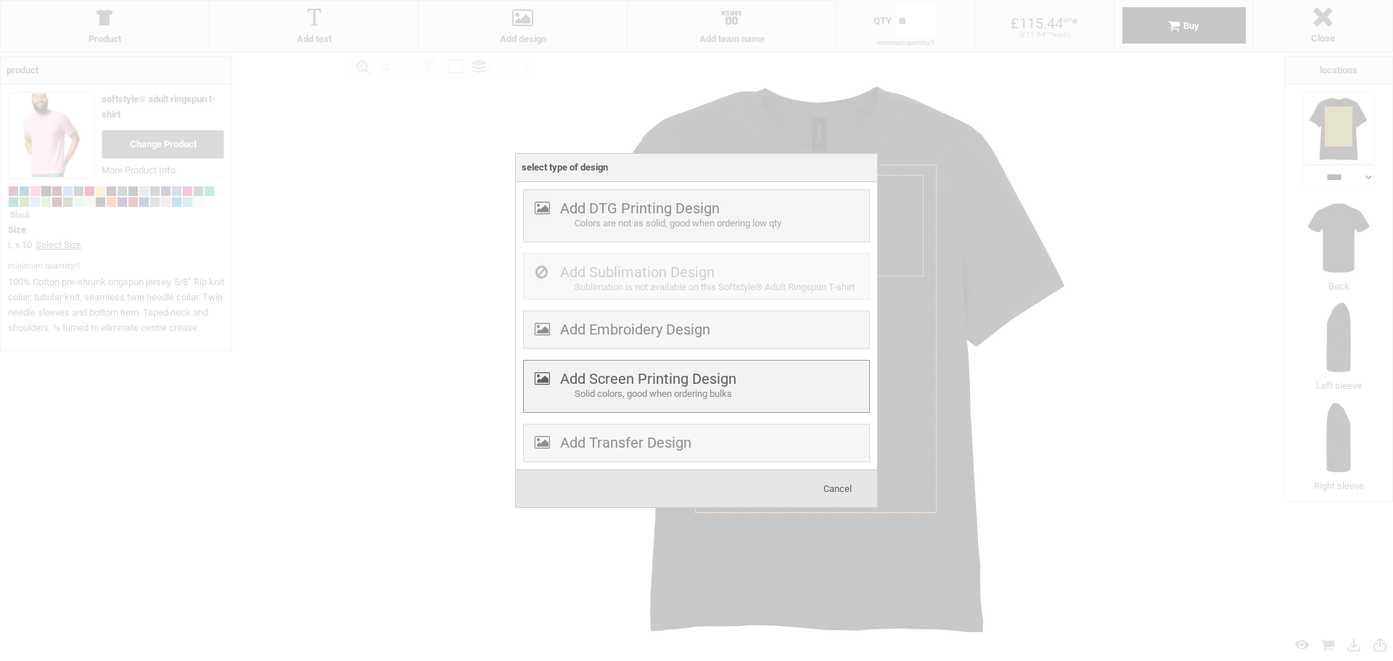
click at [661, 387] on div "Solid colors, good when ordering bulks" at bounding box center [720, 394] width 291 height 15
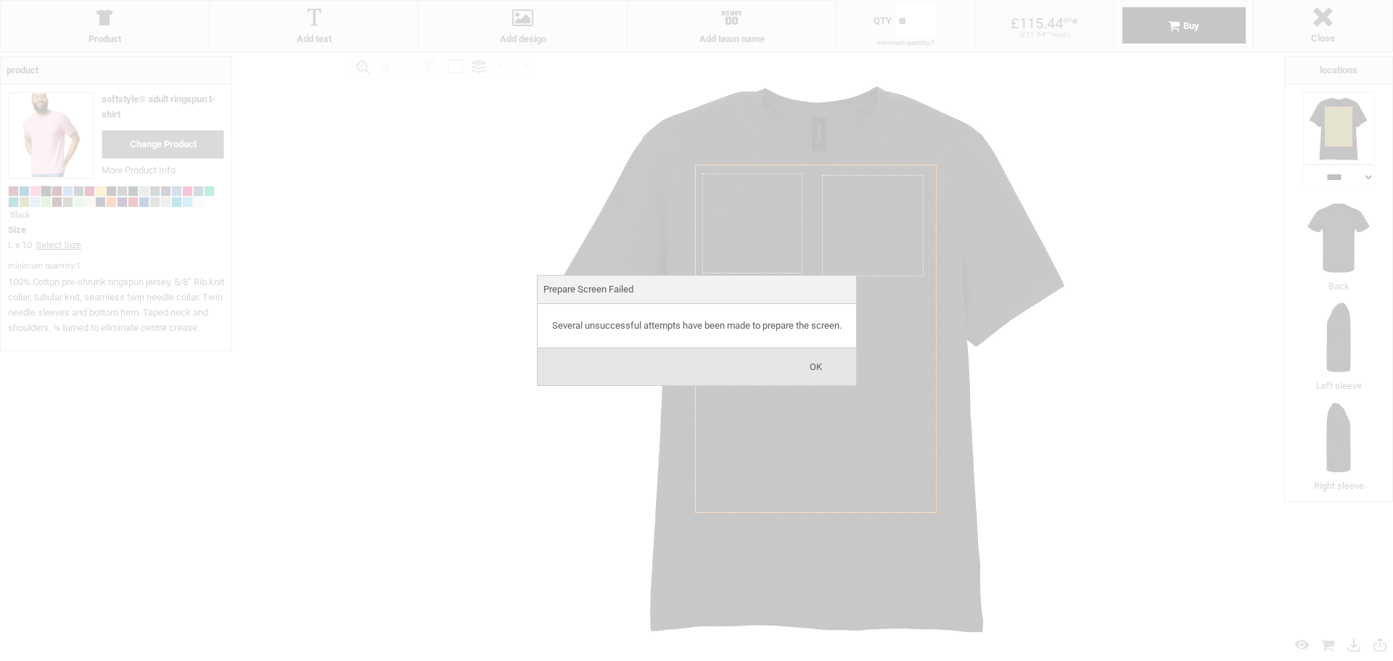
click at [819, 370] on span "OK" at bounding box center [816, 366] width 12 height 11
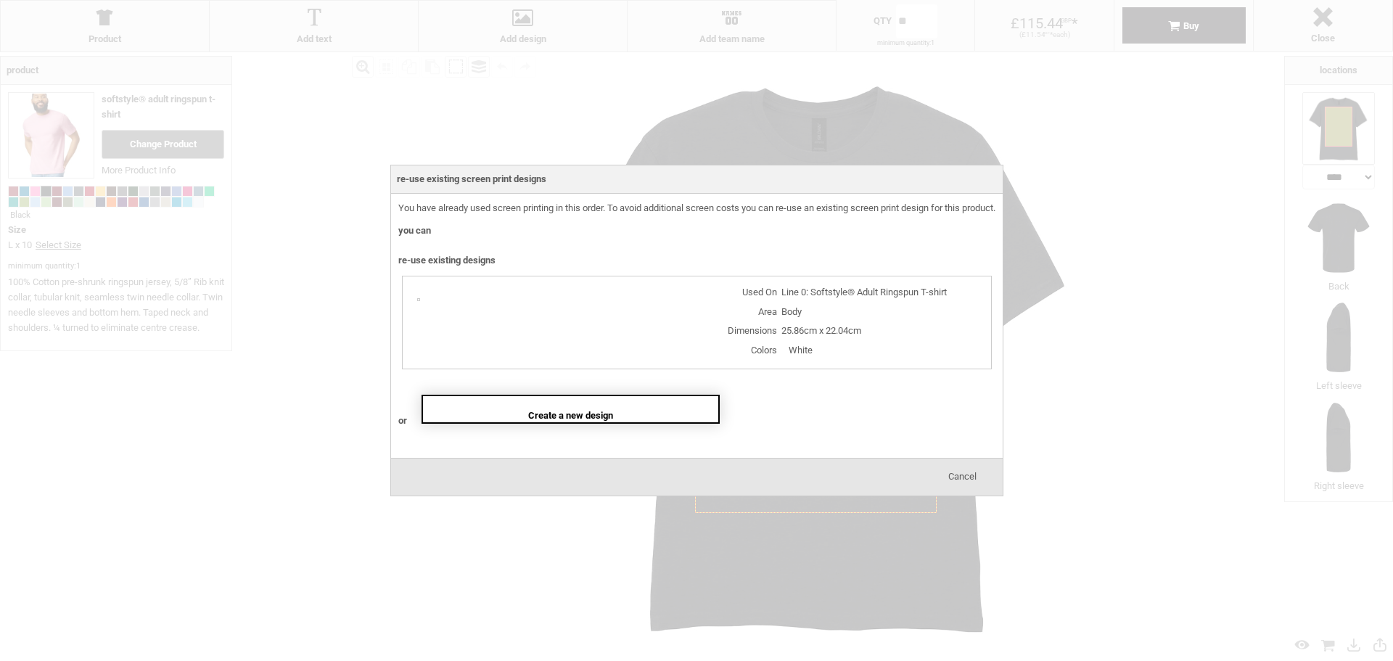
click at [646, 407] on div "Create a new design" at bounding box center [571, 409] width 299 height 29
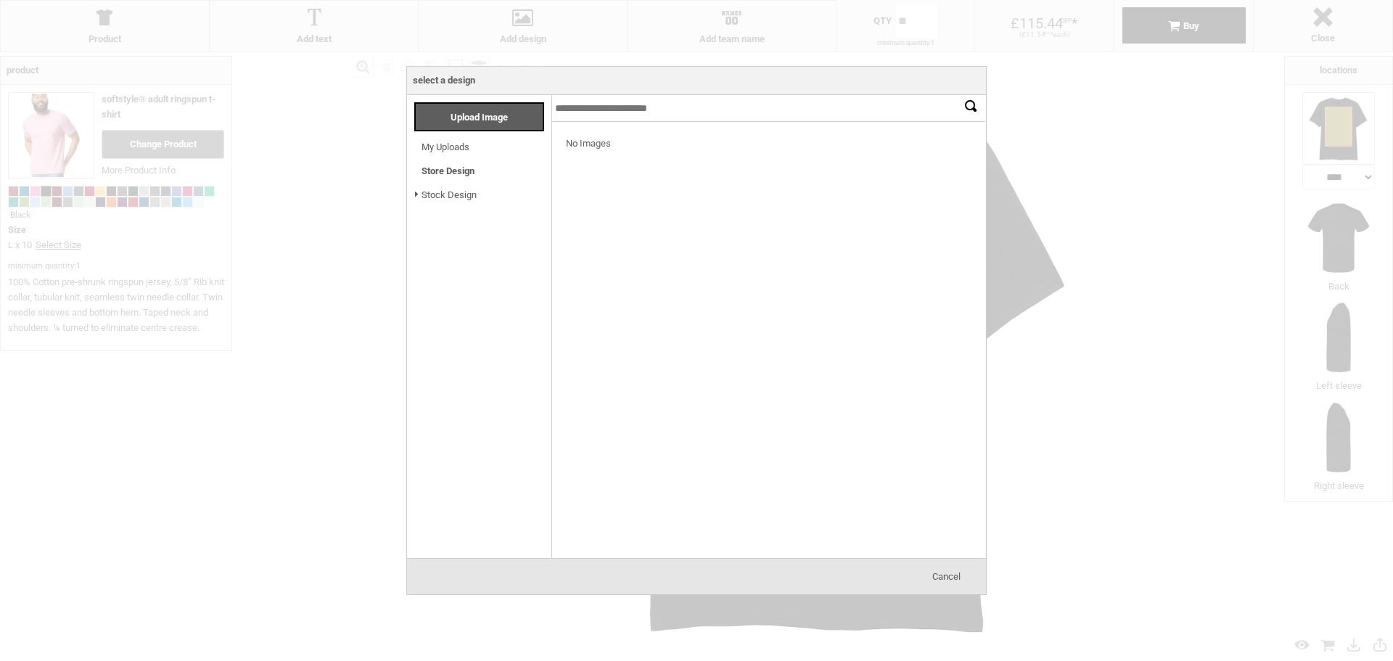
click at [437, 145] on link "My Uploads" at bounding box center [446, 146] width 48 height 11
click at [439, 168] on link "Store Design" at bounding box center [448, 170] width 53 height 11
click at [947, 577] on span "Cancel" at bounding box center [946, 576] width 28 height 11
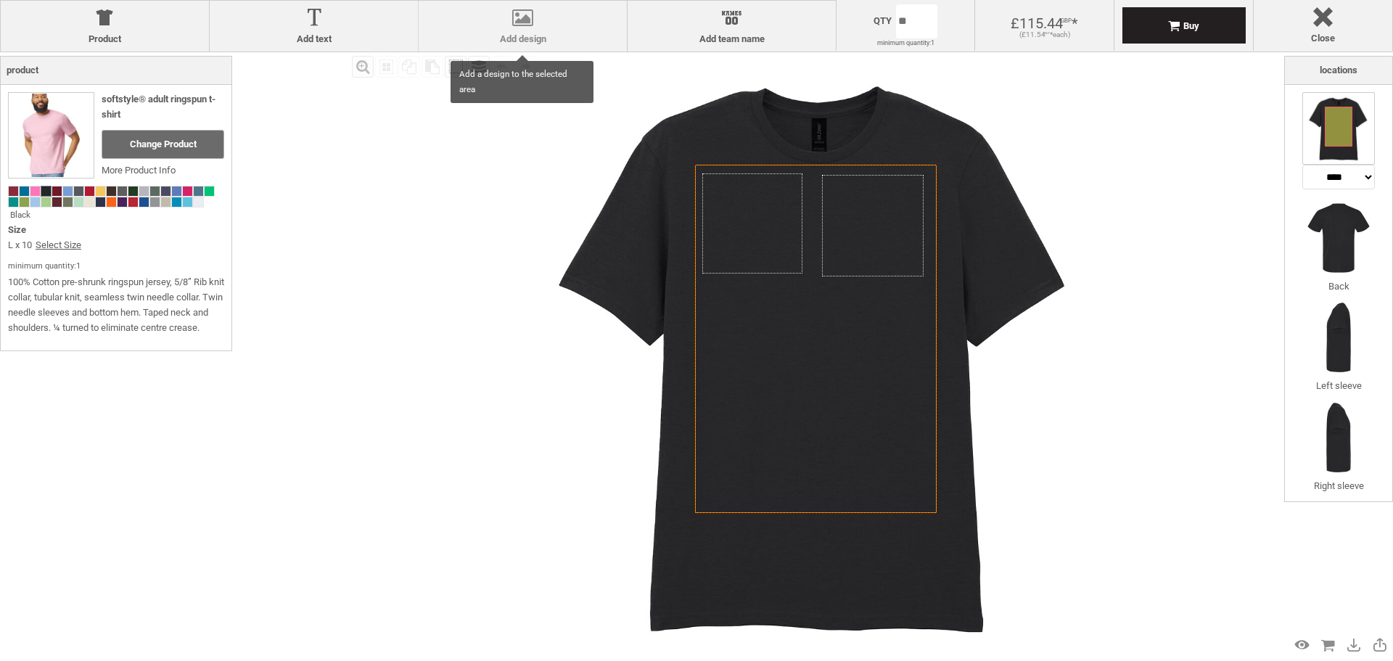
click at [560, 30] on div at bounding box center [523, 20] width 194 height 25
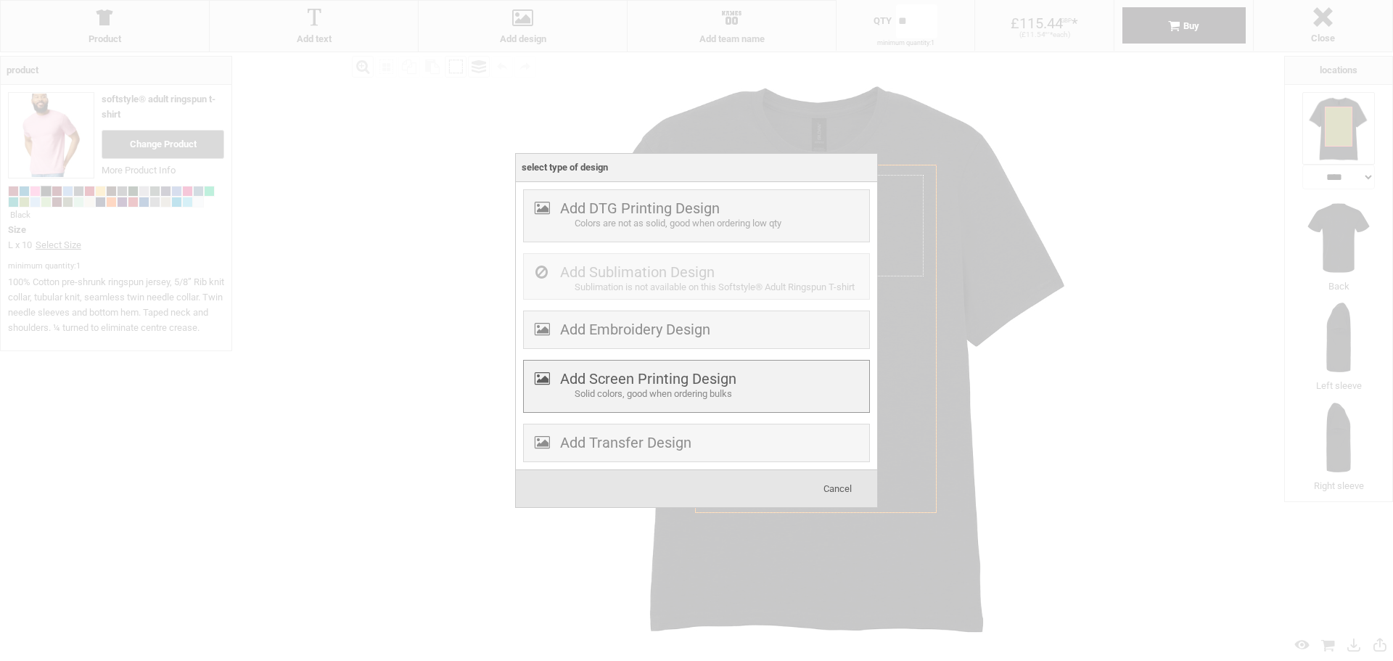
click at [678, 381] on label "Add Screen Printing Design" at bounding box center [648, 378] width 176 height 17
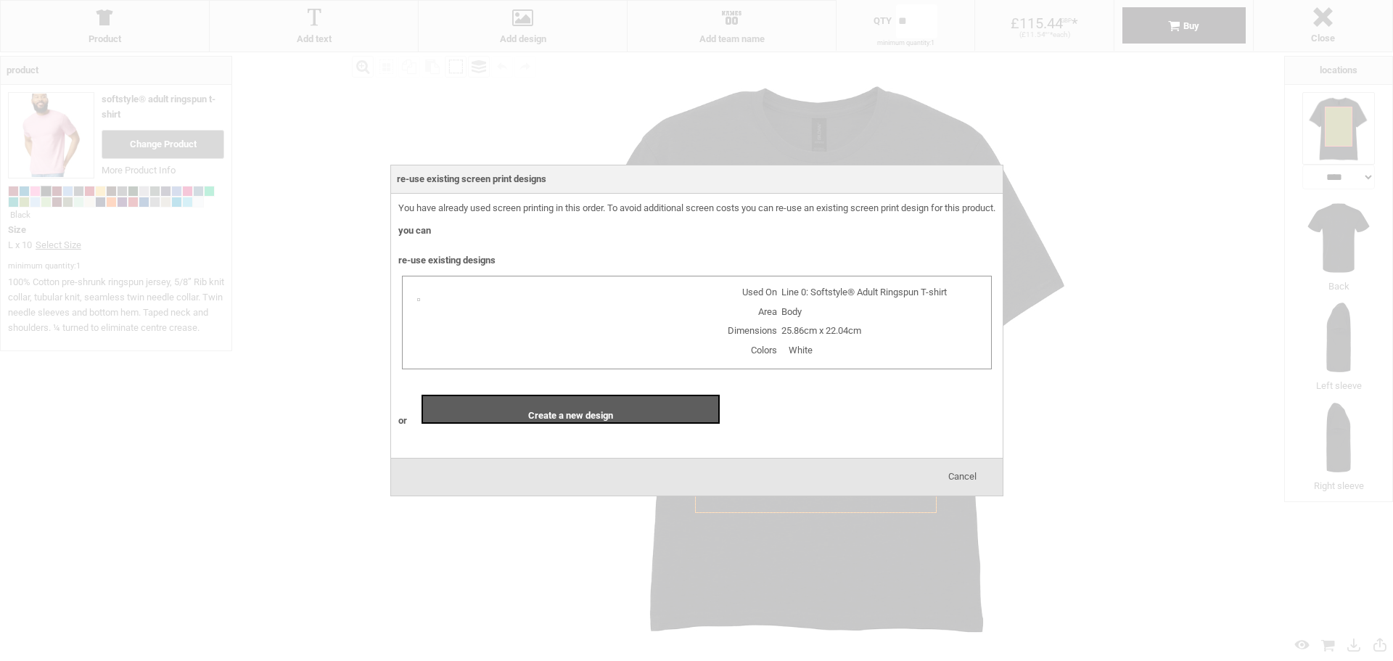
click at [764, 349] on div "White" at bounding box center [811, 351] width 345 height 18
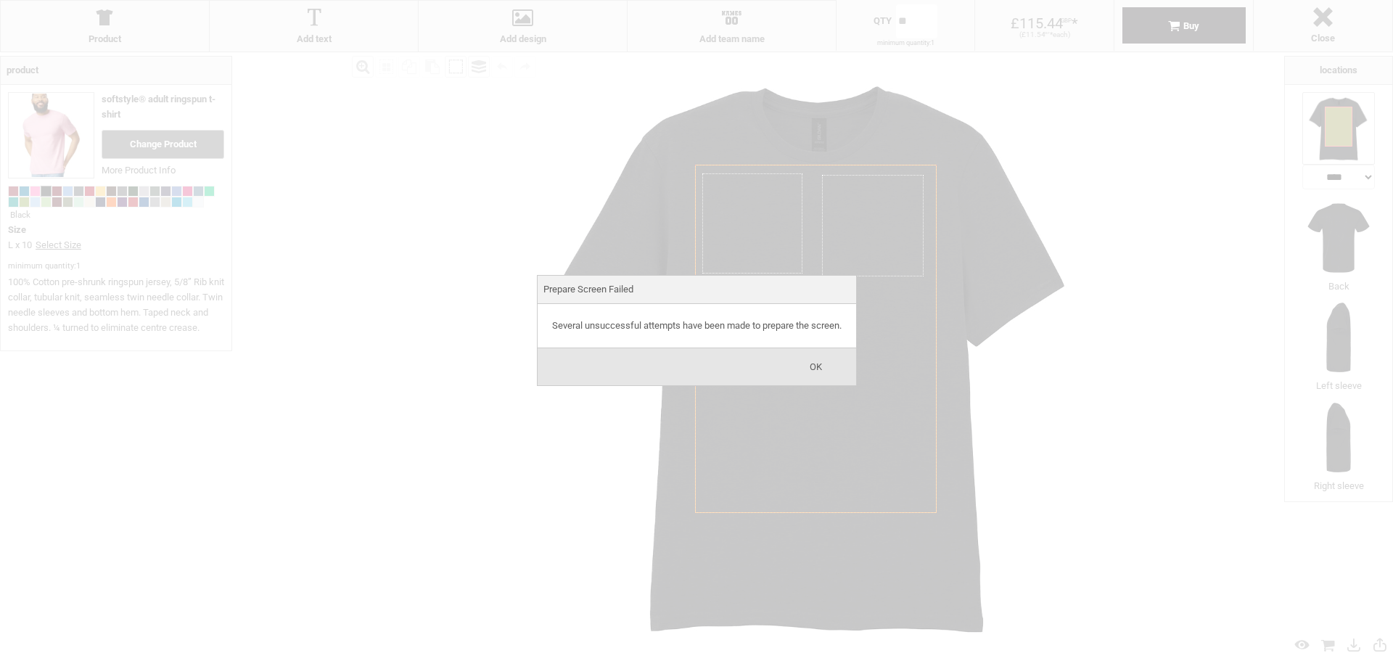
click at [821, 365] on span "OK" at bounding box center [816, 366] width 12 height 11
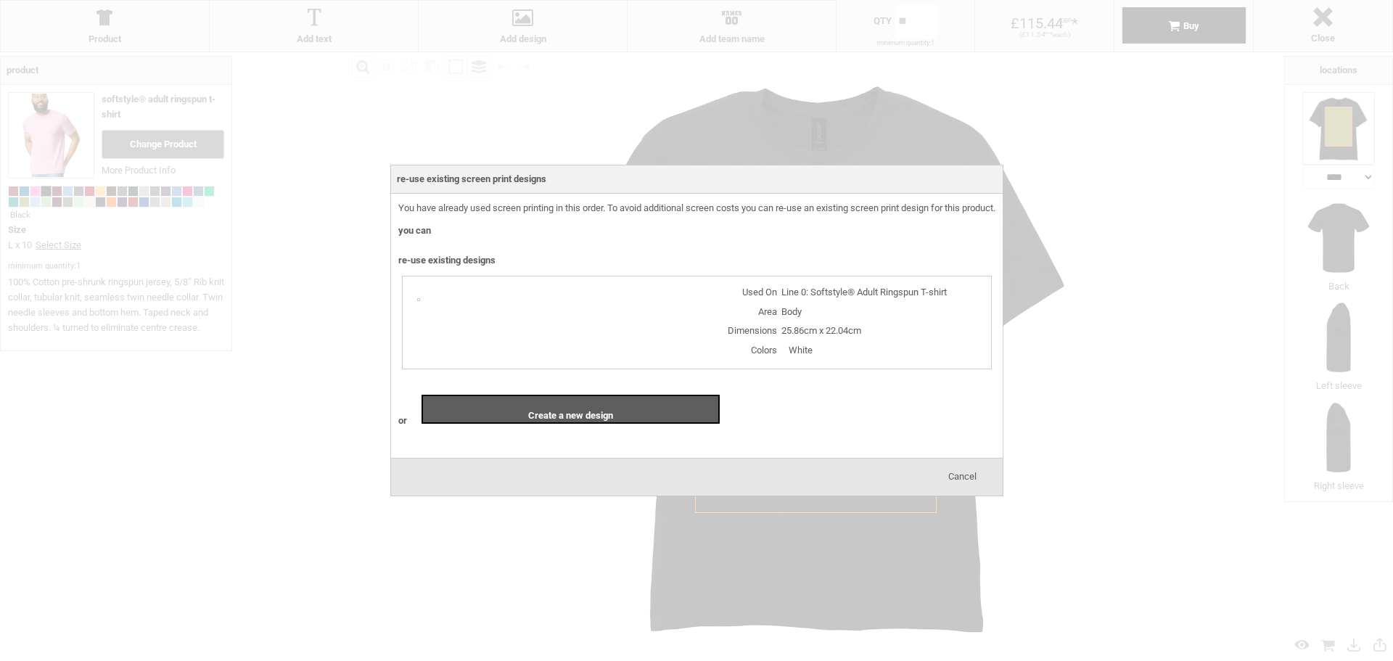
click at [963, 482] on div "Cancel" at bounding box center [962, 476] width 28 height 11
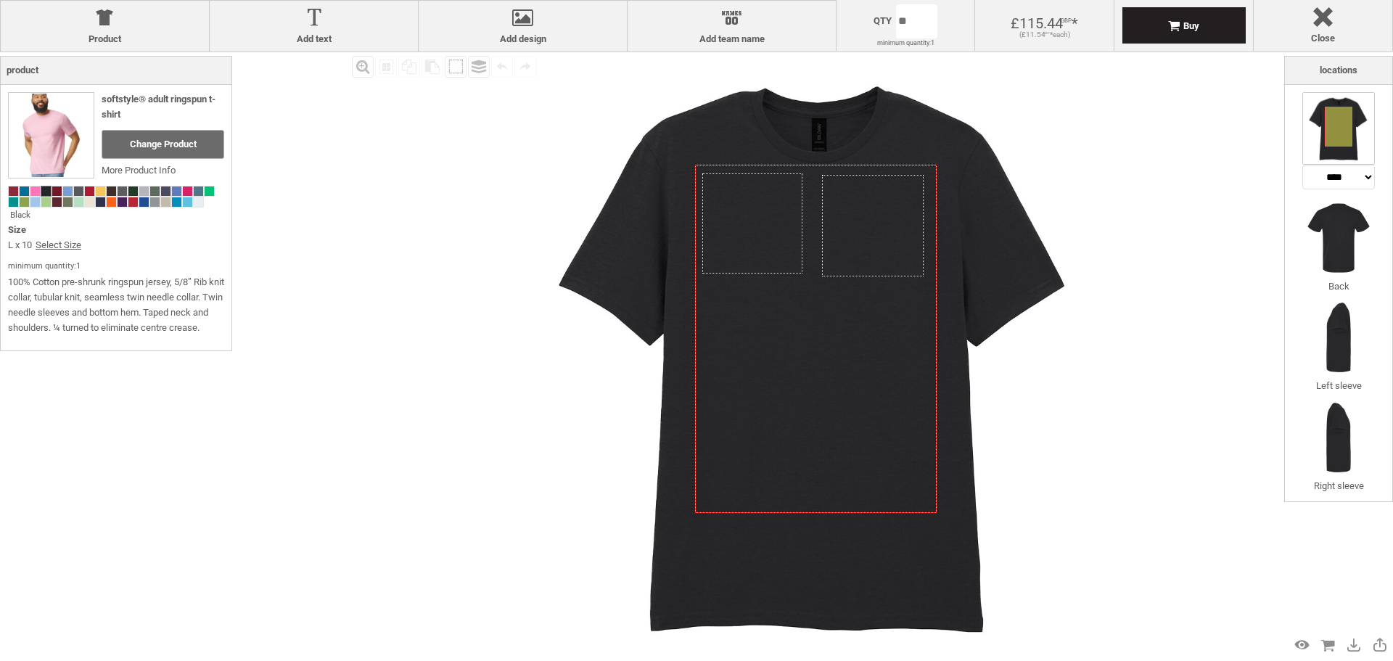
click at [1045, 38] on div "£11.54 GBP *" at bounding box center [1036, 34] width 31 height 9
click at [1331, 17] on div at bounding box center [1323, 19] width 124 height 25
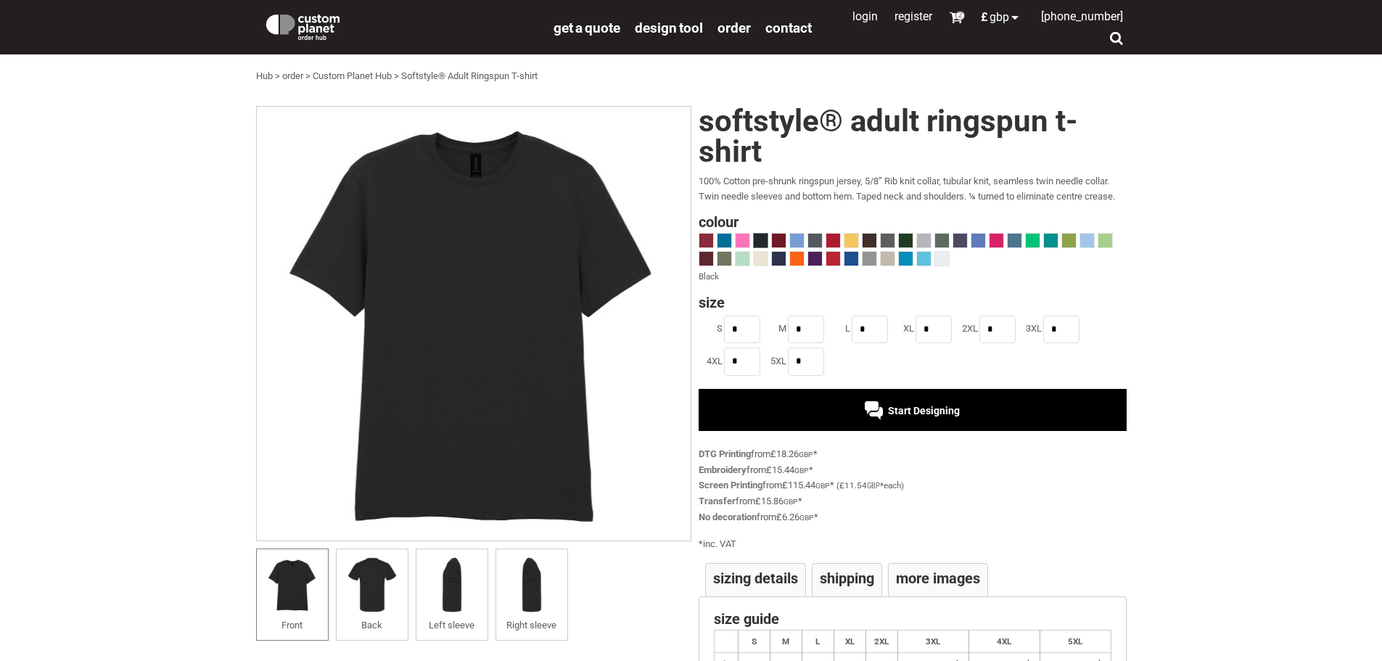
click at [945, 24] on div "2" at bounding box center [957, 17] width 25 height 21
click at [949, 21] on div "2" at bounding box center [956, 17] width 14 height 14
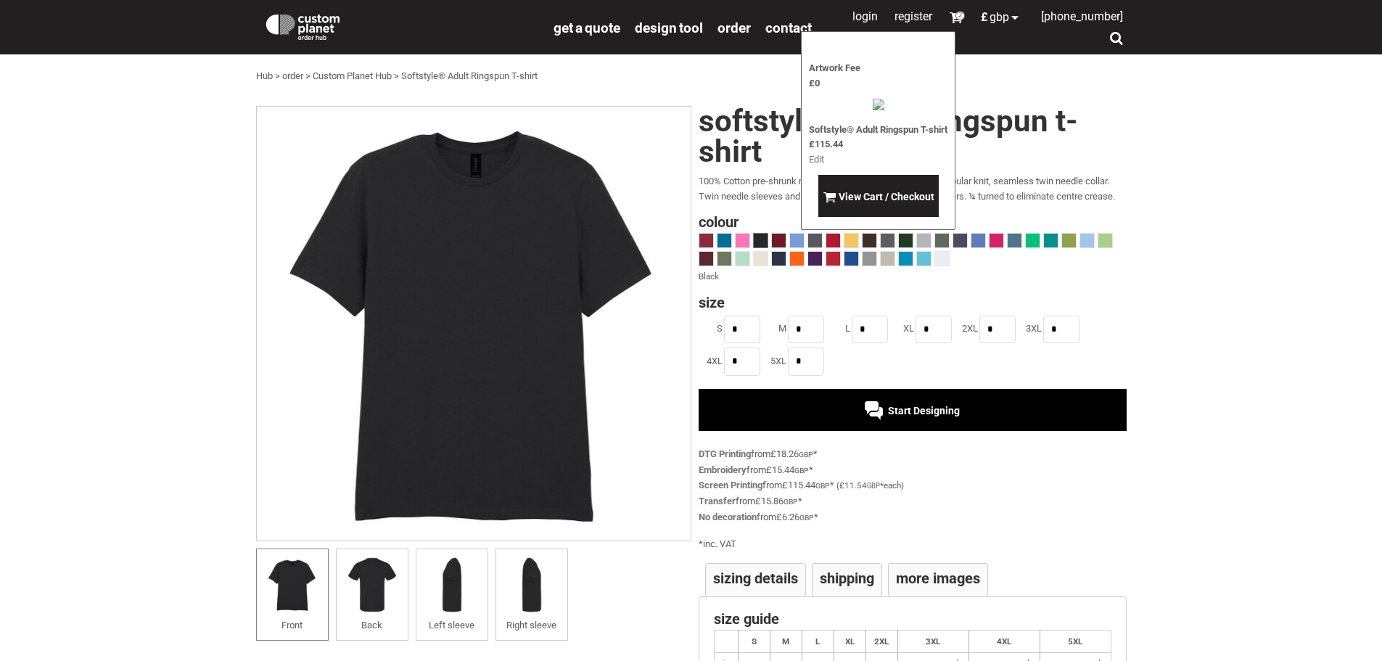
click at [816, 165] on link "Edit" at bounding box center [816, 159] width 15 height 11
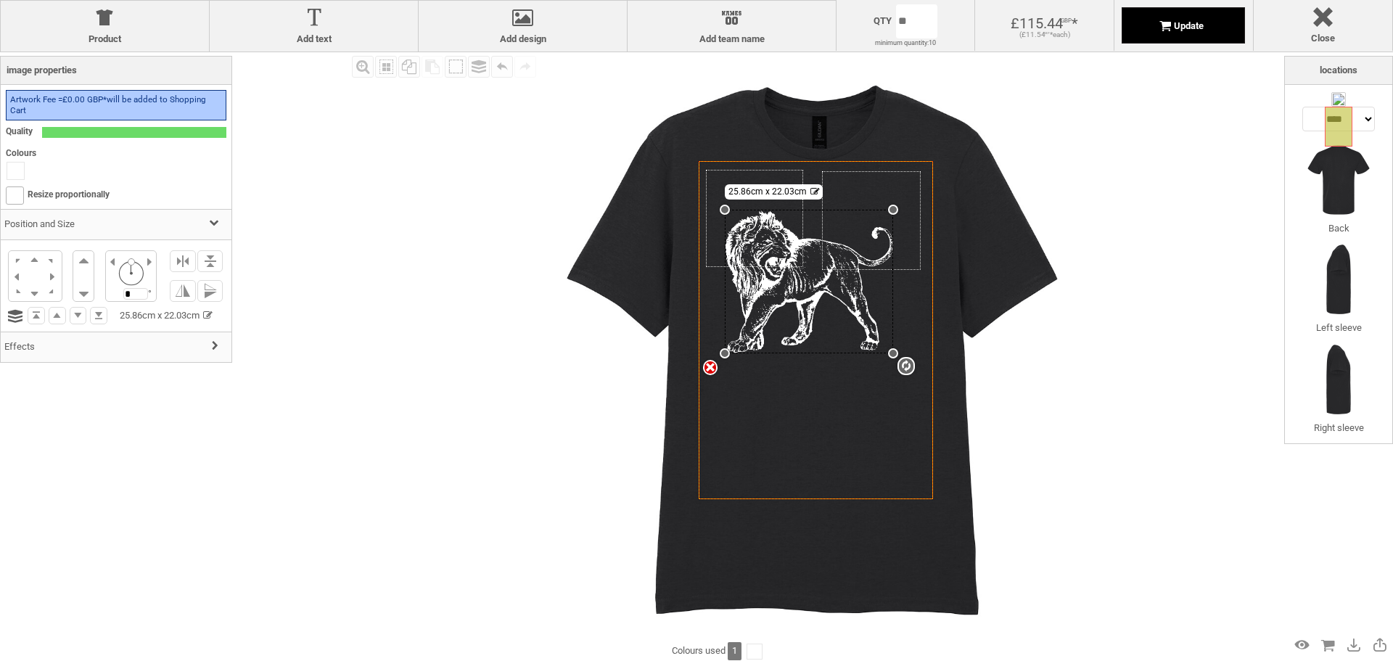
click at [1161, 27] on div "Update" at bounding box center [1181, 25] width 45 height 11
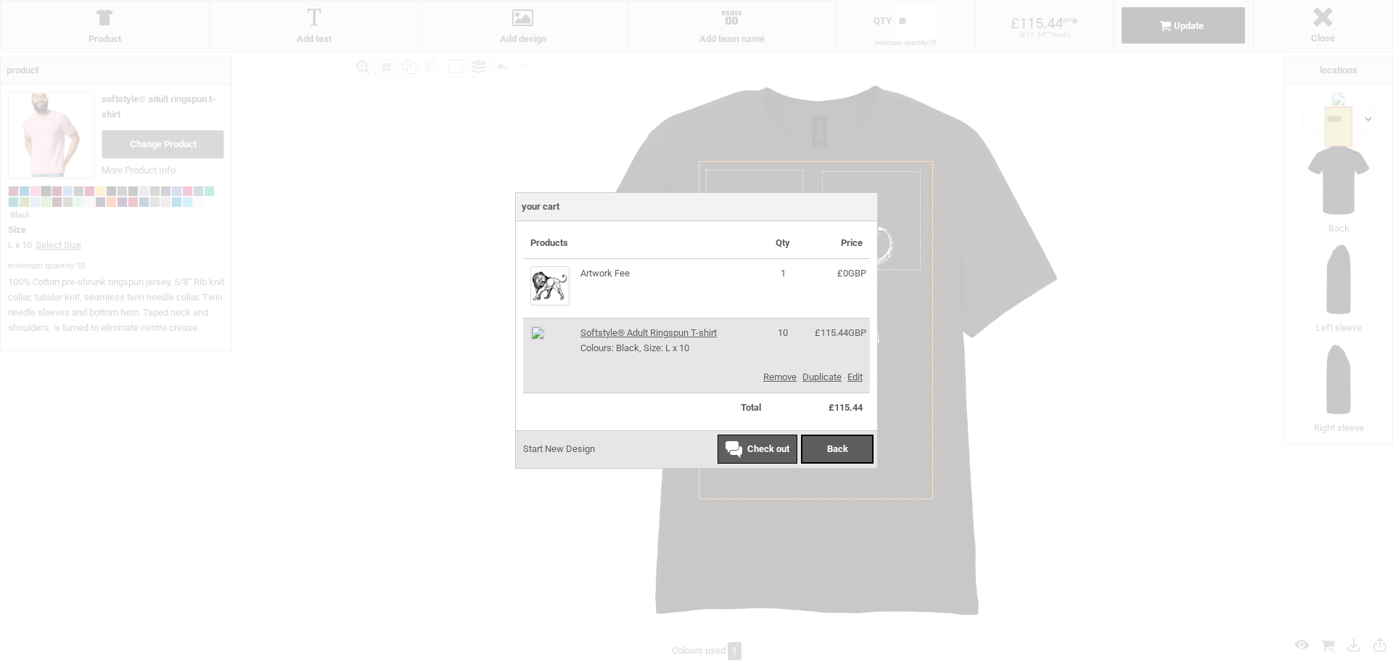
click at [774, 374] on link "Remove" at bounding box center [779, 376] width 33 height 11
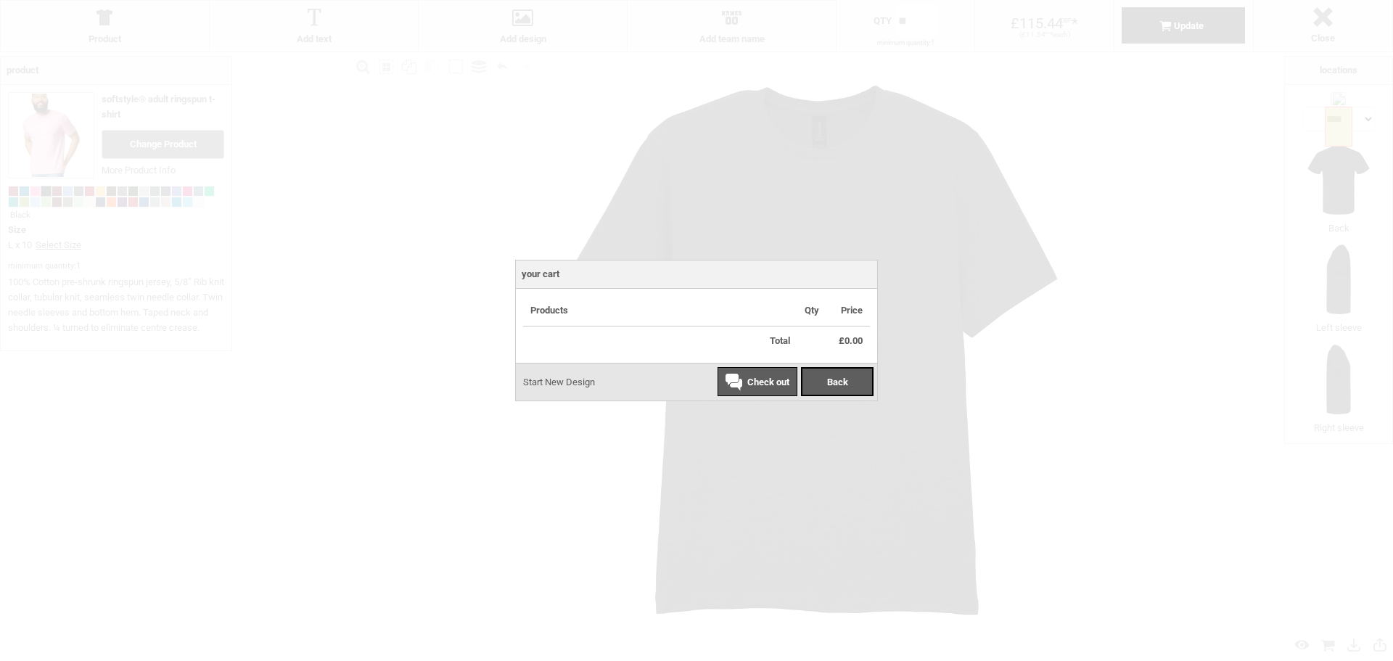
type input "*"
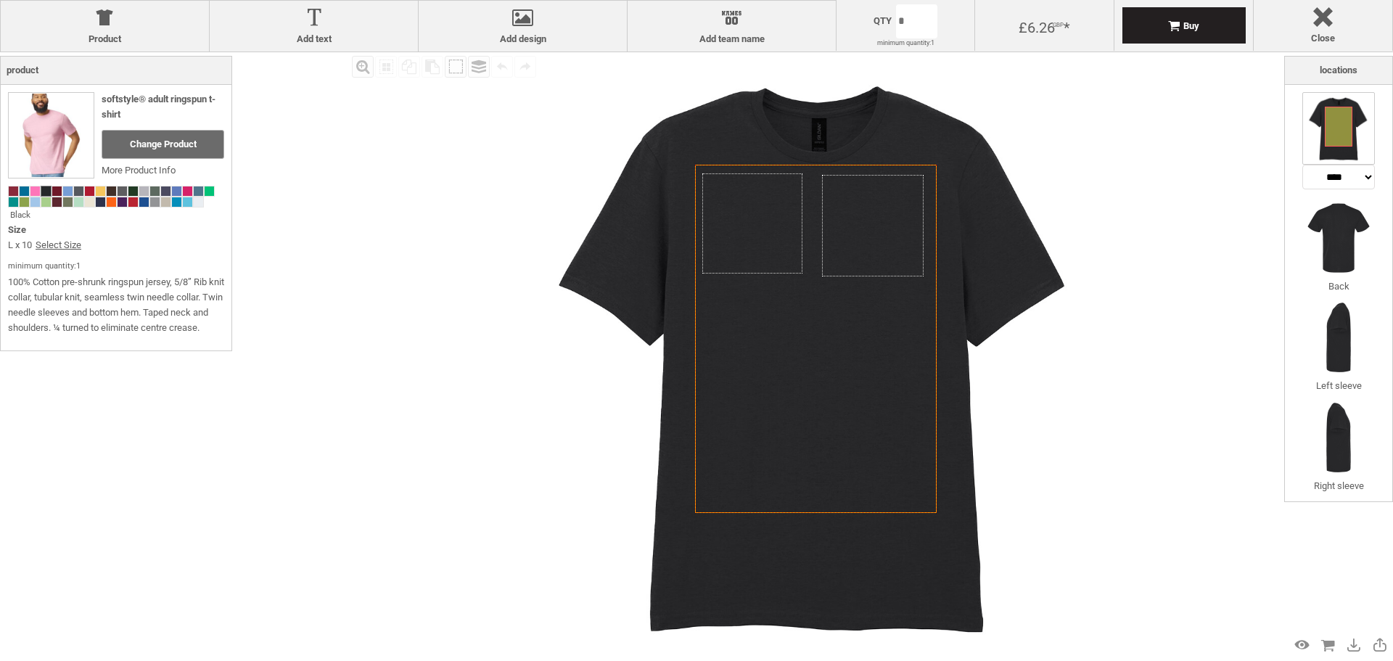
click at [1207, 450] on div "Fill Background Zoom in Zoom out Select All Copy All Selected Paste Off On Grou…" at bounding box center [816, 355] width 936 height 606
click at [1315, 15] on div at bounding box center [1323, 19] width 124 height 25
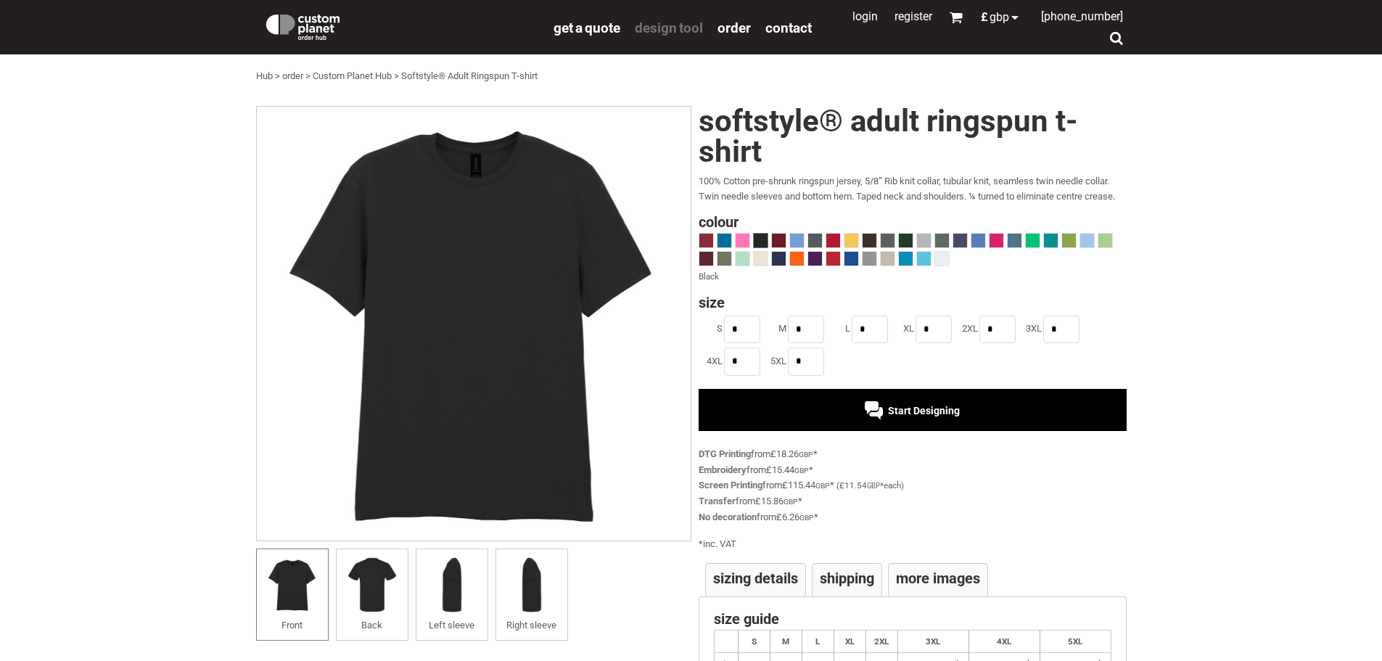
click at [667, 30] on span "design tool" at bounding box center [669, 28] width 68 height 17
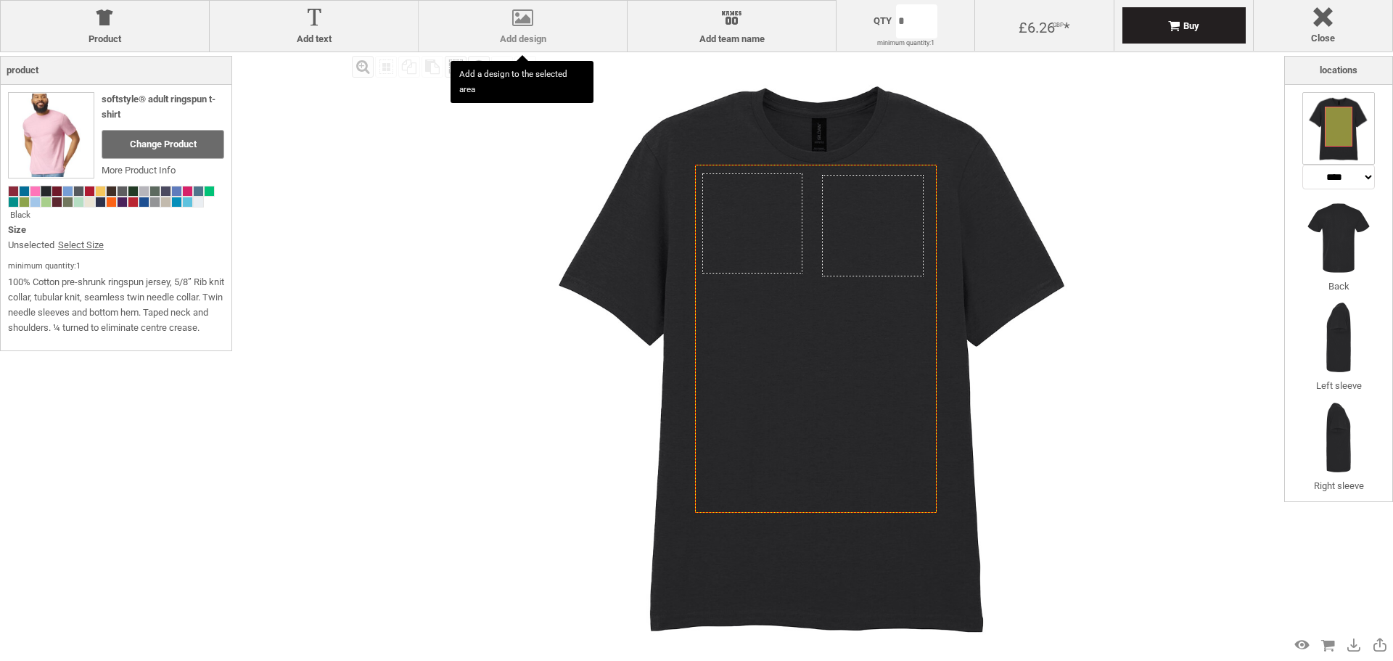
click at [511, 38] on label "Add design" at bounding box center [523, 39] width 194 height 12
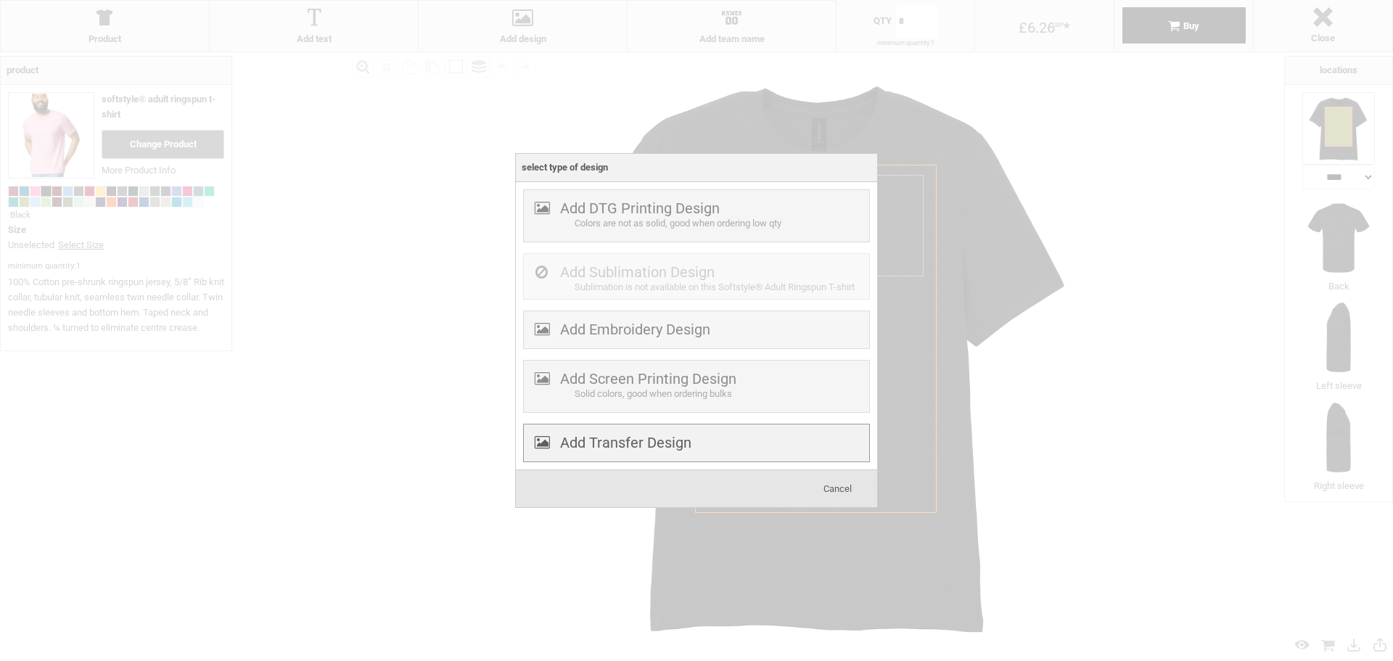
click at [630, 438] on label "Add Transfer Design" at bounding box center [625, 442] width 131 height 17
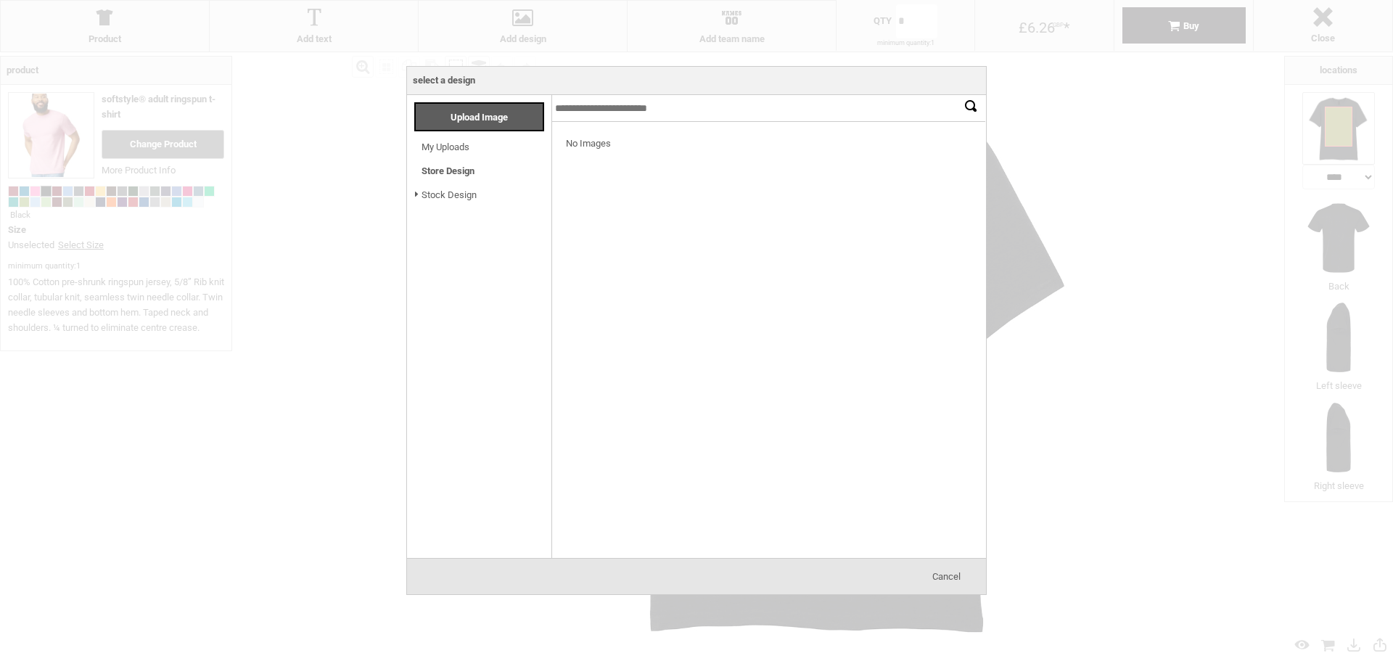
click at [444, 168] on link "Store Design" at bounding box center [448, 170] width 53 height 11
click at [432, 174] on link "Store Design" at bounding box center [448, 170] width 53 height 11
click at [449, 194] on link "Stock Design" at bounding box center [449, 194] width 55 height 11
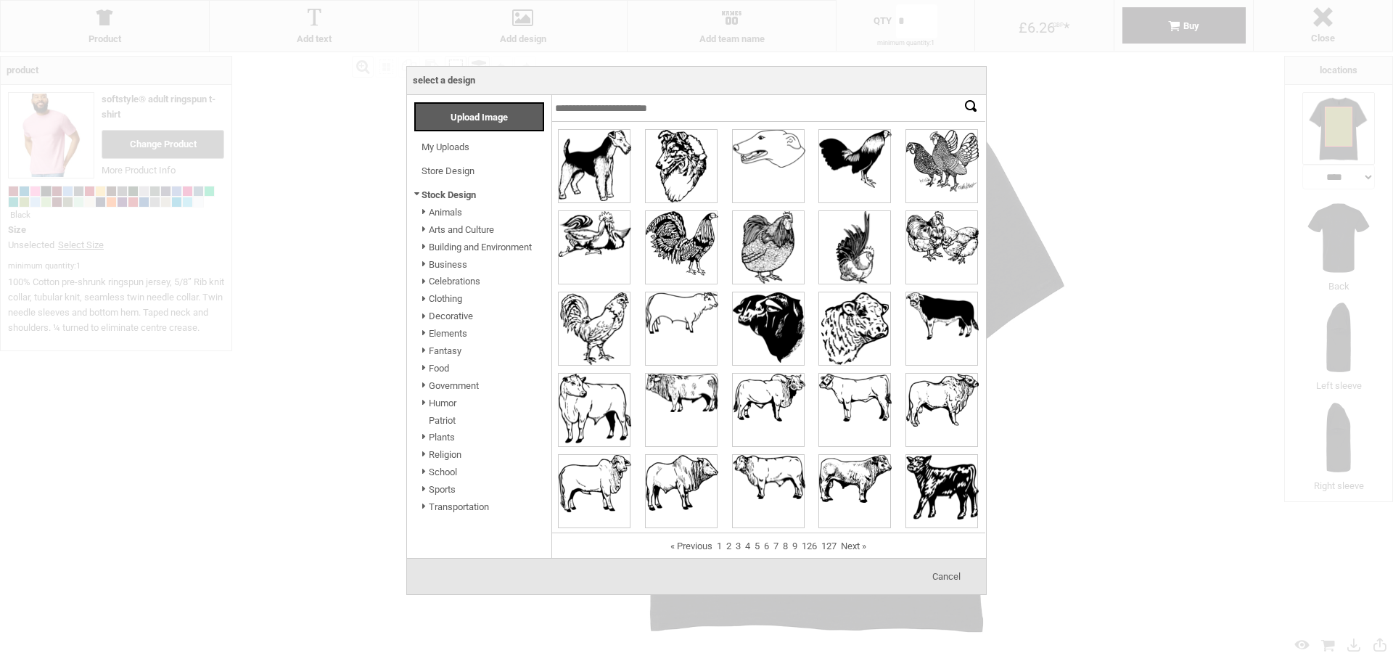
click at [443, 210] on link "Animals" at bounding box center [445, 212] width 33 height 11
click at [445, 227] on link "African" at bounding box center [484, 229] width 96 height 11
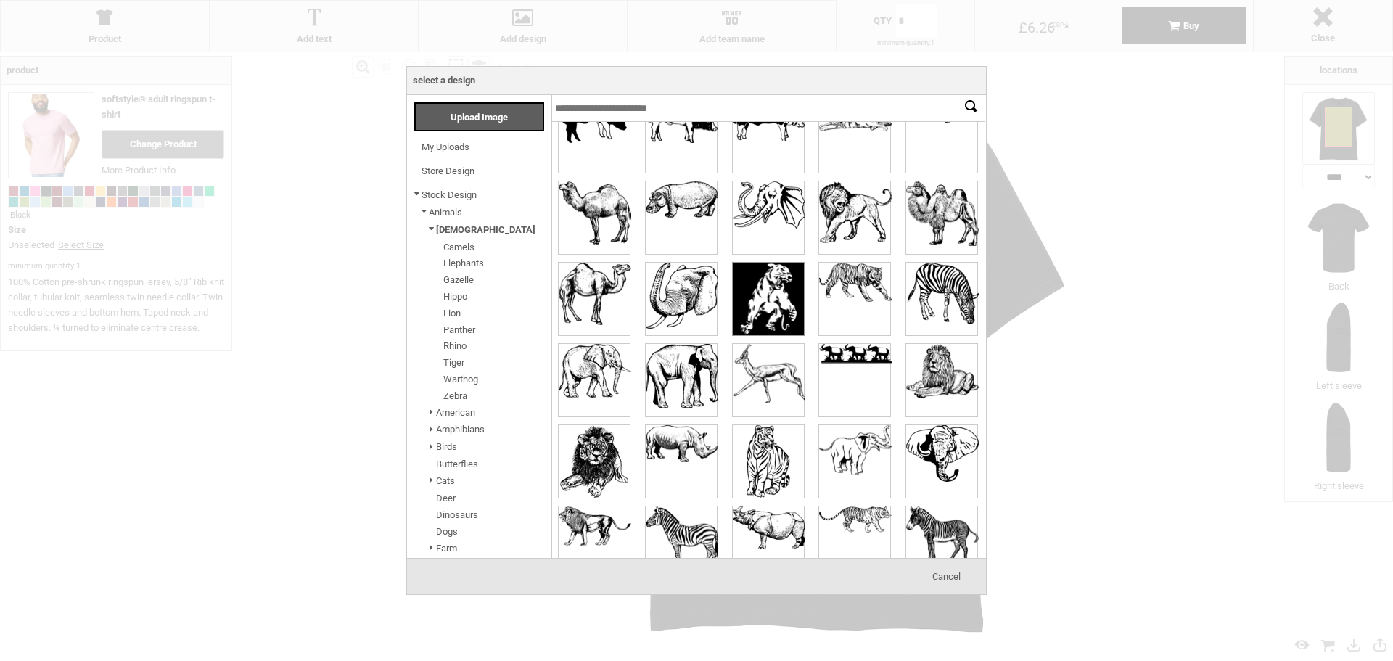
scroll to position [59, 0]
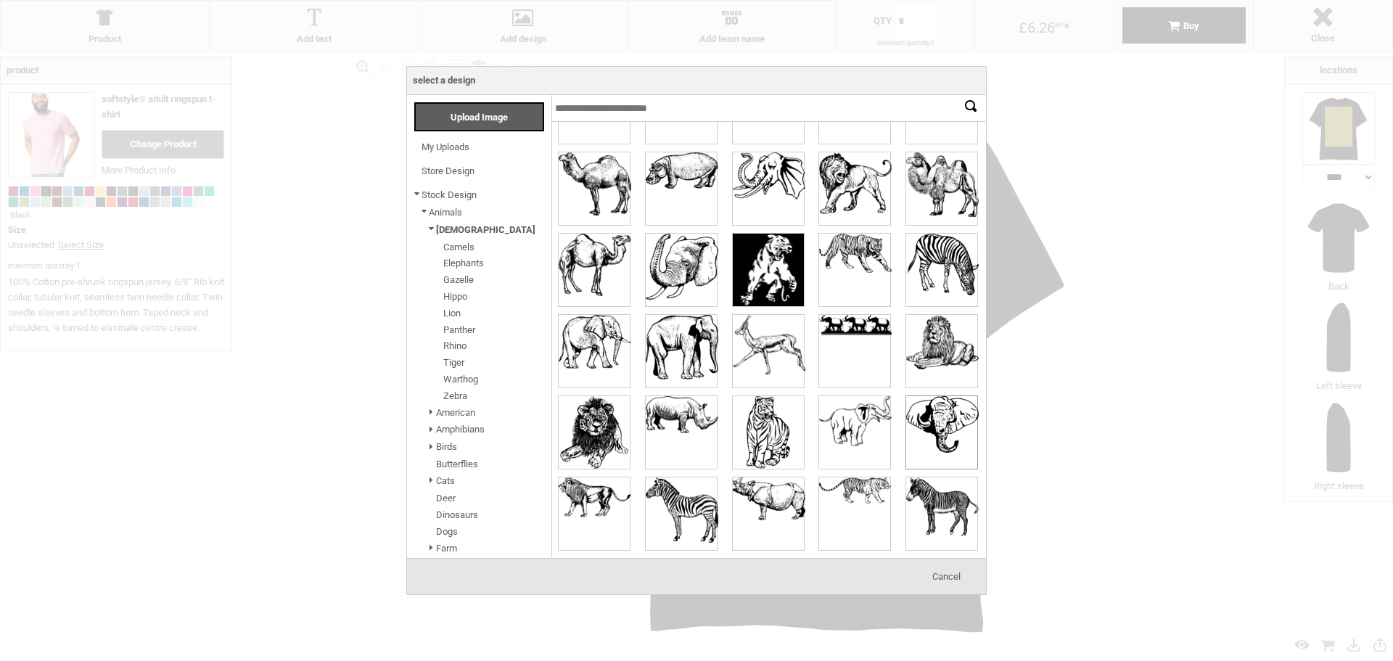
click at [938, 433] on div at bounding box center [941, 432] width 71 height 73
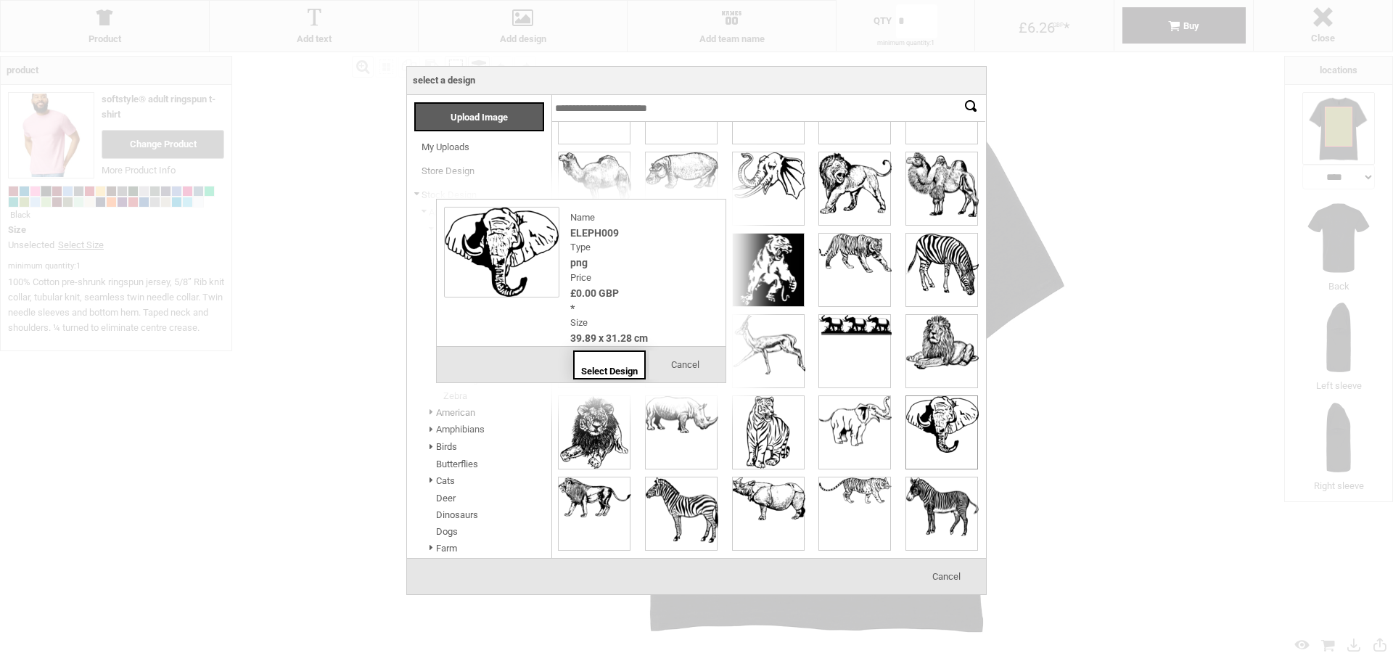
click at [583, 361] on div "Select Design" at bounding box center [609, 364] width 73 height 29
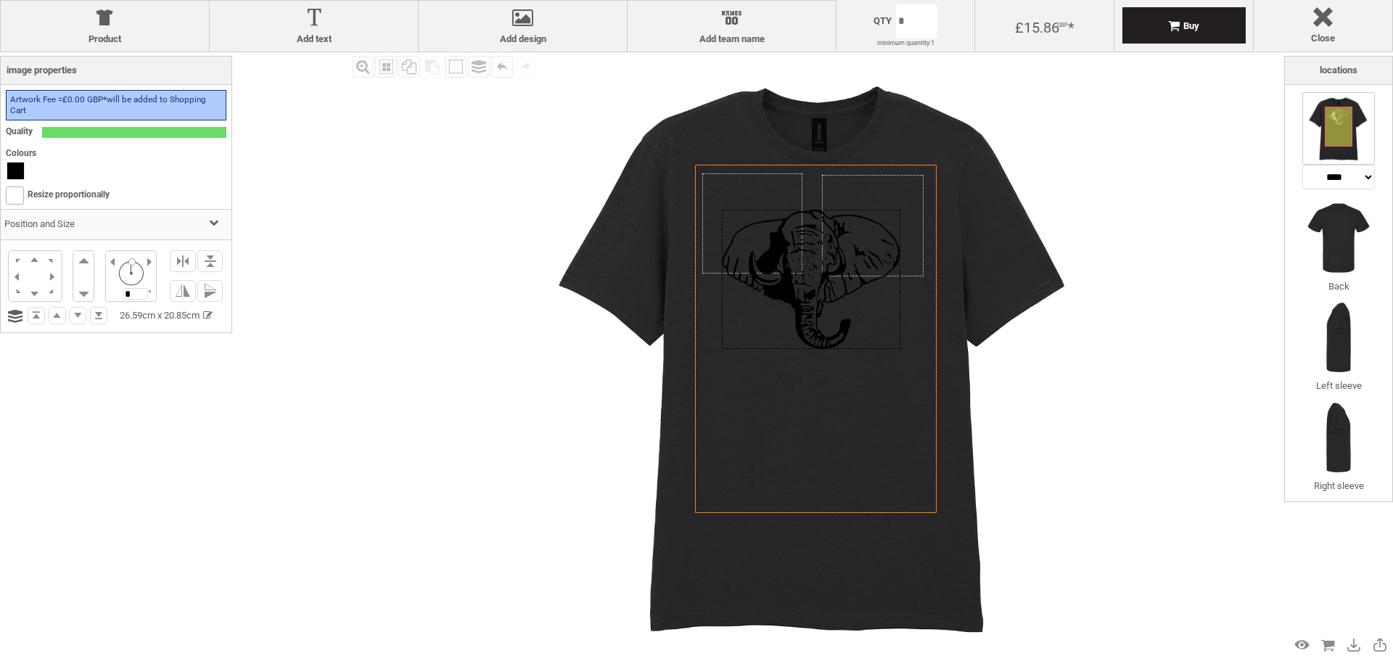
drag, startPoint x: 806, startPoint y: 232, endPoint x: 802, endPoint y: 277, distance: 45.2
click at [802, 277] on div at bounding box center [811, 280] width 178 height 140
click at [1055, 395] on img at bounding box center [816, 355] width 606 height 606
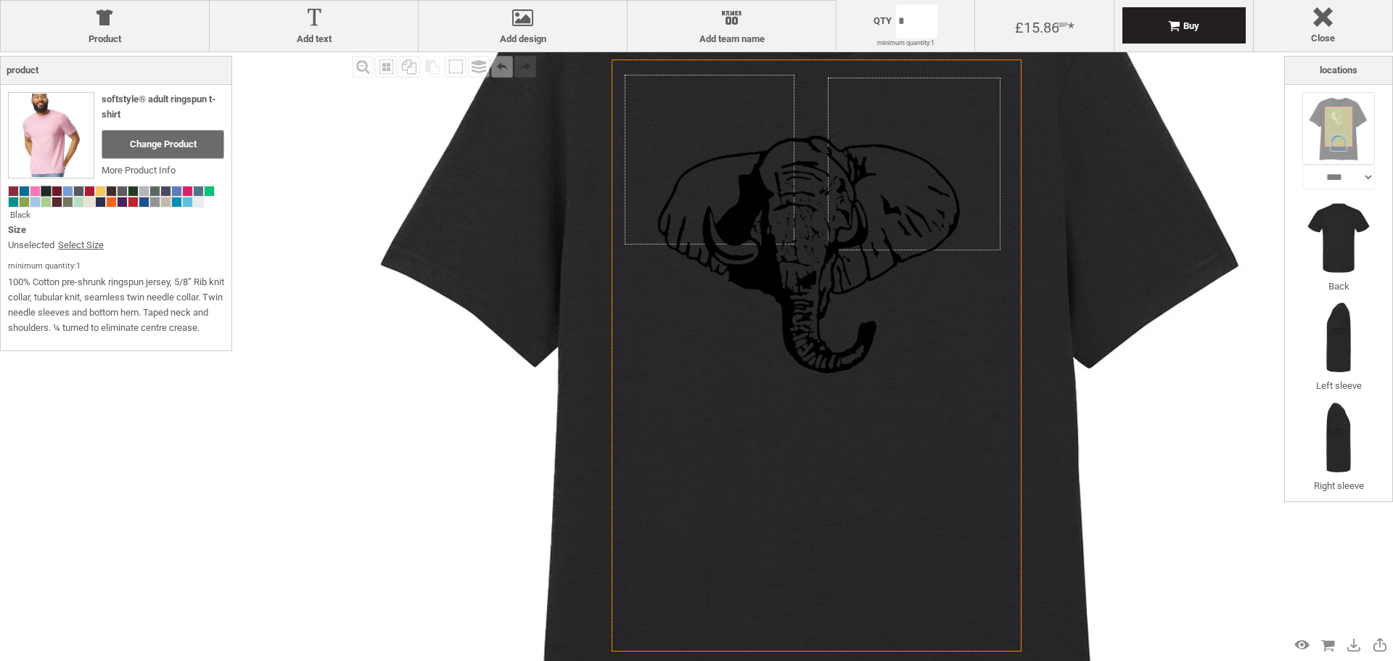
click at [917, 441] on icon "Created with Raphaël 2.1.2" at bounding box center [817, 355] width 410 height 592
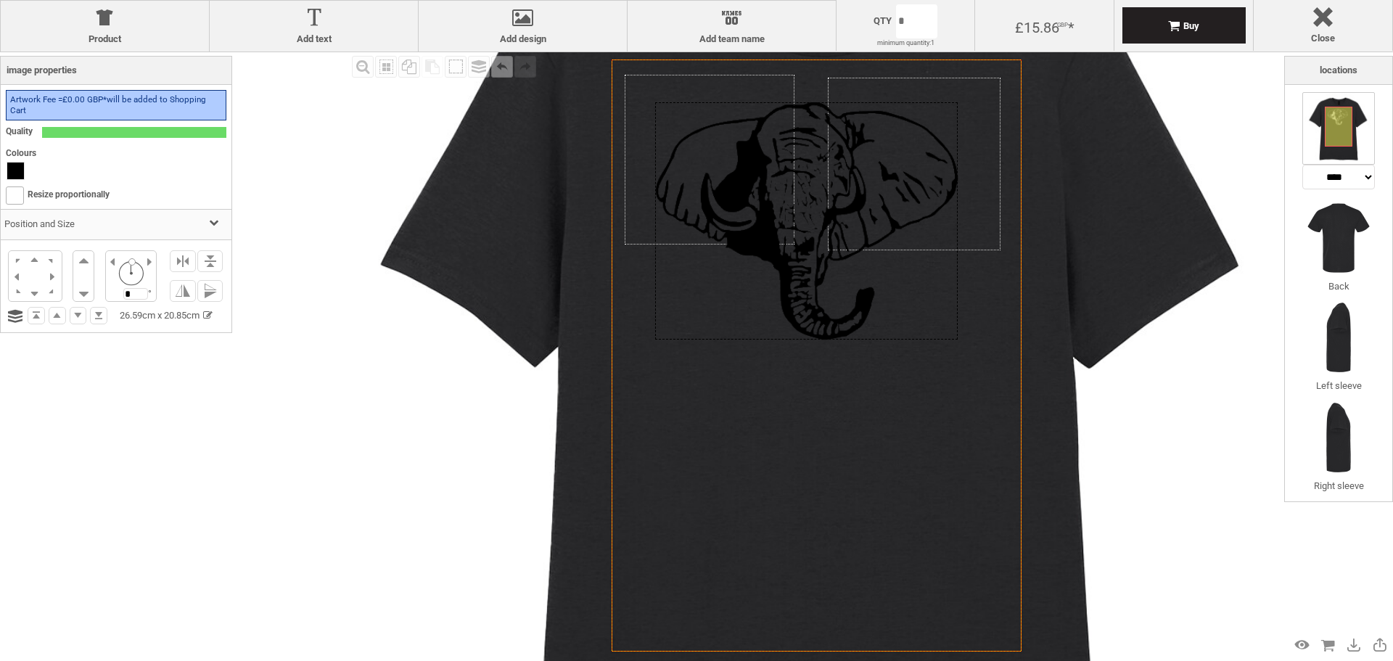
drag, startPoint x: 805, startPoint y: 269, endPoint x: 803, endPoint y: 236, distance: 33.4
click at [803, 236] on div at bounding box center [806, 220] width 303 height 237
click at [15, 172] on div at bounding box center [15, 171] width 17 height 17
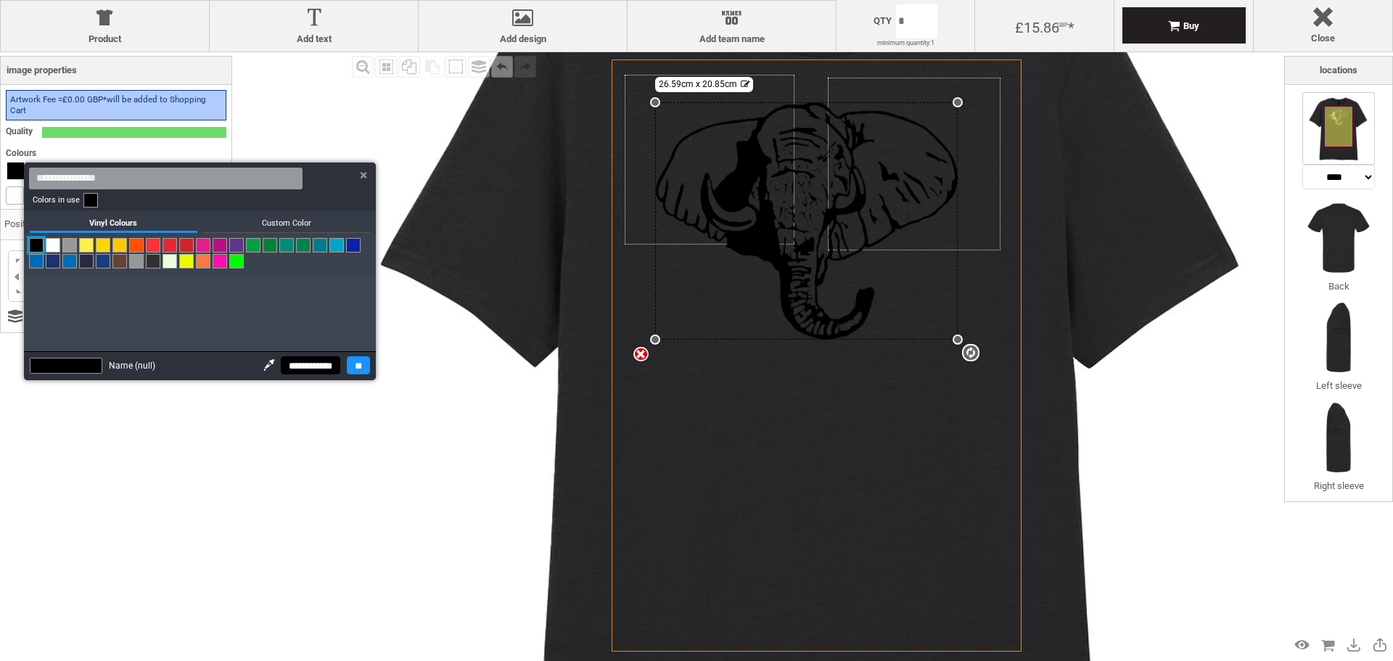
click at [48, 243] on link at bounding box center [53, 245] width 15 height 15
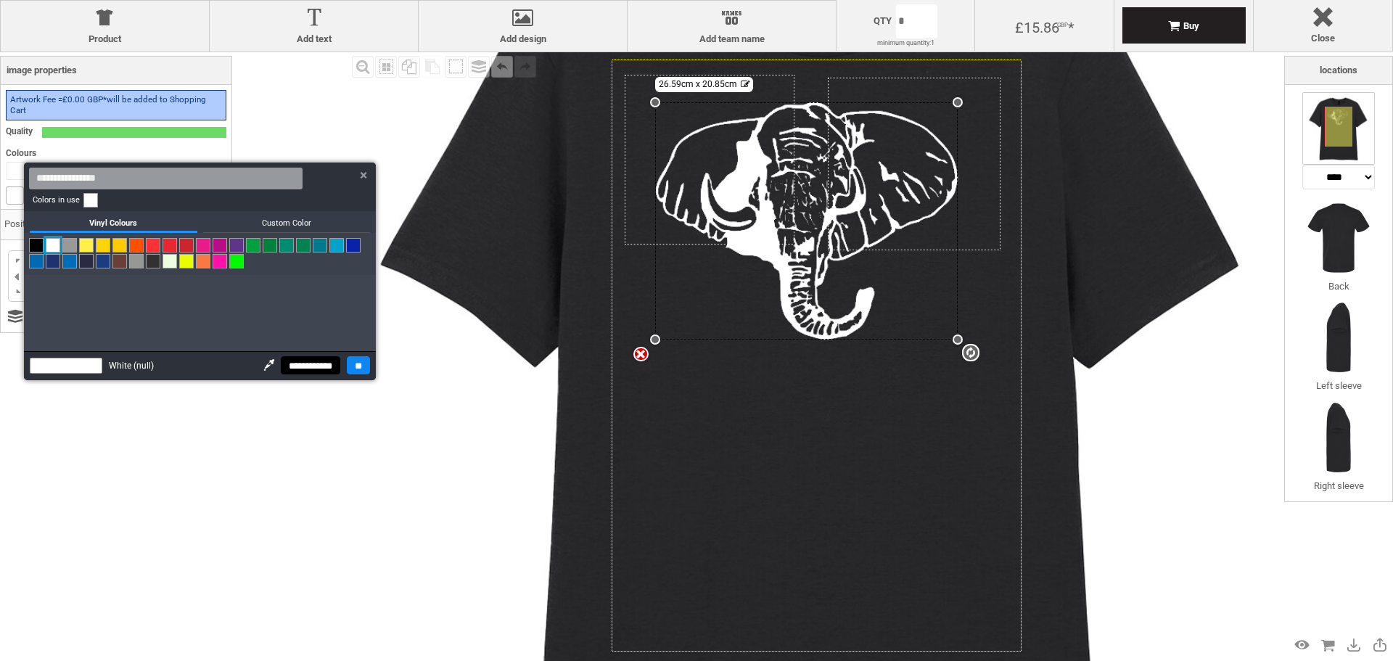
click at [355, 373] on input "**" at bounding box center [358, 365] width 23 height 18
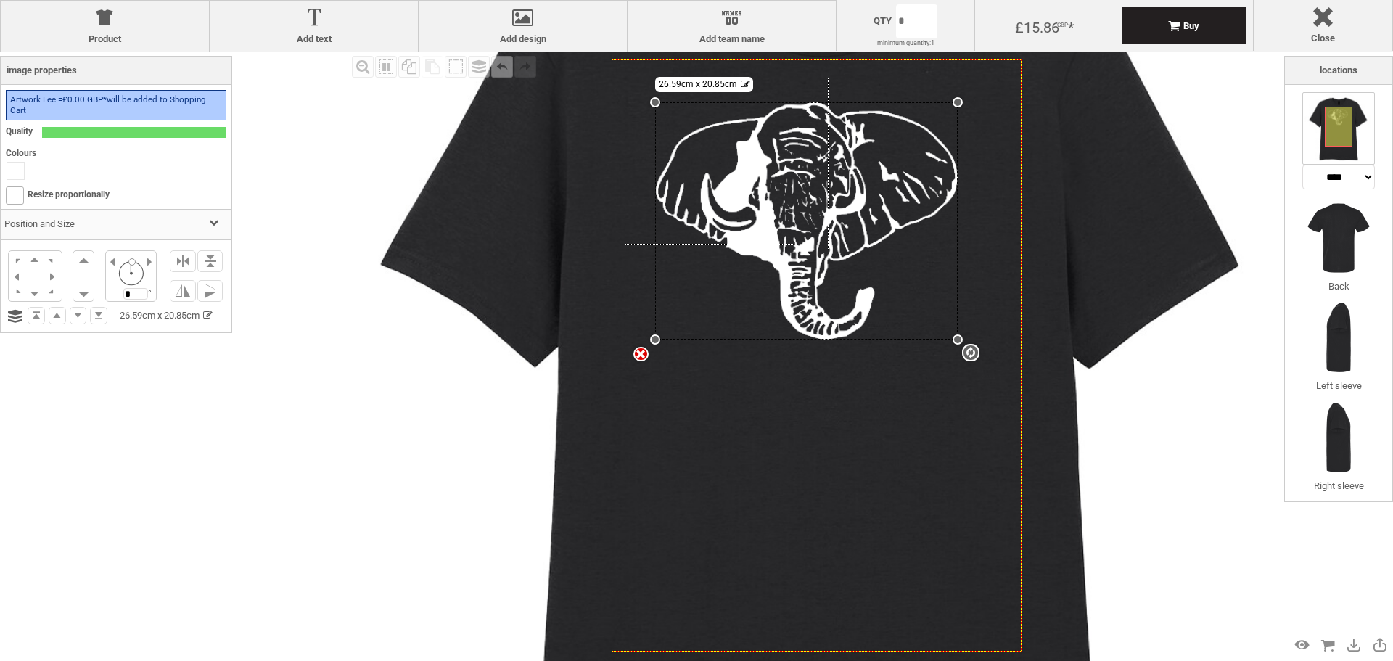
click at [386, 393] on div "Fill Background Zoom in Zoom out Select All Copy All Selected Paste Off On Grou…" at bounding box center [816, 355] width 936 height 606
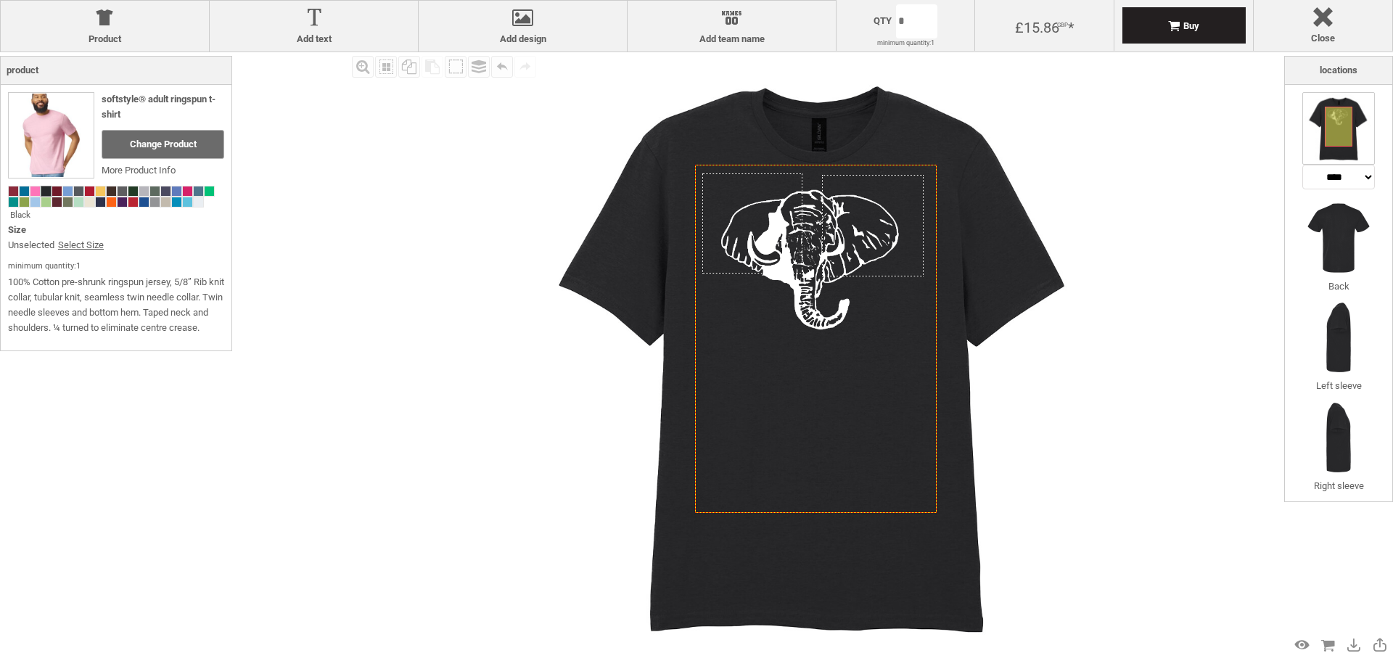
click at [1196, 326] on div "Fill Background Zoom in Zoom out Select All Copy All Selected Paste Off On Grou…" at bounding box center [816, 355] width 936 height 606
click at [180, 144] on span "Change Product" at bounding box center [163, 144] width 67 height 11
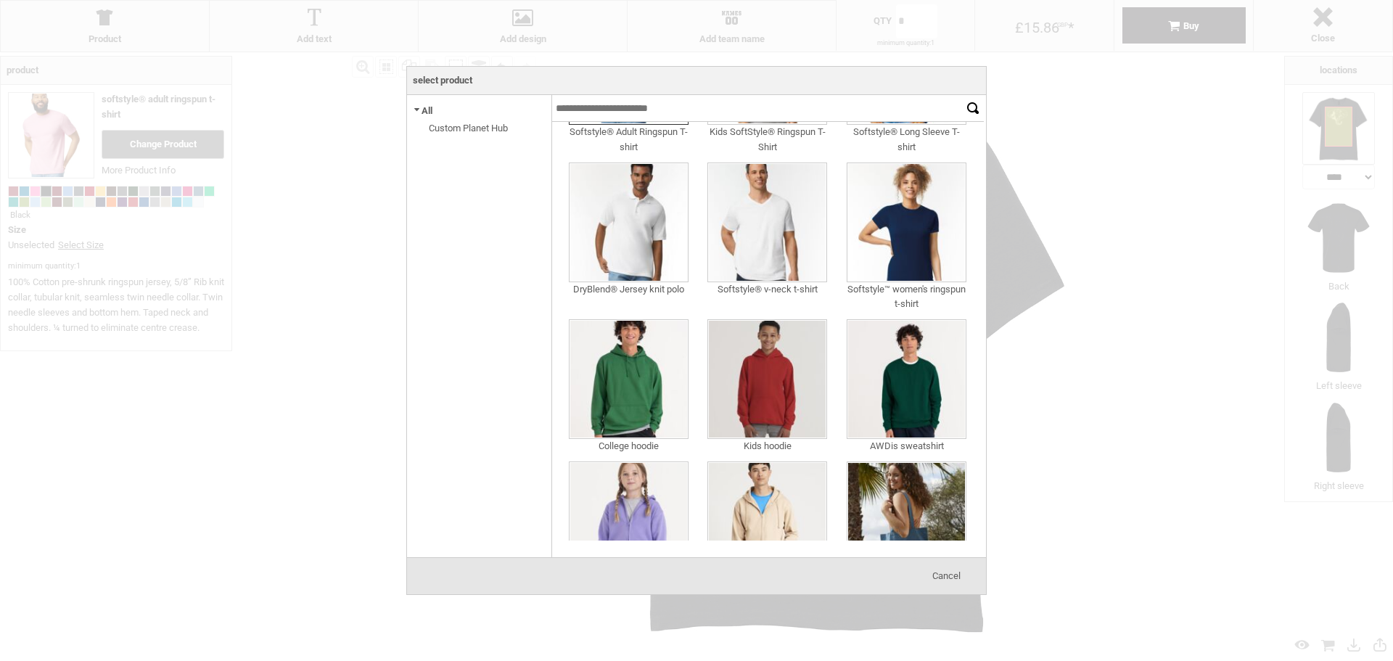
scroll to position [46, 0]
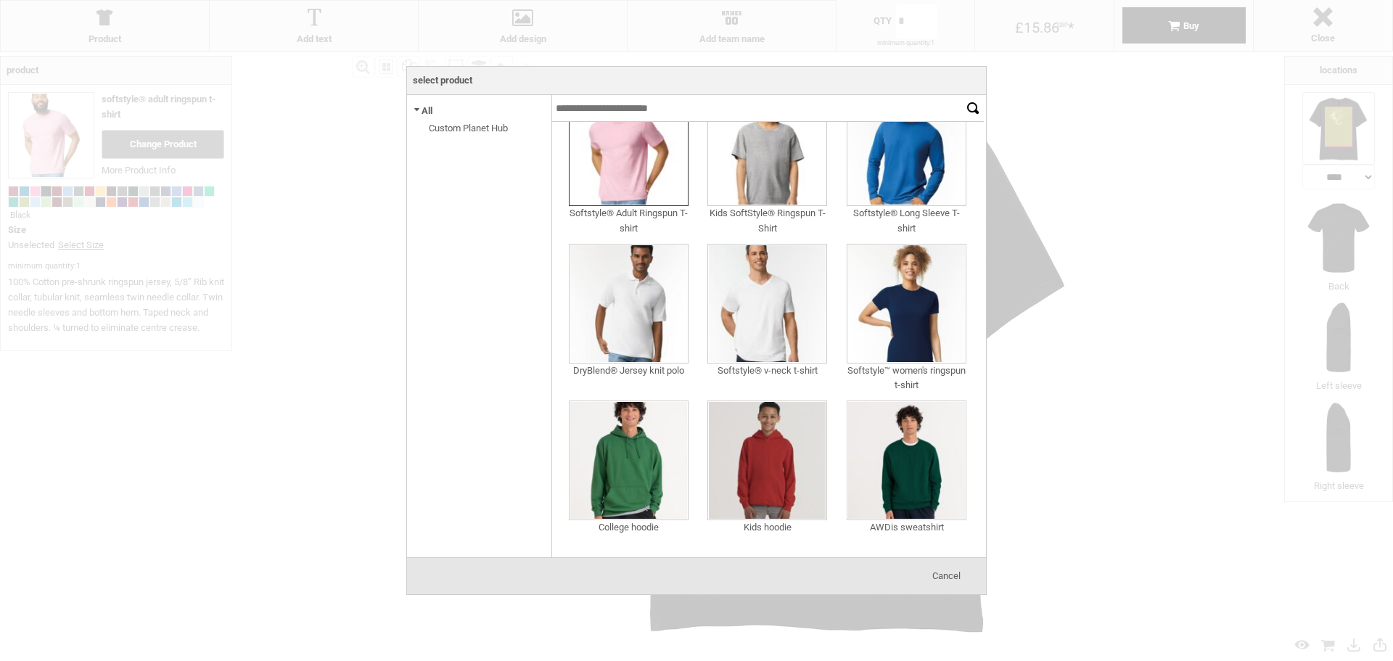
click at [945, 573] on span "Cancel" at bounding box center [946, 575] width 28 height 11
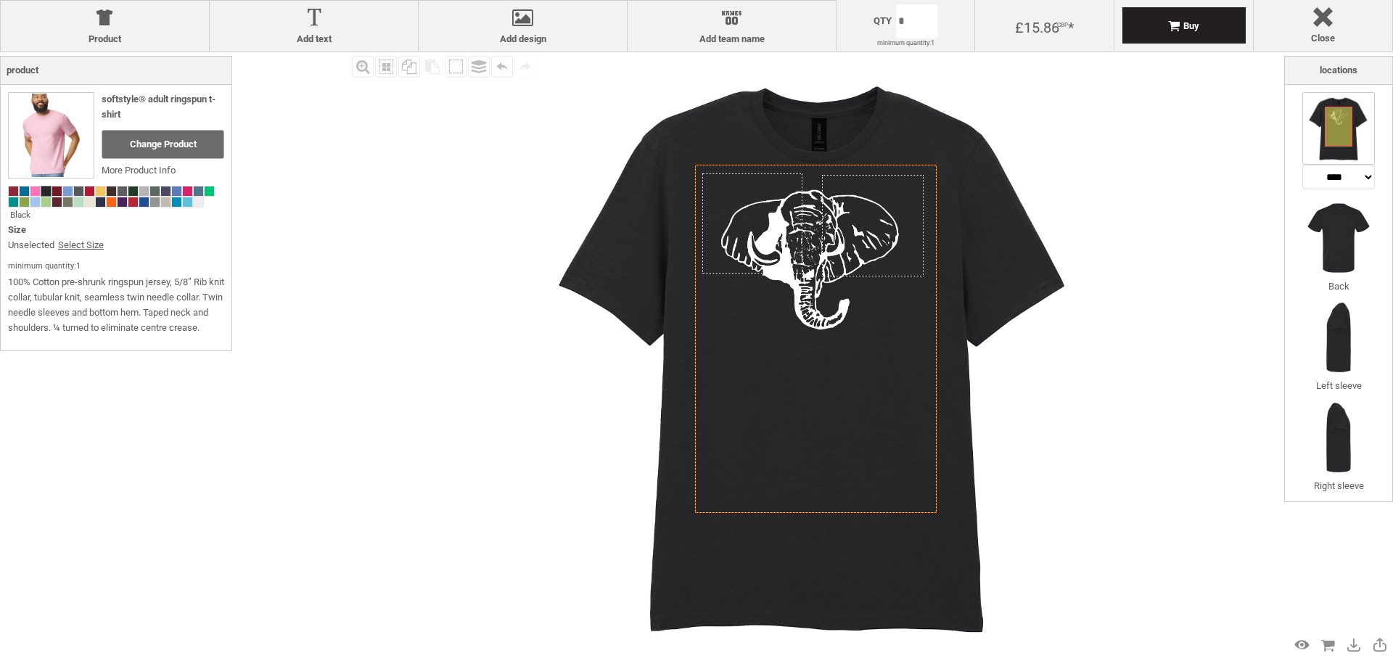
click at [1086, 525] on img at bounding box center [816, 355] width 606 height 606
click at [1328, 17] on div at bounding box center [1323, 19] width 124 height 25
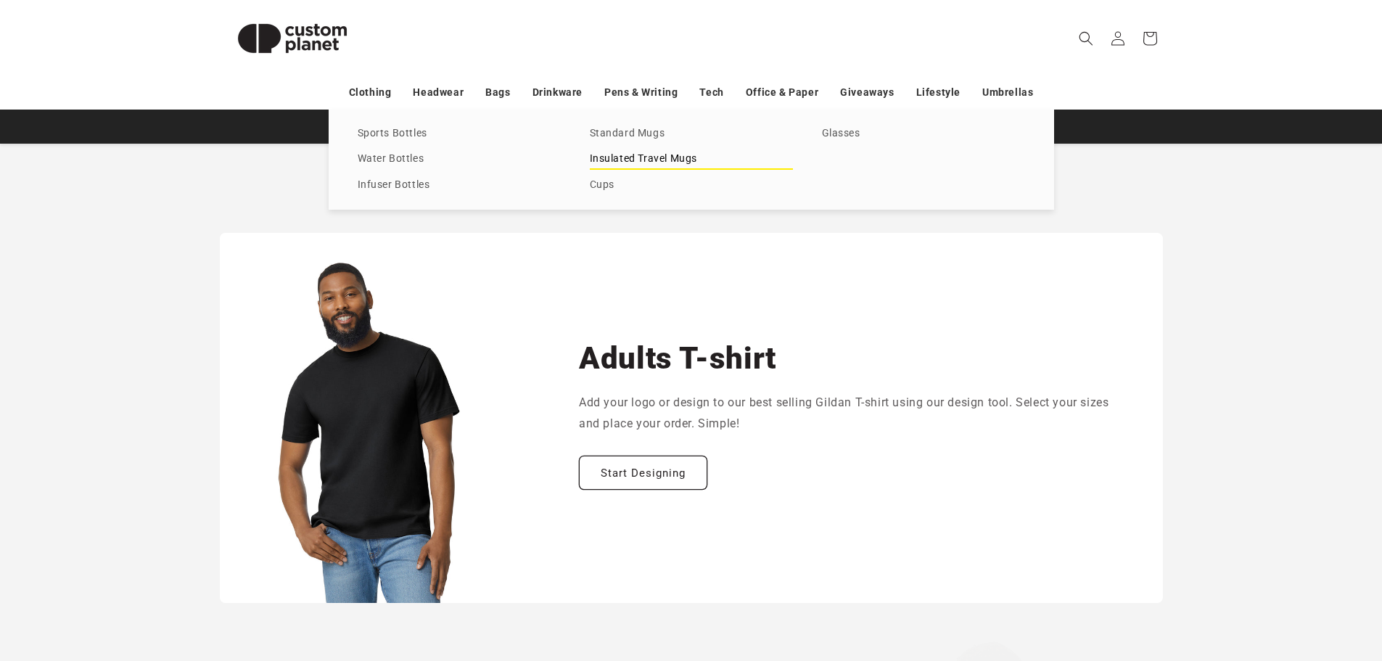
click at [607, 154] on link "Insulated Travel Mugs" at bounding box center [691, 159] width 203 height 20
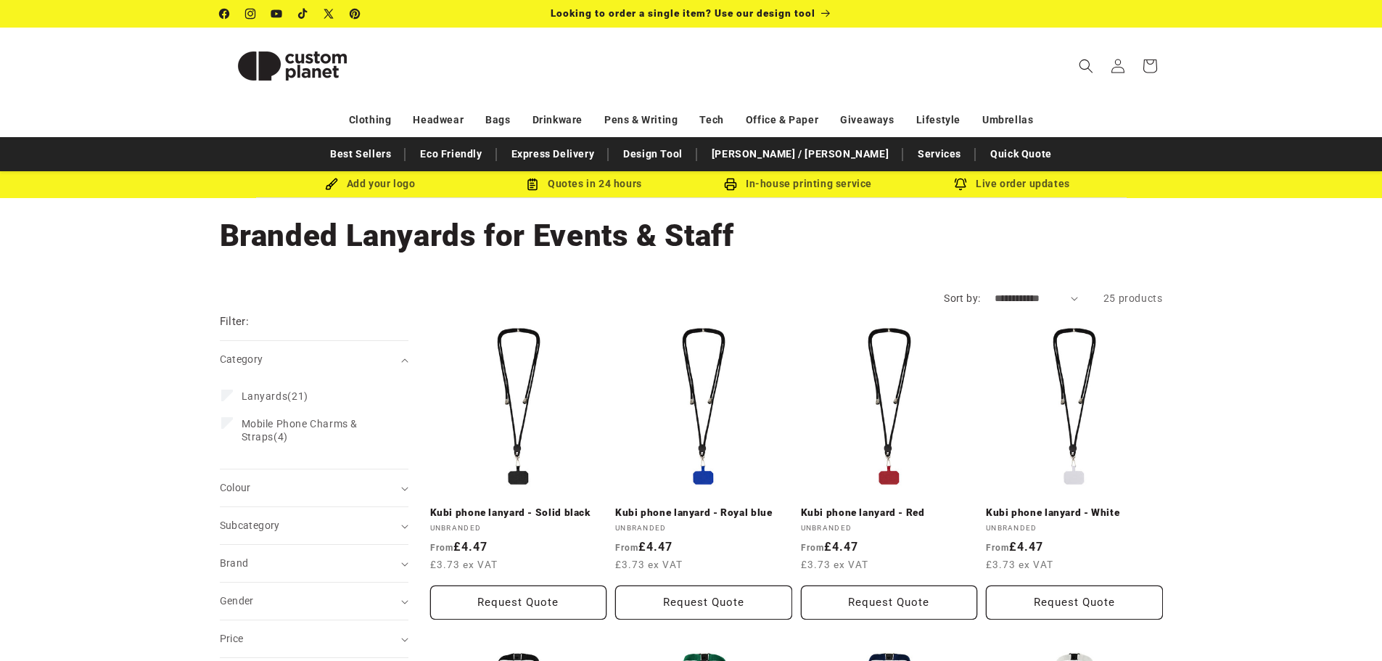
scroll to position [53, 0]
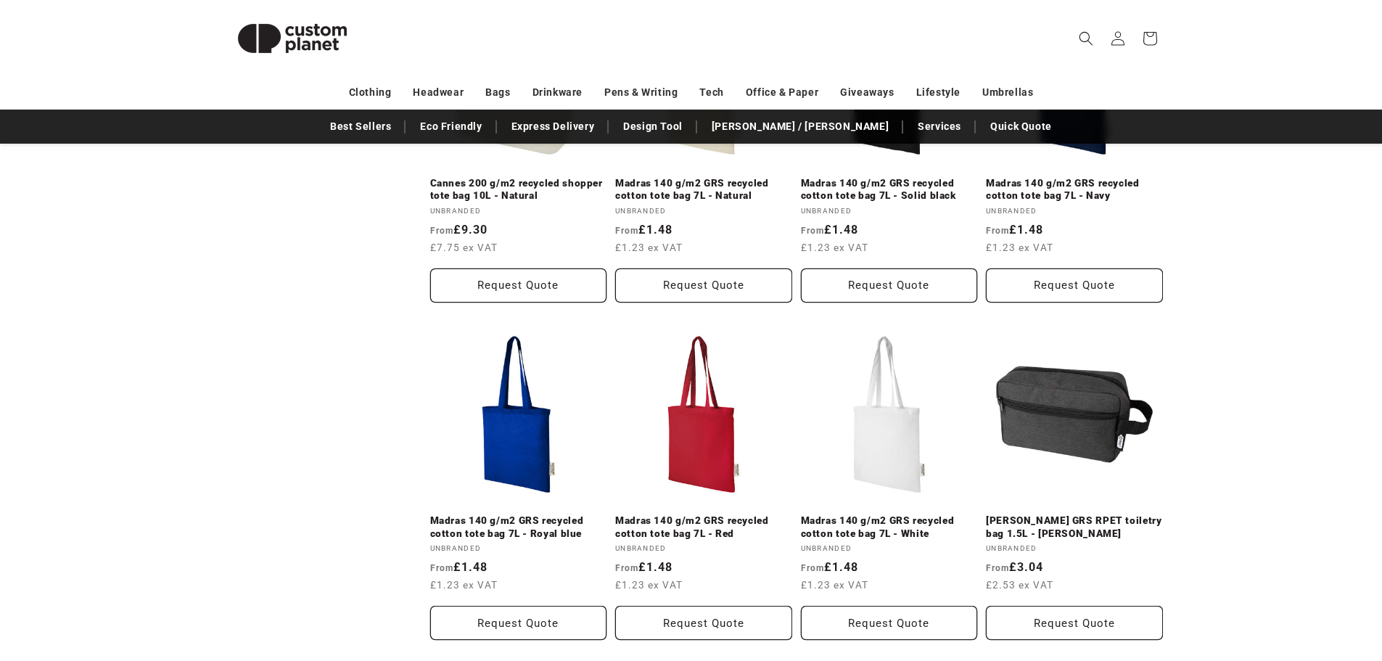
scroll to position [2157, 0]
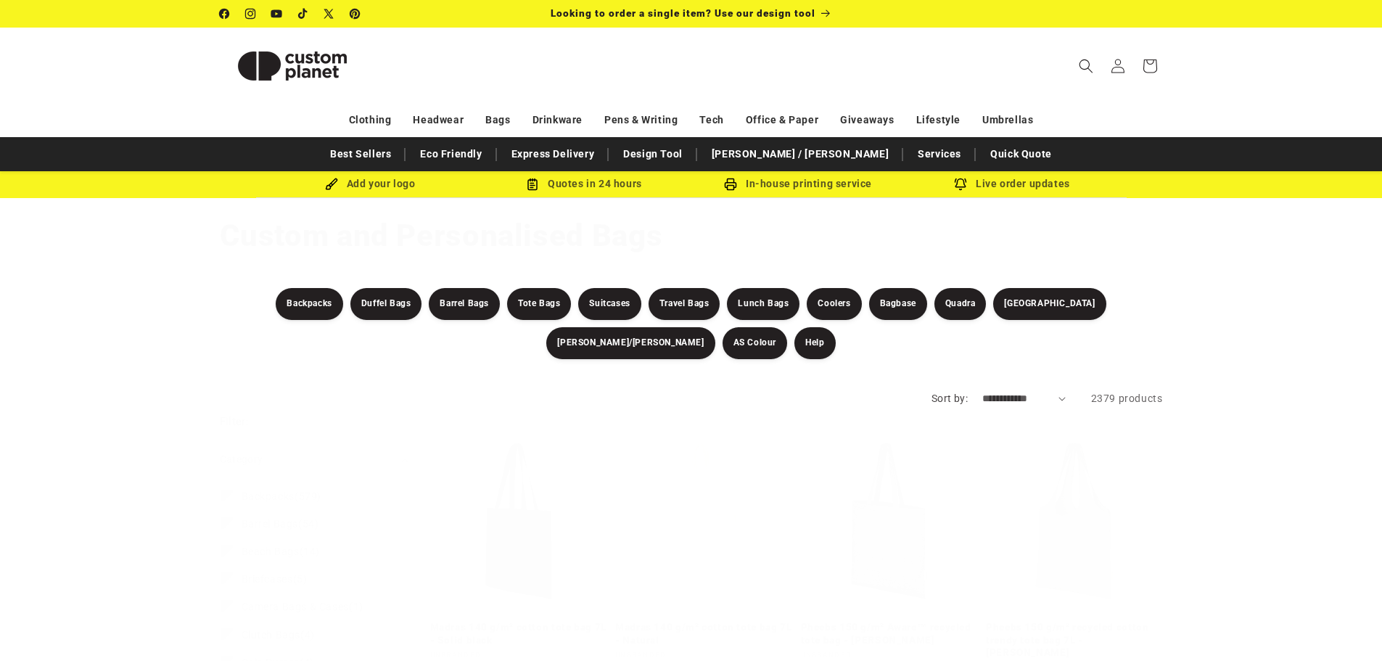
scroll to position [3100, 0]
